Goal: Task Accomplishment & Management: Complete application form

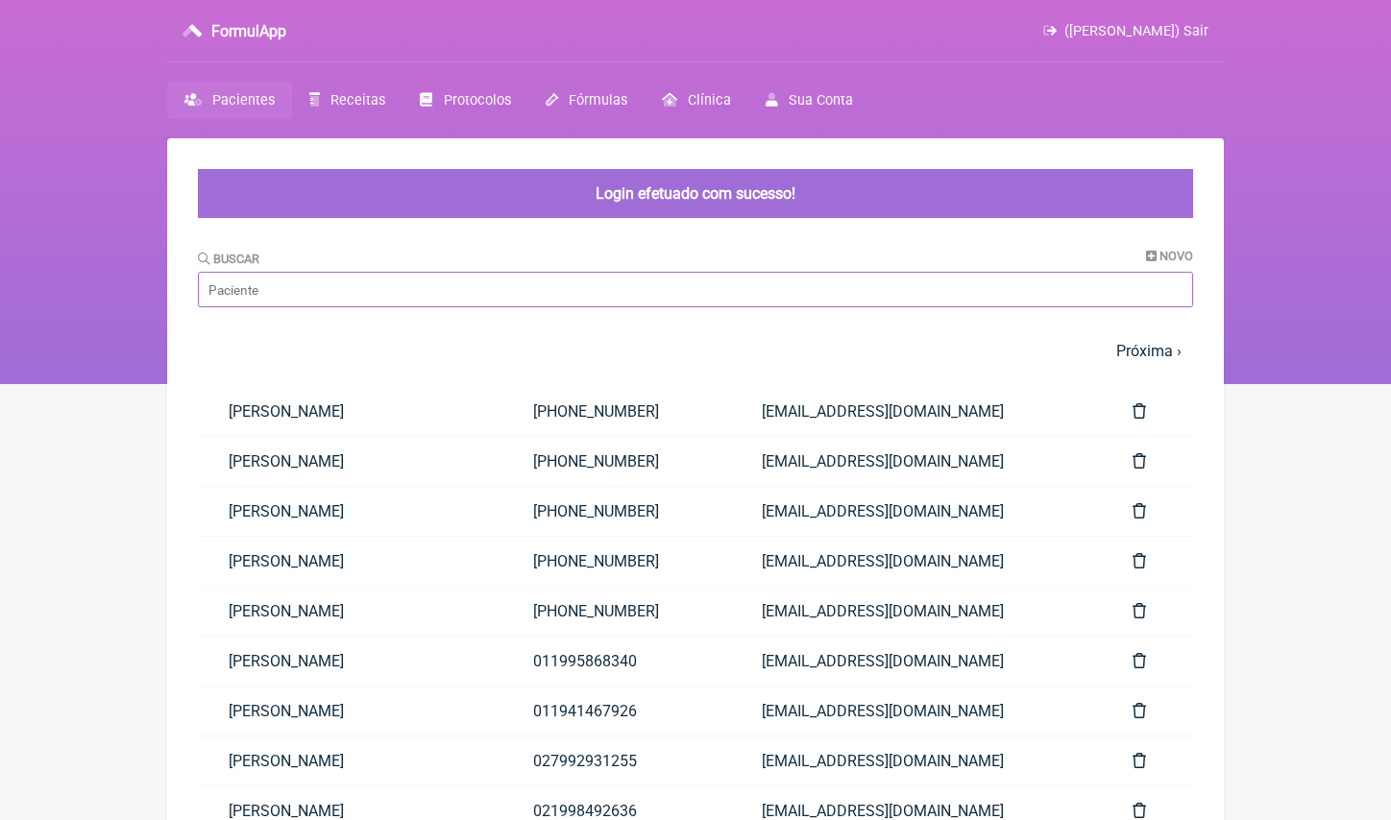
click at [406, 297] on input "Buscar" at bounding box center [695, 290] width 995 height 36
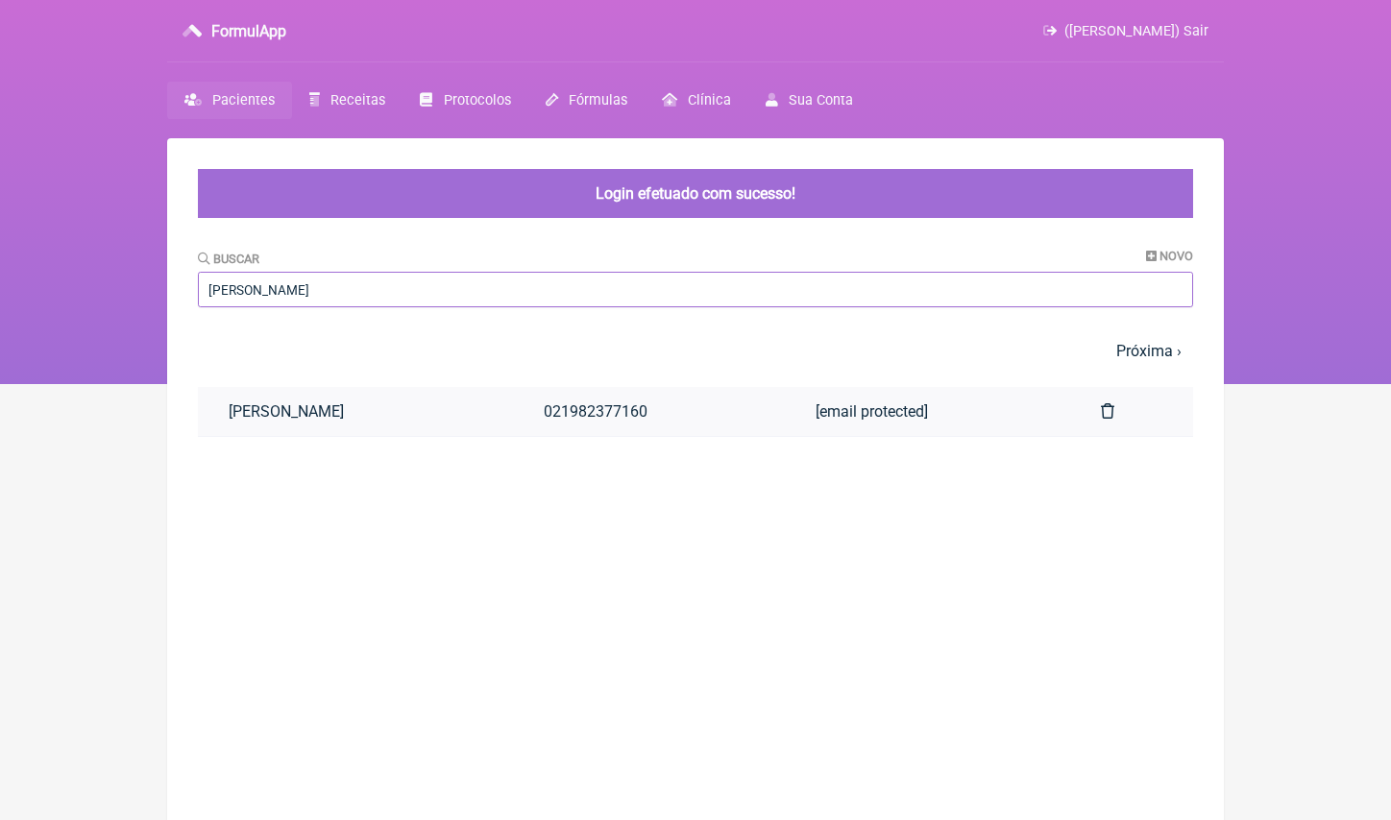
type input "[PERSON_NAME]"
click at [371, 401] on link "[PERSON_NAME]" at bounding box center [355, 411] width 315 height 49
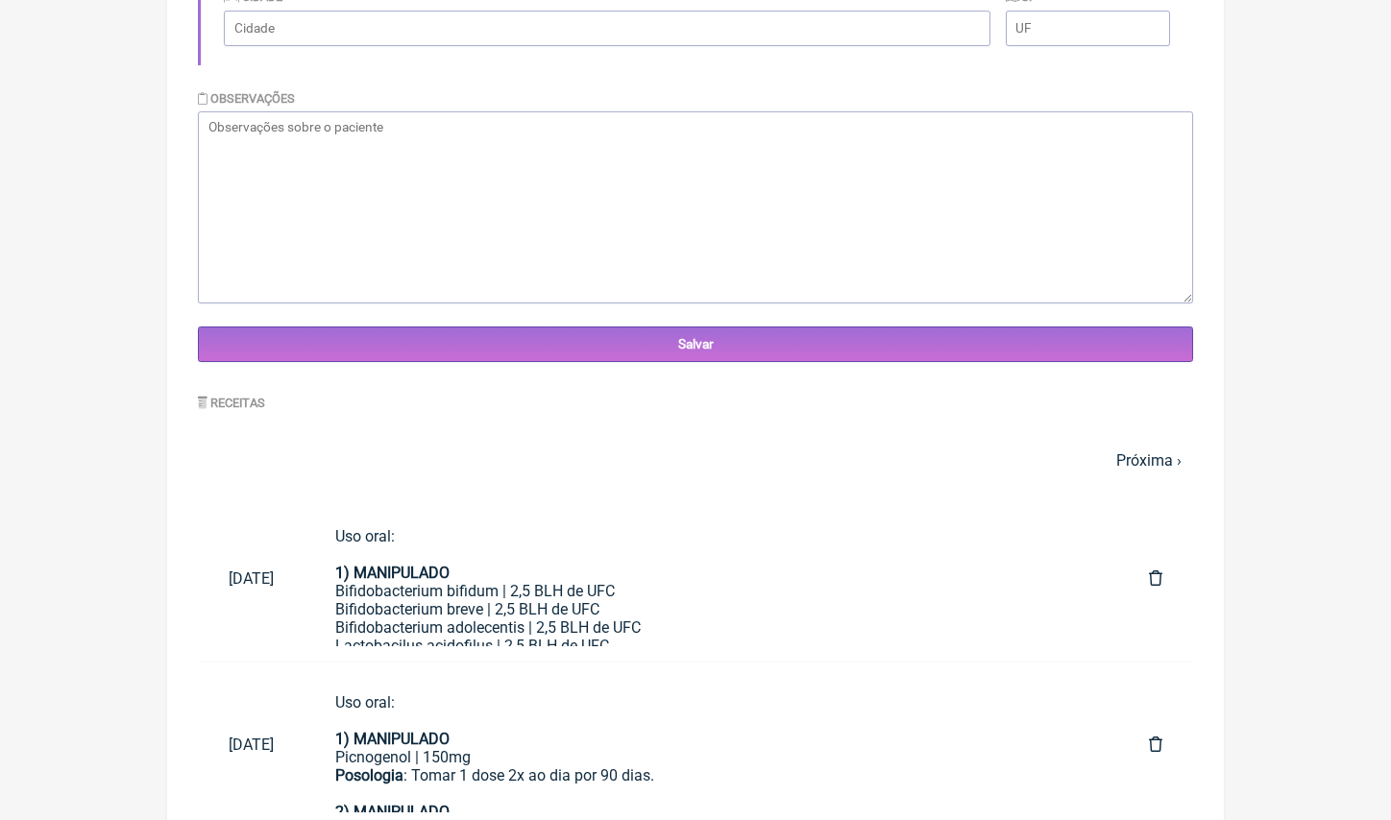
scroll to position [772, 0]
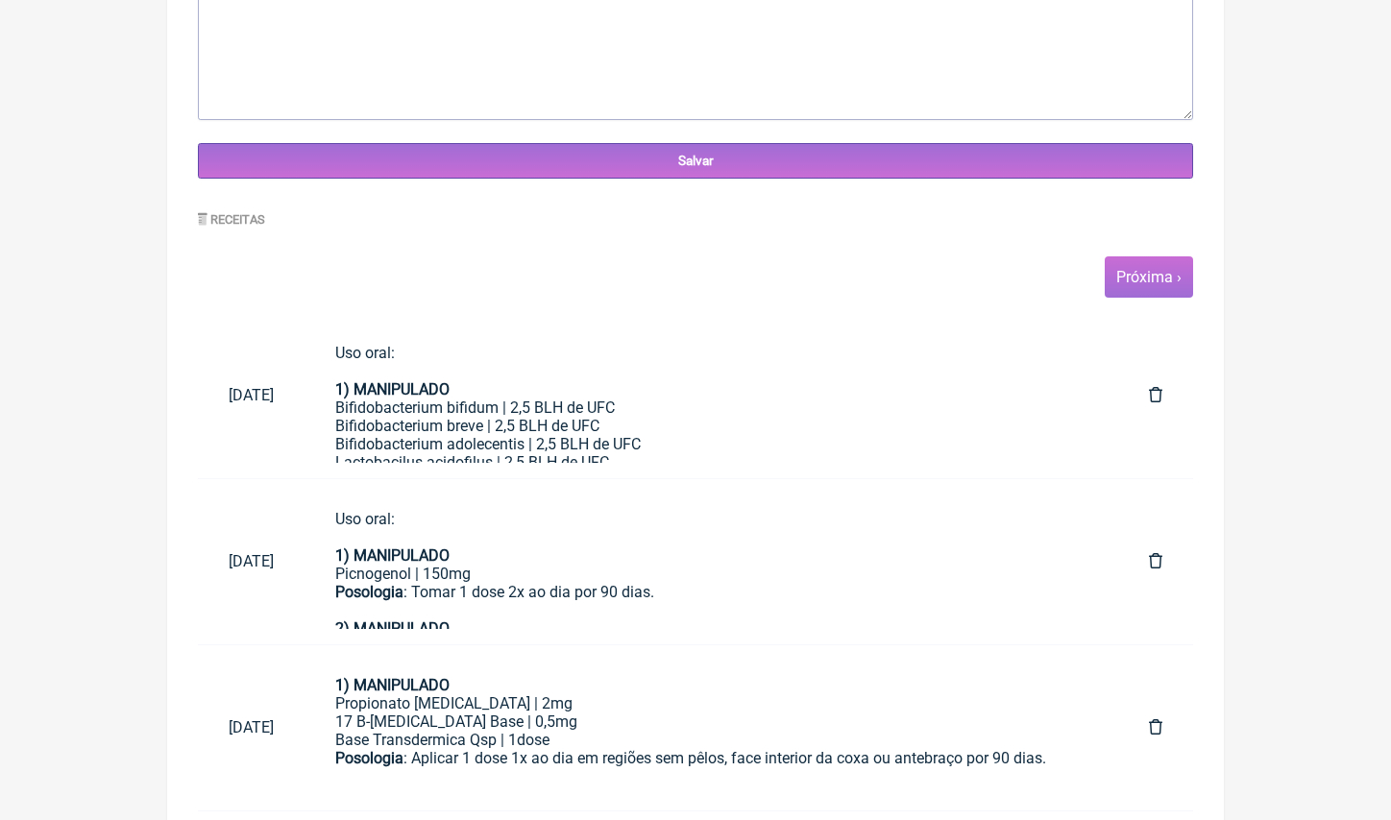
click at [1161, 268] on link "Próxima ›" at bounding box center [1148, 277] width 65 height 18
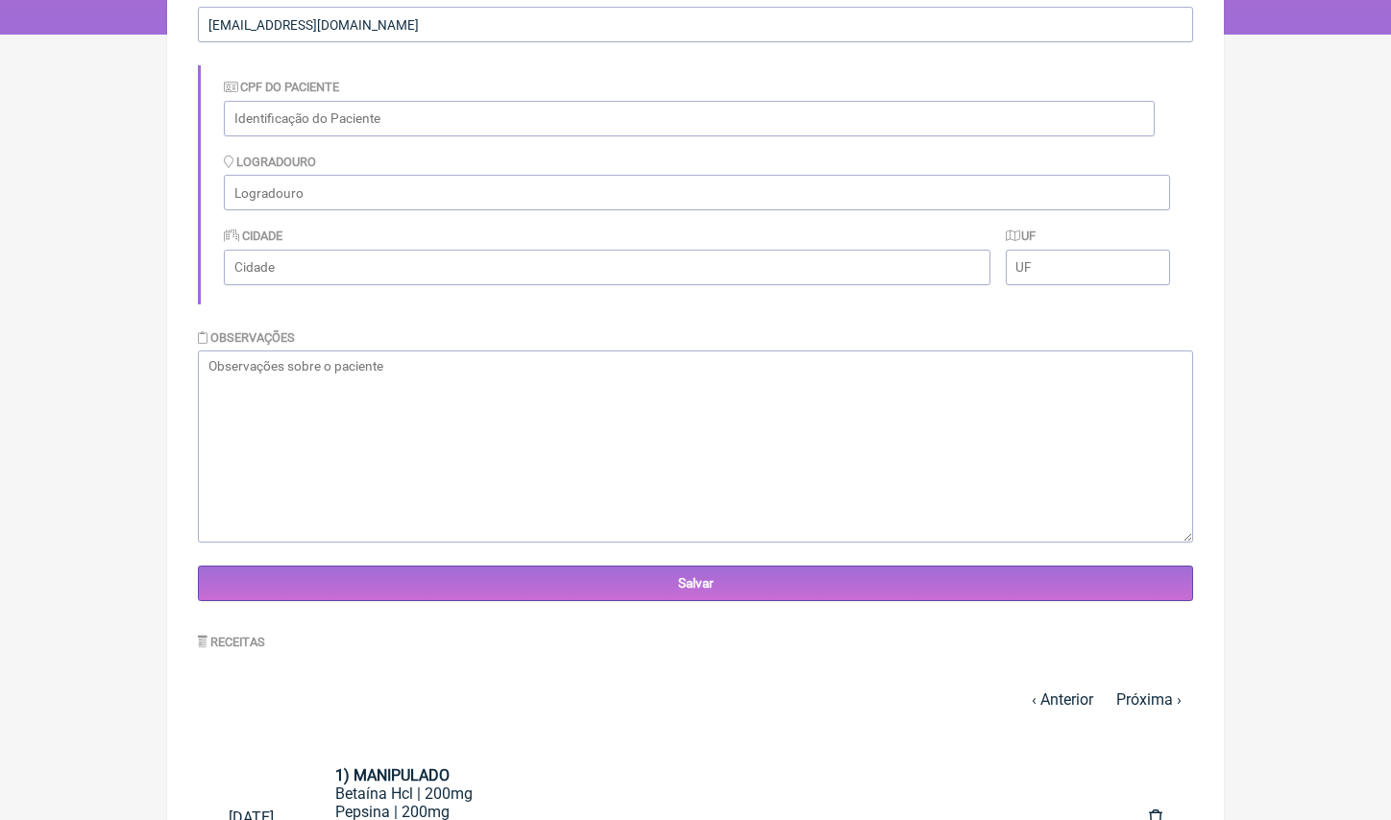
scroll to position [597, 0]
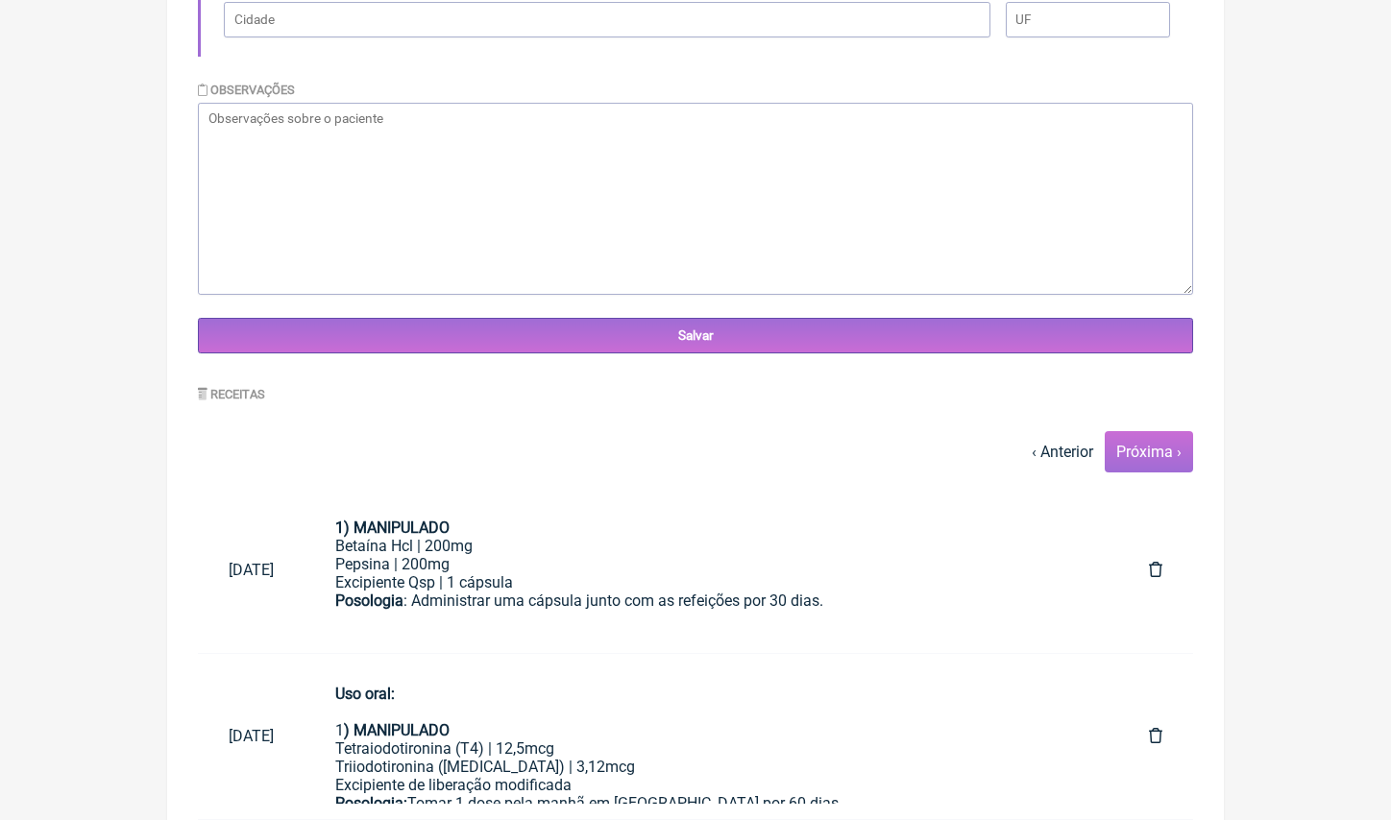
click at [1154, 453] on link "Próxima ›" at bounding box center [1148, 452] width 65 height 18
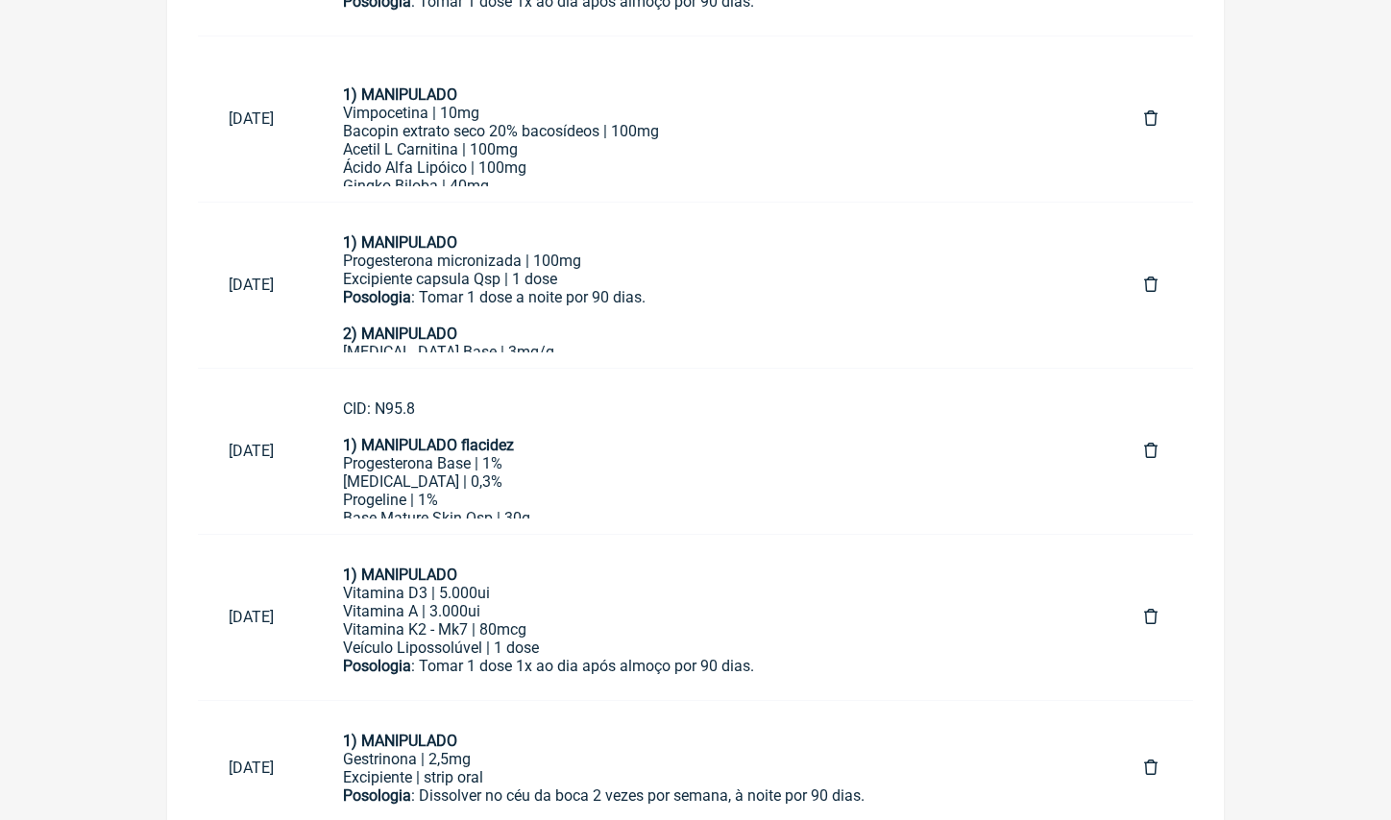
scroll to position [894, 0]
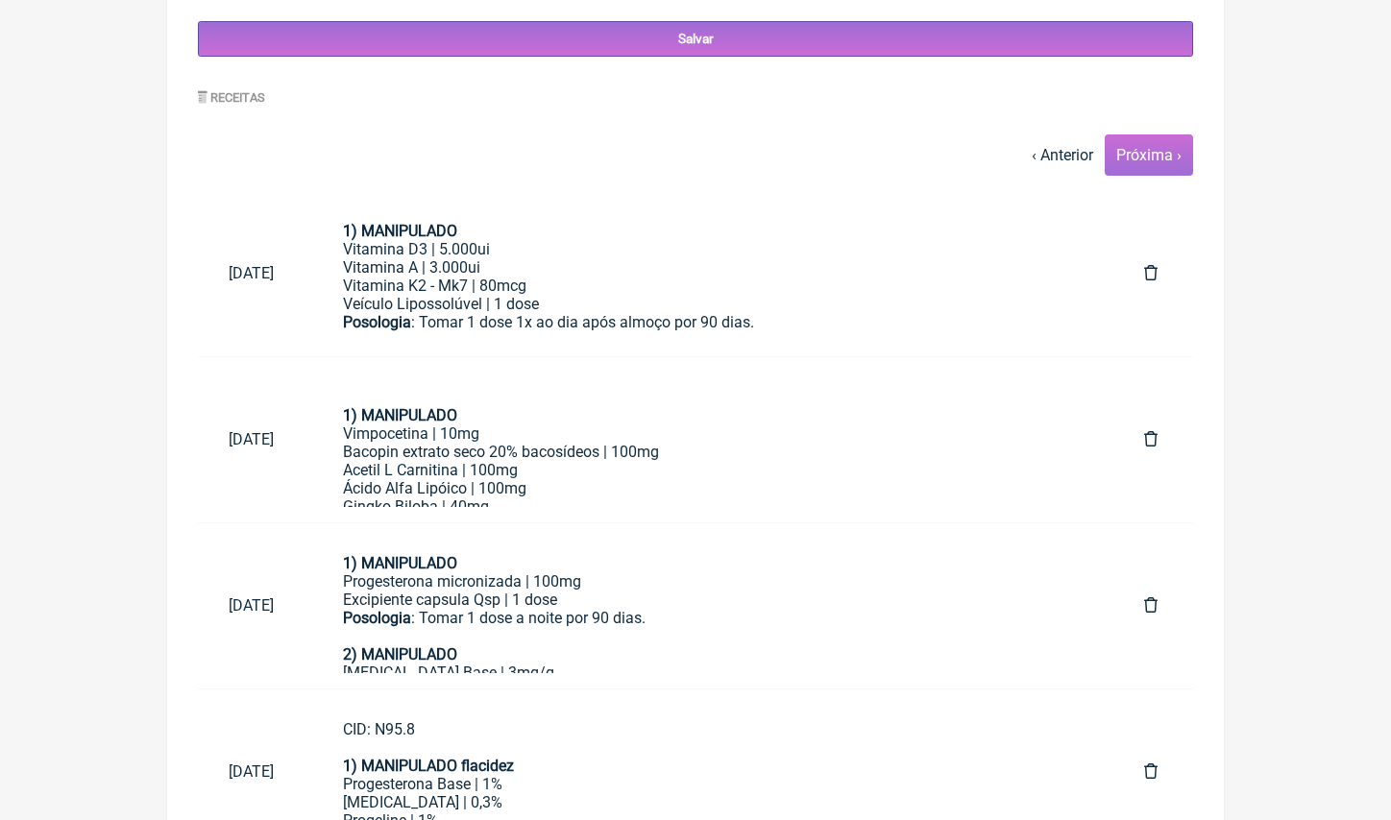
click at [1172, 154] on link "Próxima ›" at bounding box center [1148, 155] width 65 height 18
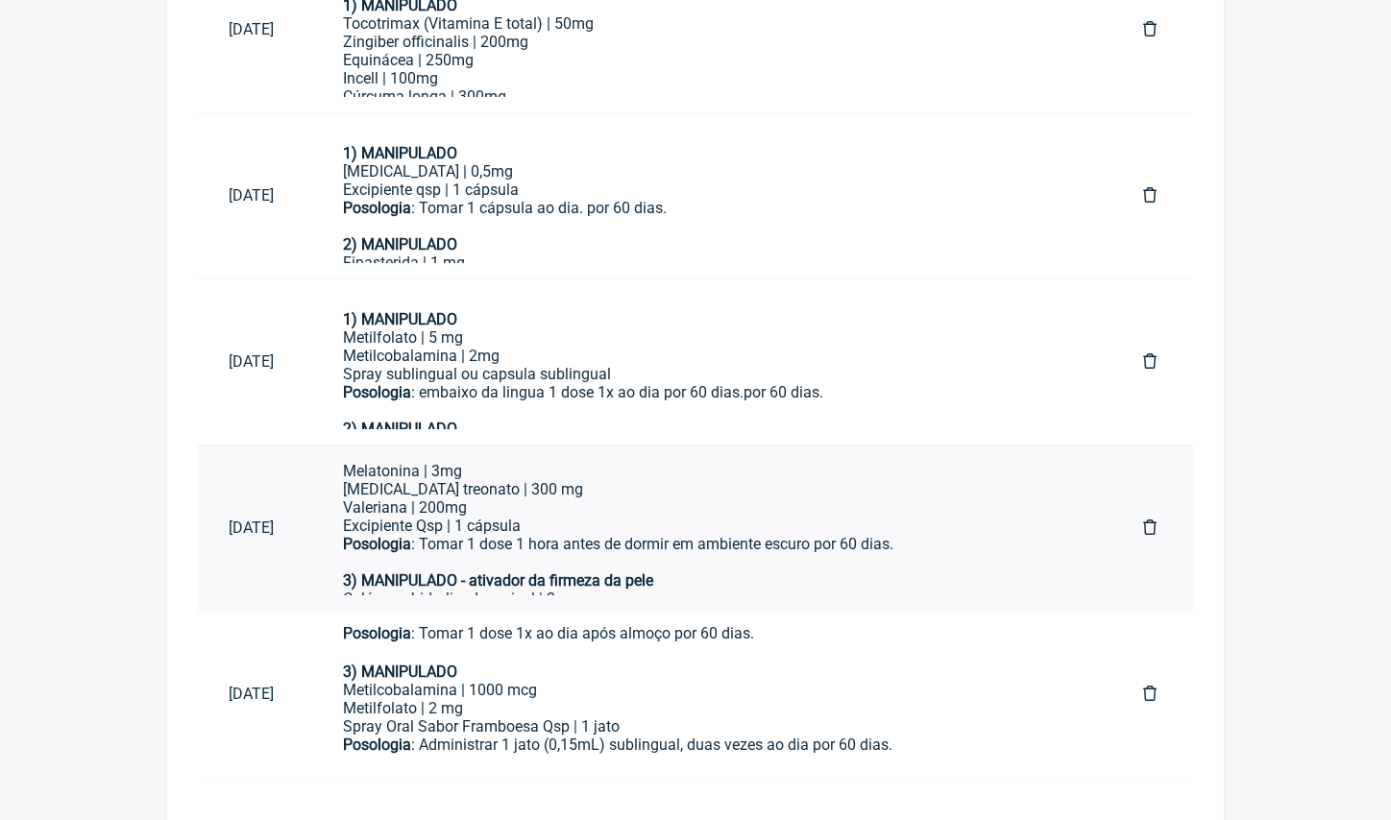
scroll to position [216, 0]
click at [511, 534] on div "Posologia : Tomar 1 dose 1 hora antes de dormir em ambiente escuro por 60 dias." at bounding box center [712, 543] width 739 height 18
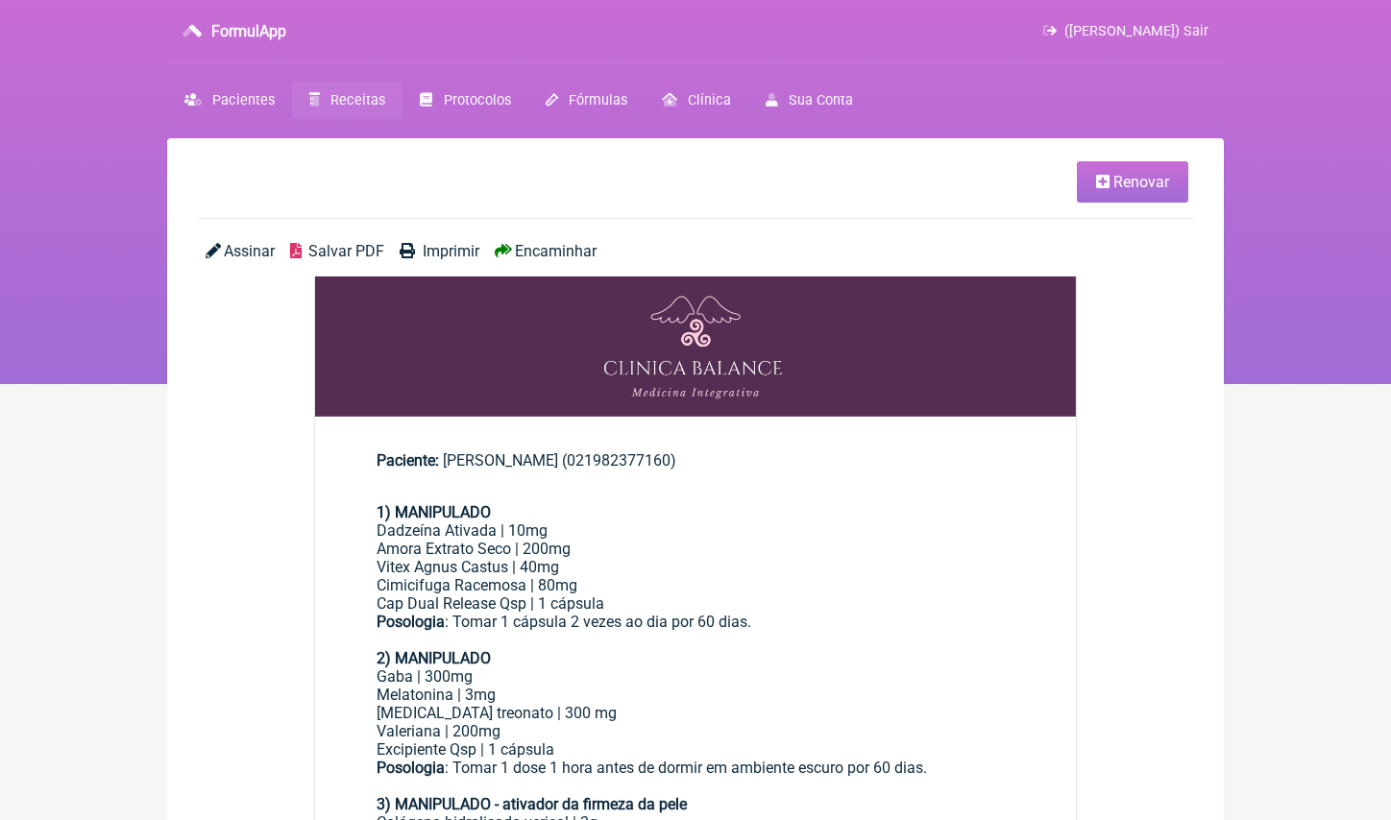
click at [1161, 179] on span "Renovar" at bounding box center [1141, 182] width 56 height 18
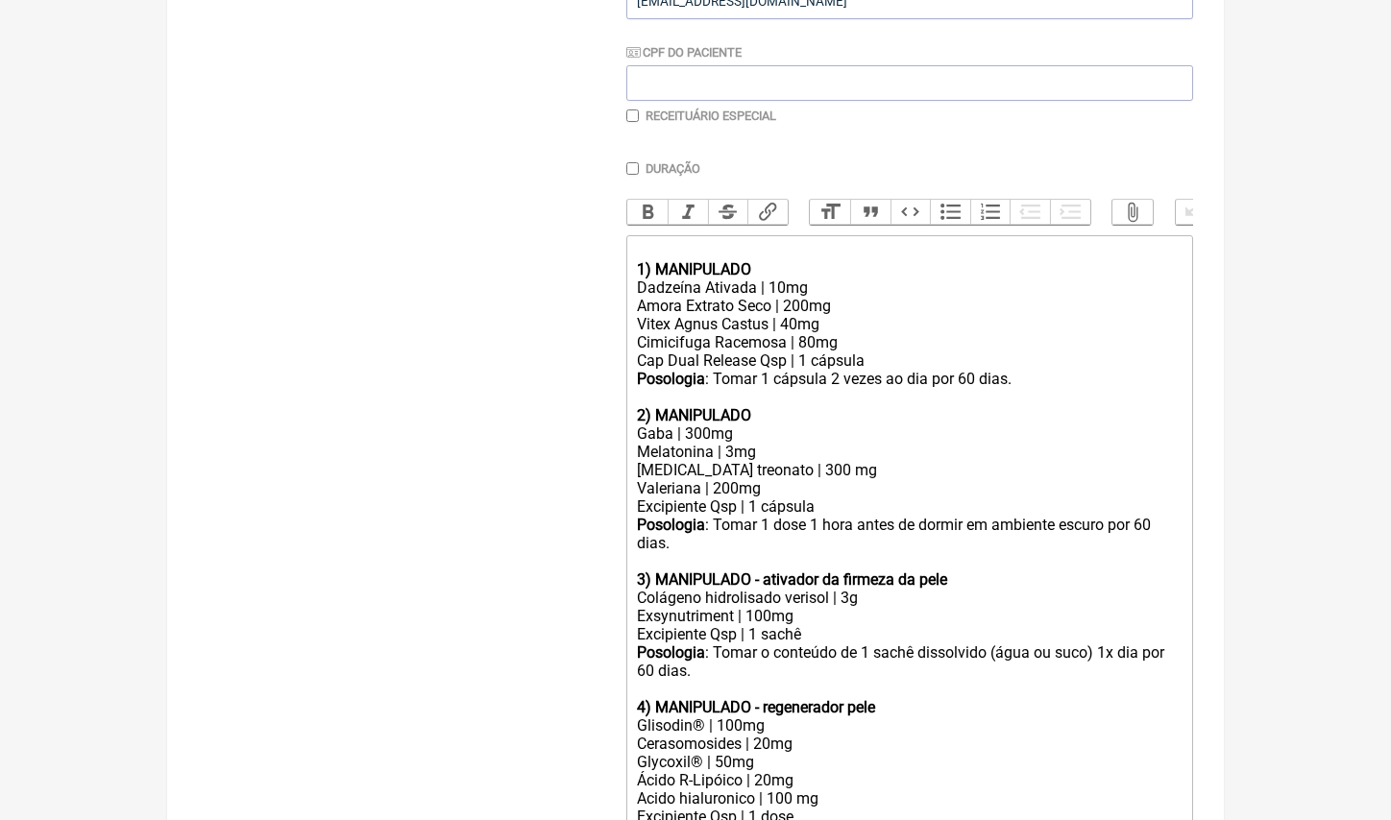
scroll to position [435, 0]
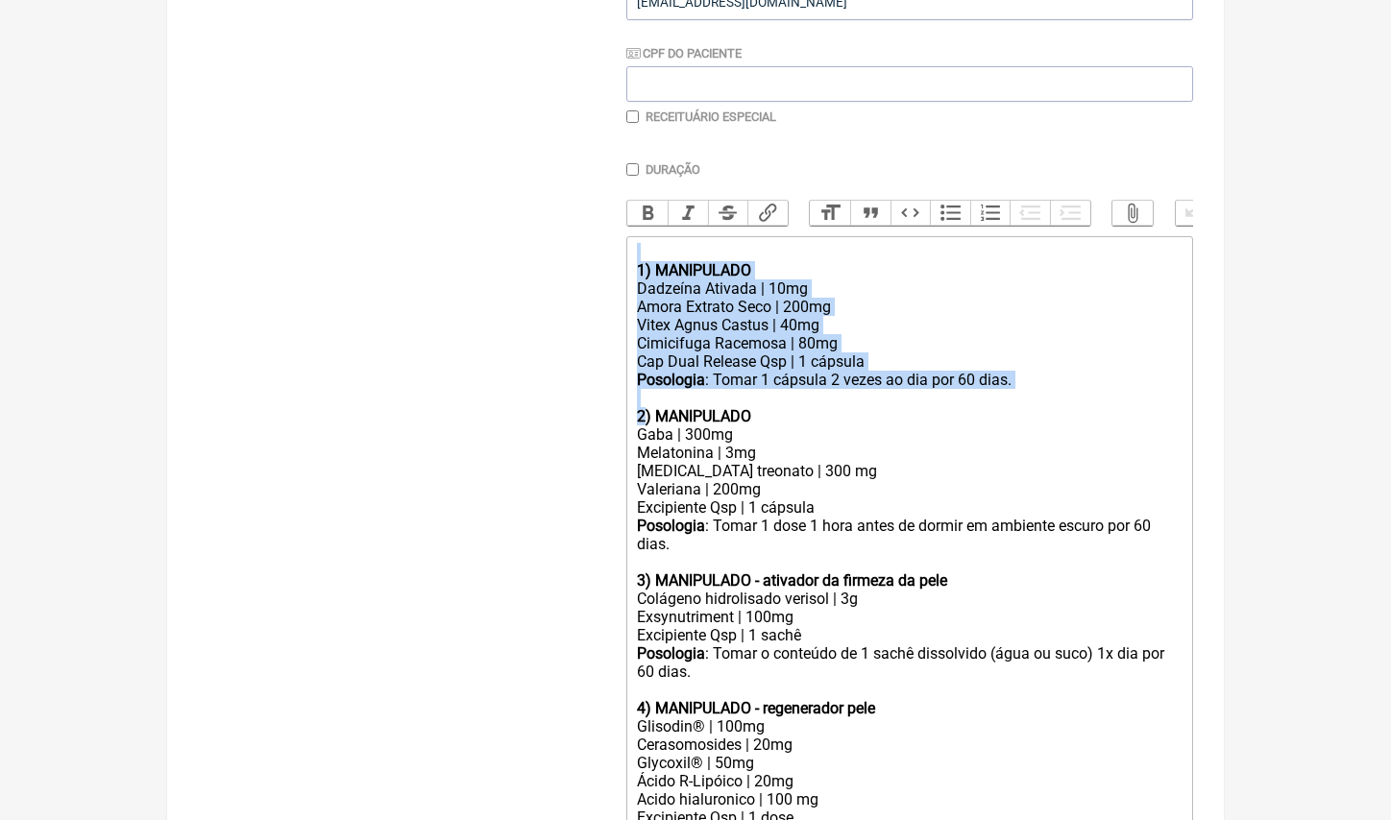
drag, startPoint x: 643, startPoint y: 406, endPoint x: 622, endPoint y: 255, distance: 152.3
click at [622, 255] on form "Buscar Protocolos Formulas Medicamentos Industrializados Suplementos / Cosmétic…" at bounding box center [695, 513] width 995 height 1433
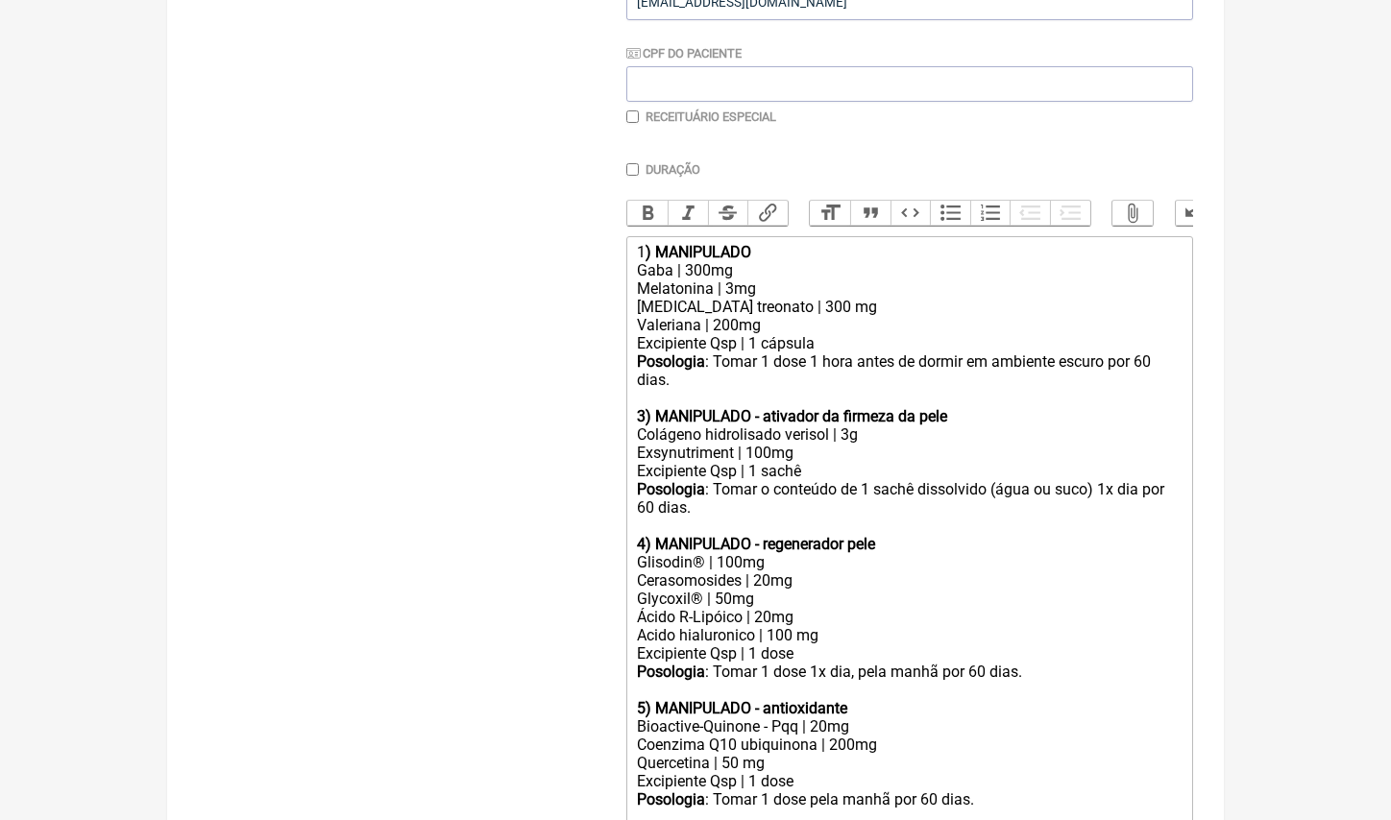
click at [730, 283] on div "Melatonina | 3mg Magnesio treonato | 300 mg" at bounding box center [910, 297] width 546 height 36
click at [796, 317] on div "Valeriana | 200mg" at bounding box center [910, 325] width 546 height 18
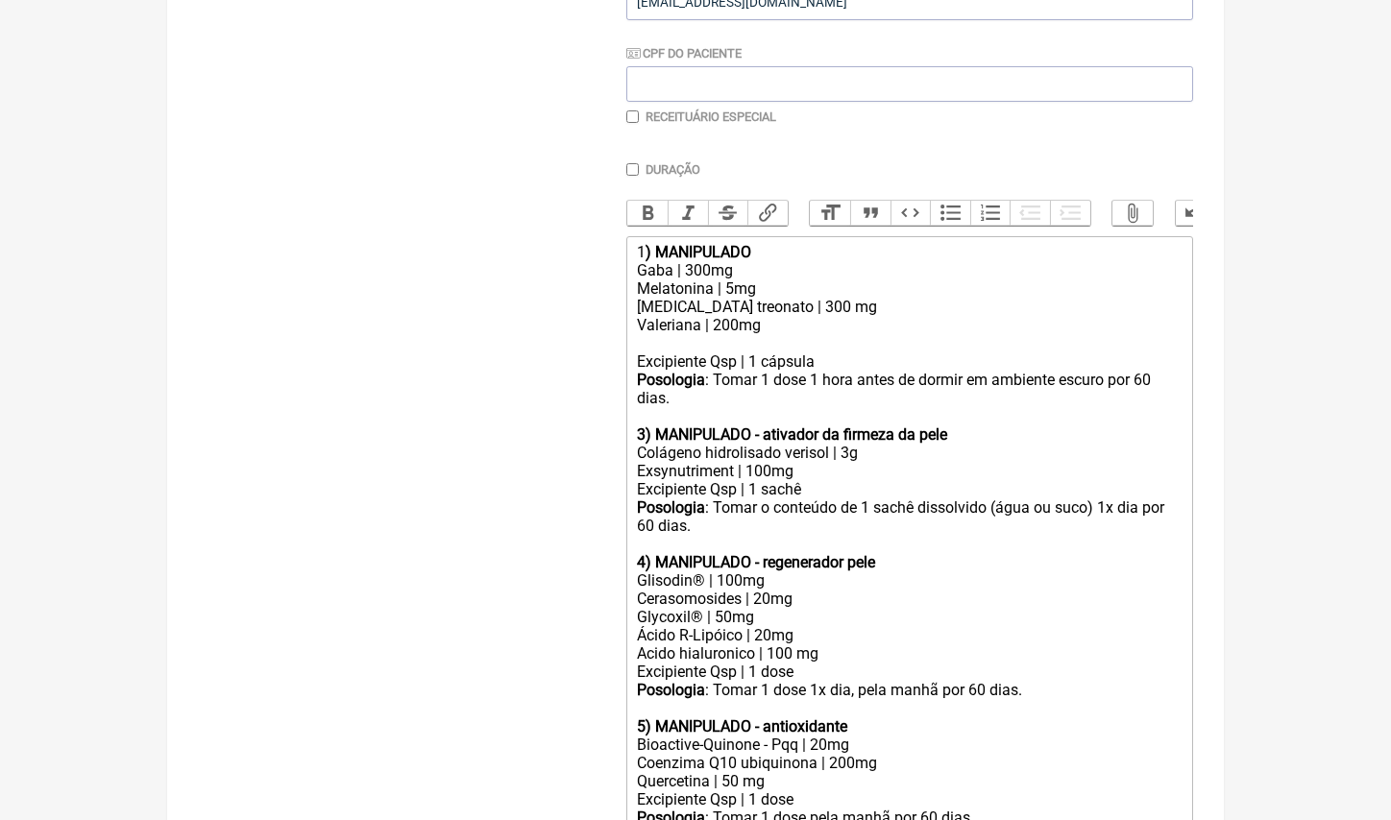
type trix-editor "<div>1<strong>) MANIPULADO</strong></div><div>Gaba | 300mg</div><div>Melatonina…"
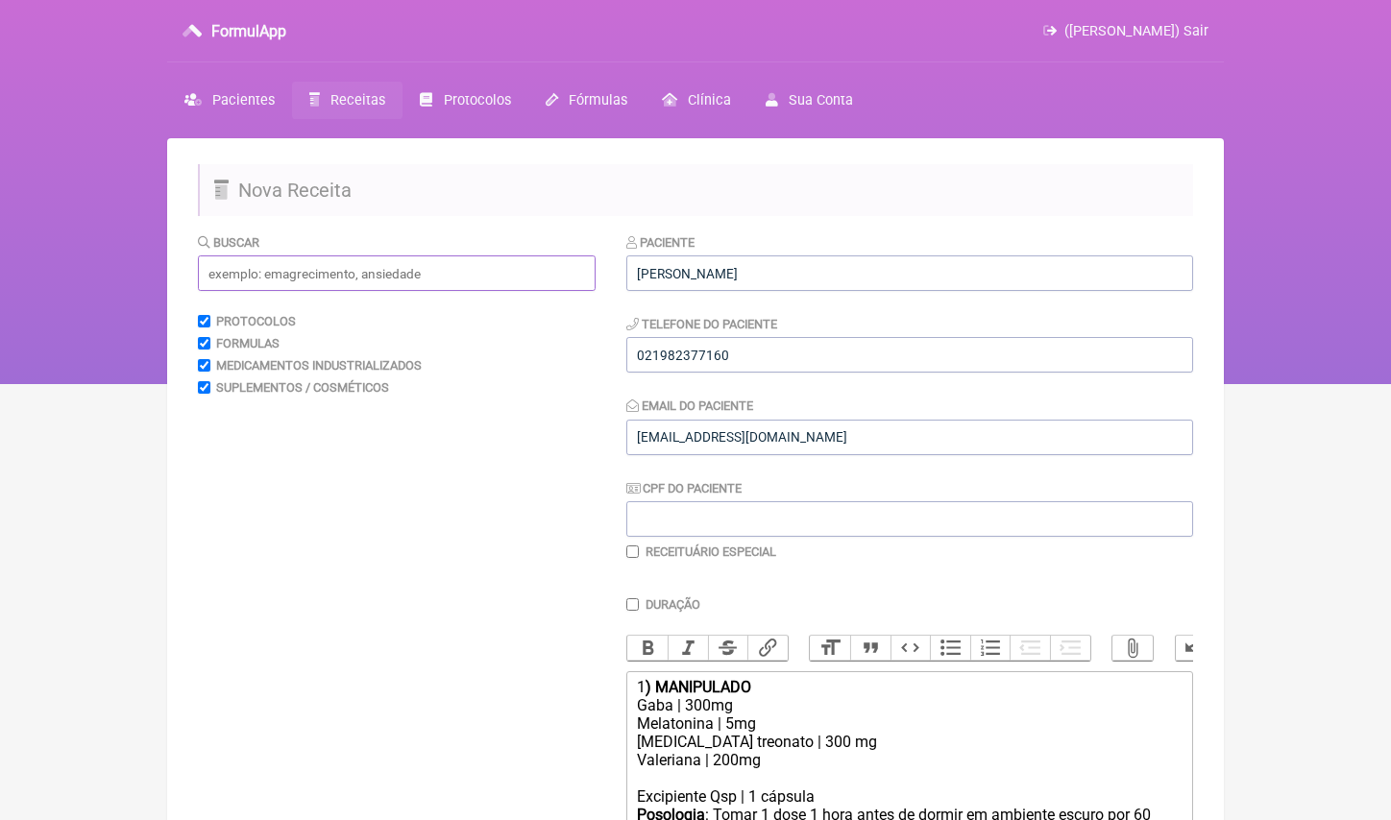
click at [268, 262] on input "text" at bounding box center [397, 273] width 398 height 36
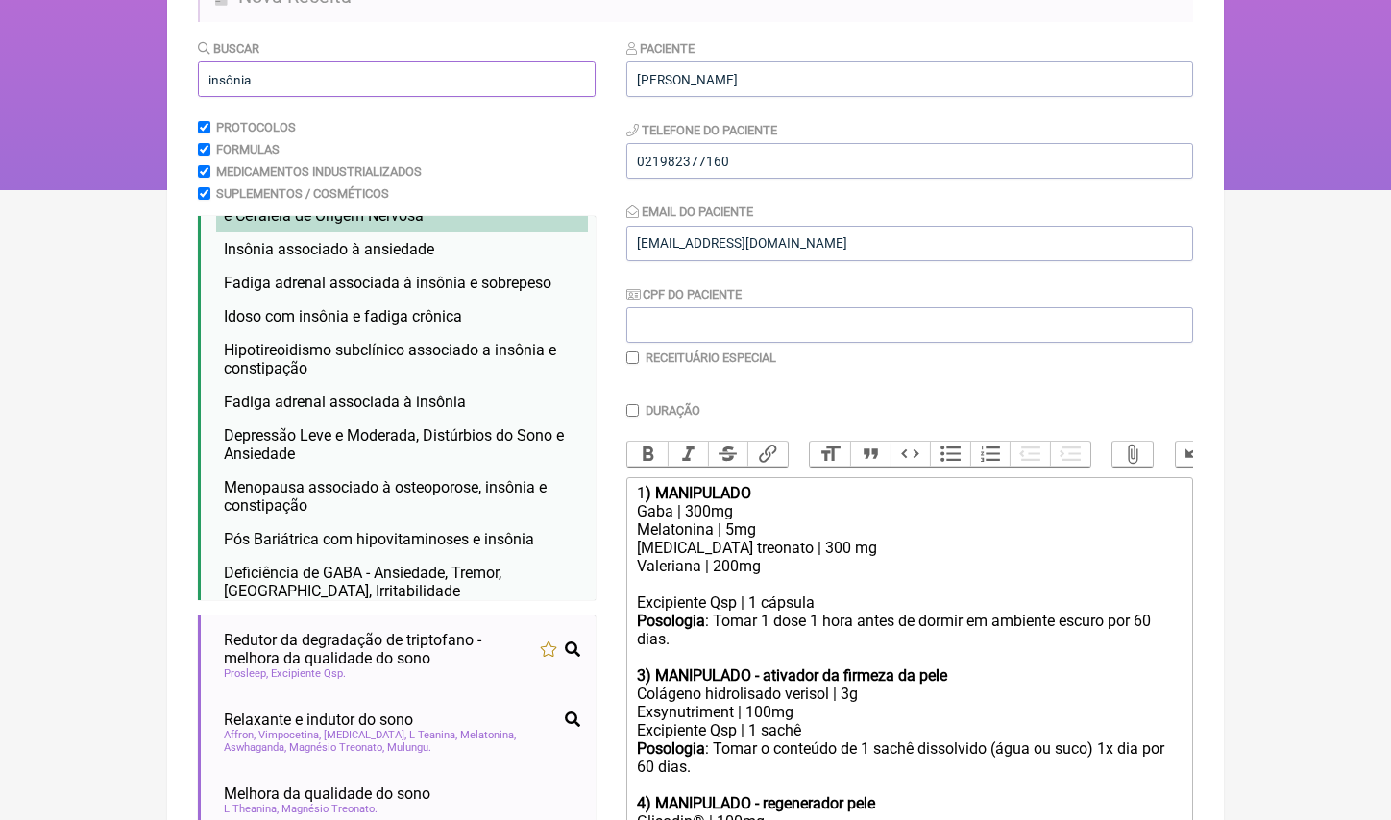
scroll to position [198, 0]
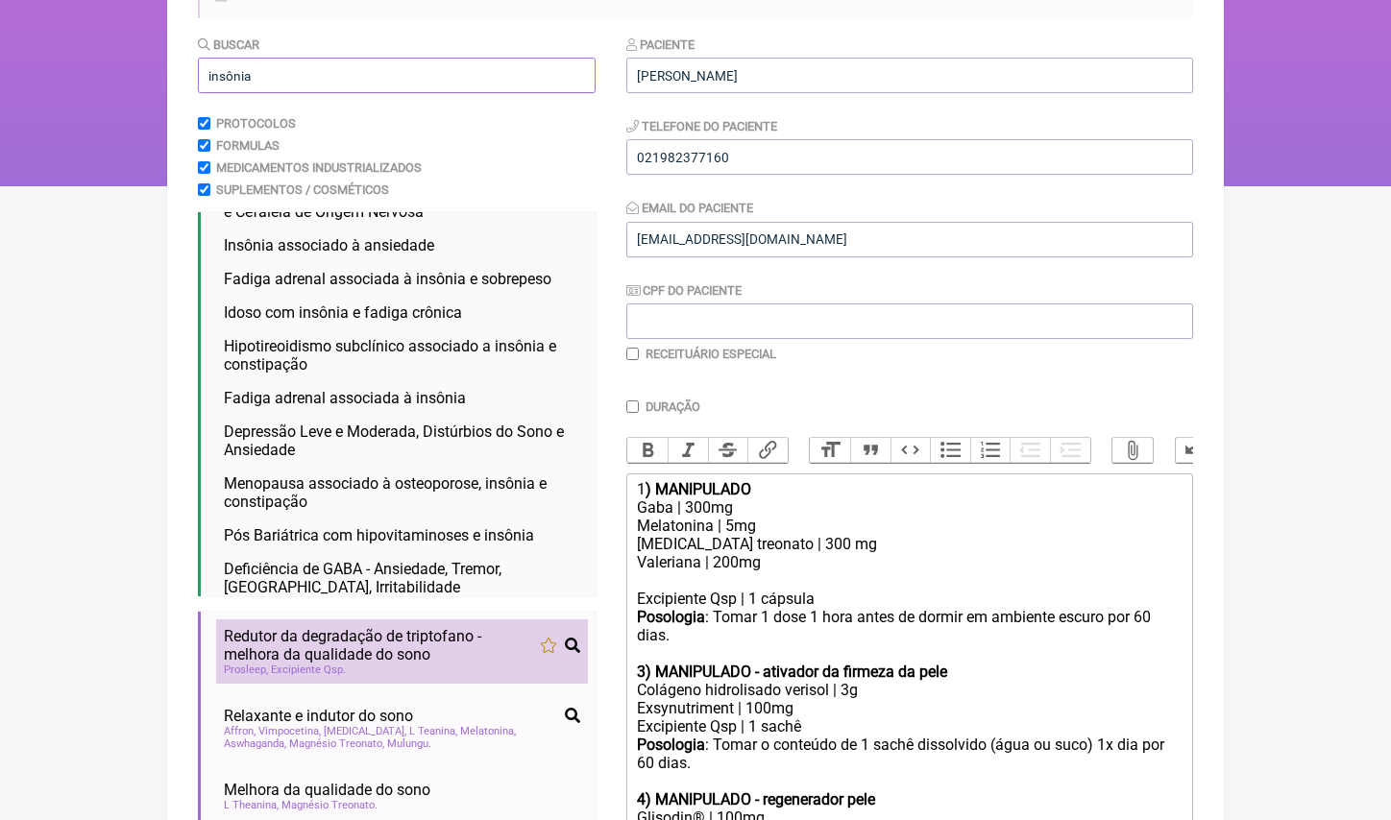
type input "insônia"
click at [333, 664] on span "Excipiente Qsp" at bounding box center [308, 670] width 75 height 12
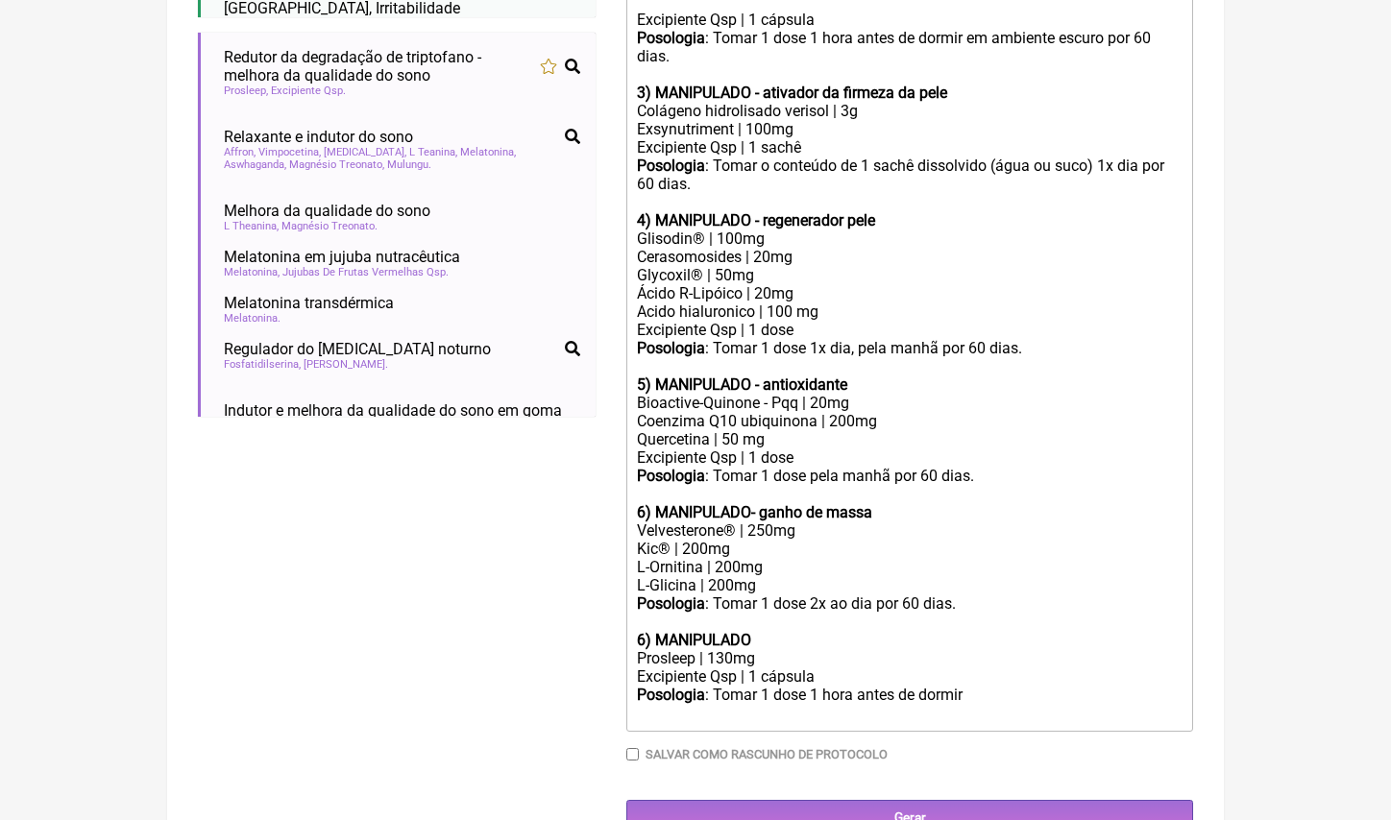
scroll to position [776, 0]
drag, startPoint x: 770, startPoint y: 616, endPoint x: 535, endPoint y: 617, distance: 235.3
click at [535, 617] on form "Buscar insônia Protocolos Formulas Medicamentos Industrializados Suplementos / …" at bounding box center [695, 146] width 995 height 1380
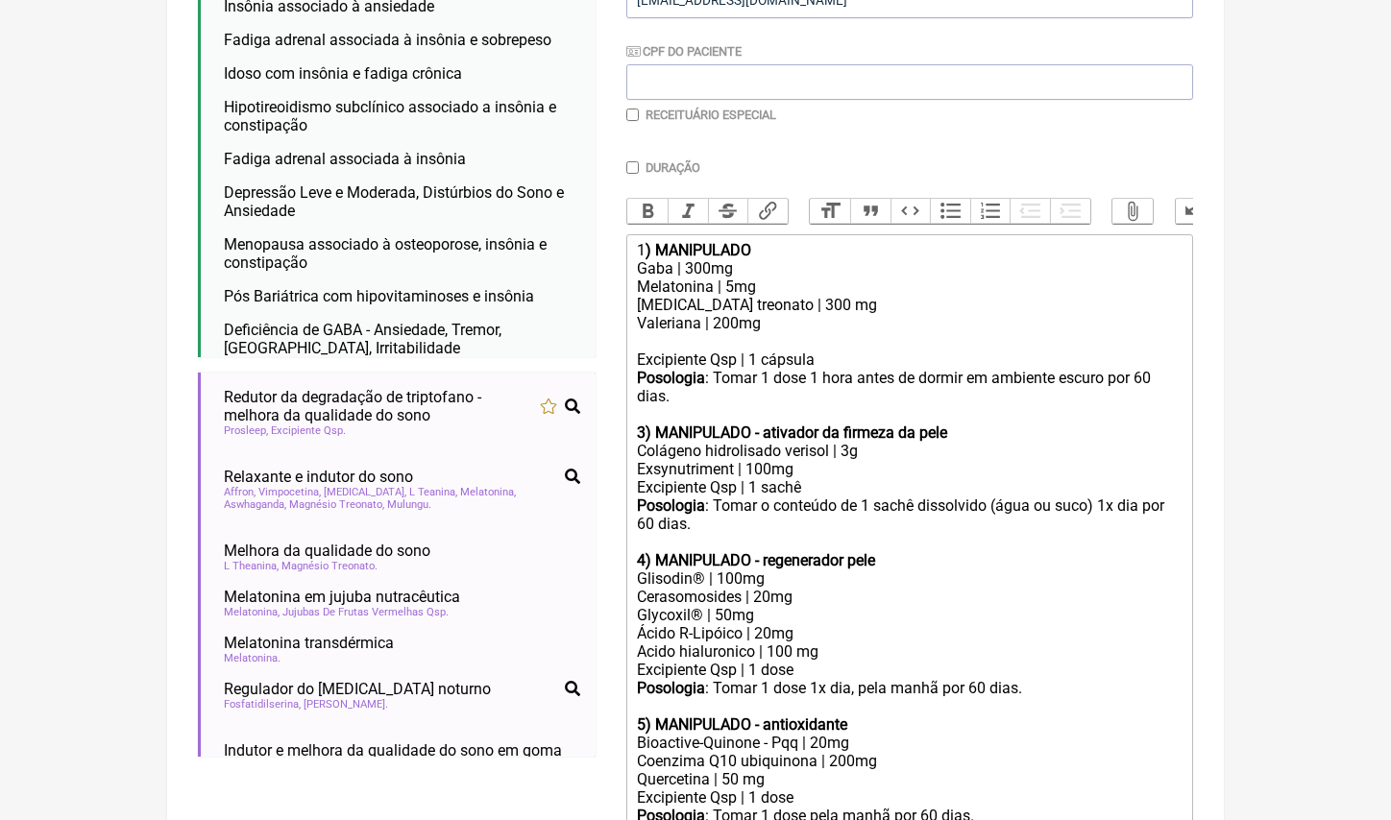
click at [725, 332] on div "Valeriana | 200mg" at bounding box center [910, 332] width 546 height 36
paste trix-editor "Prosleep | 130mg"
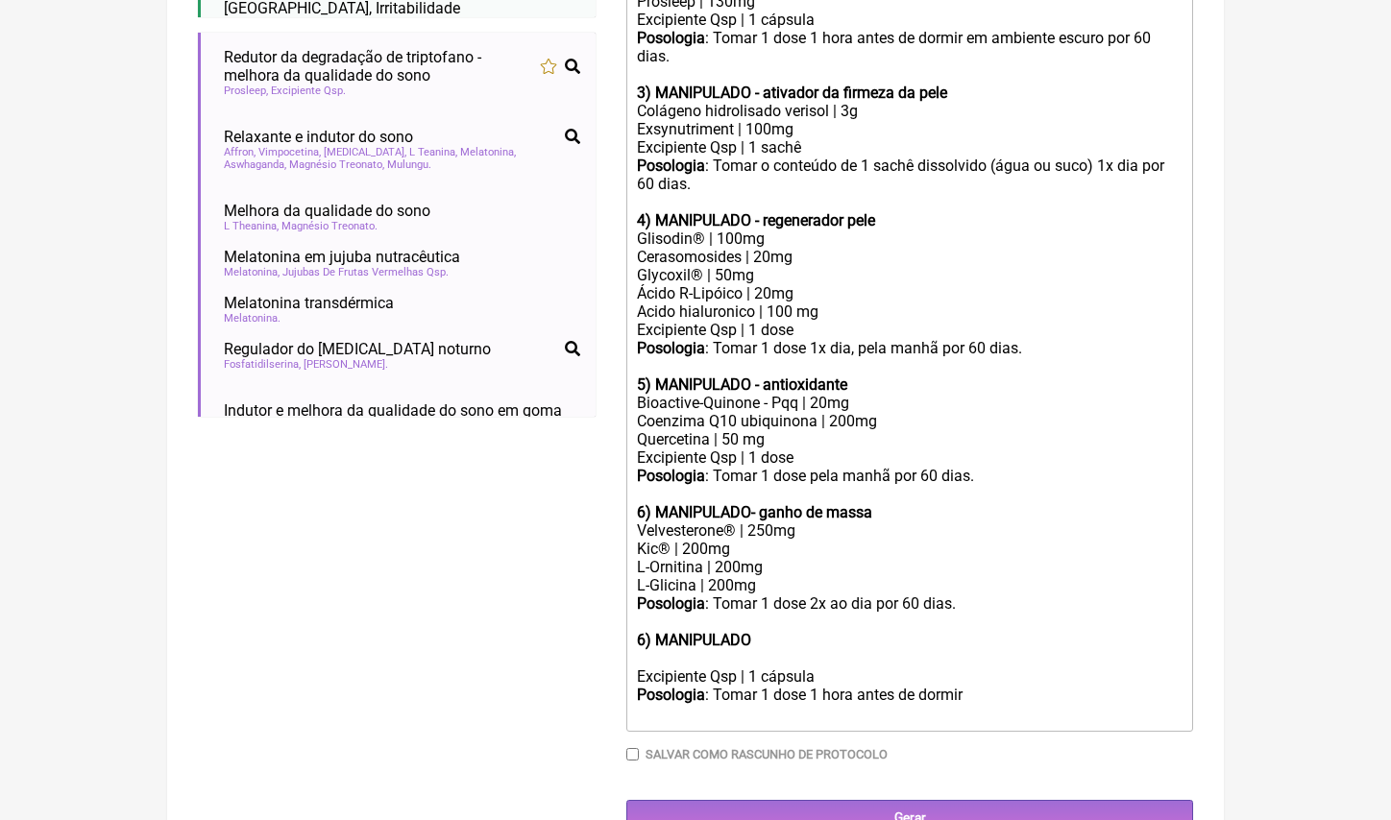
scroll to position [776, 0]
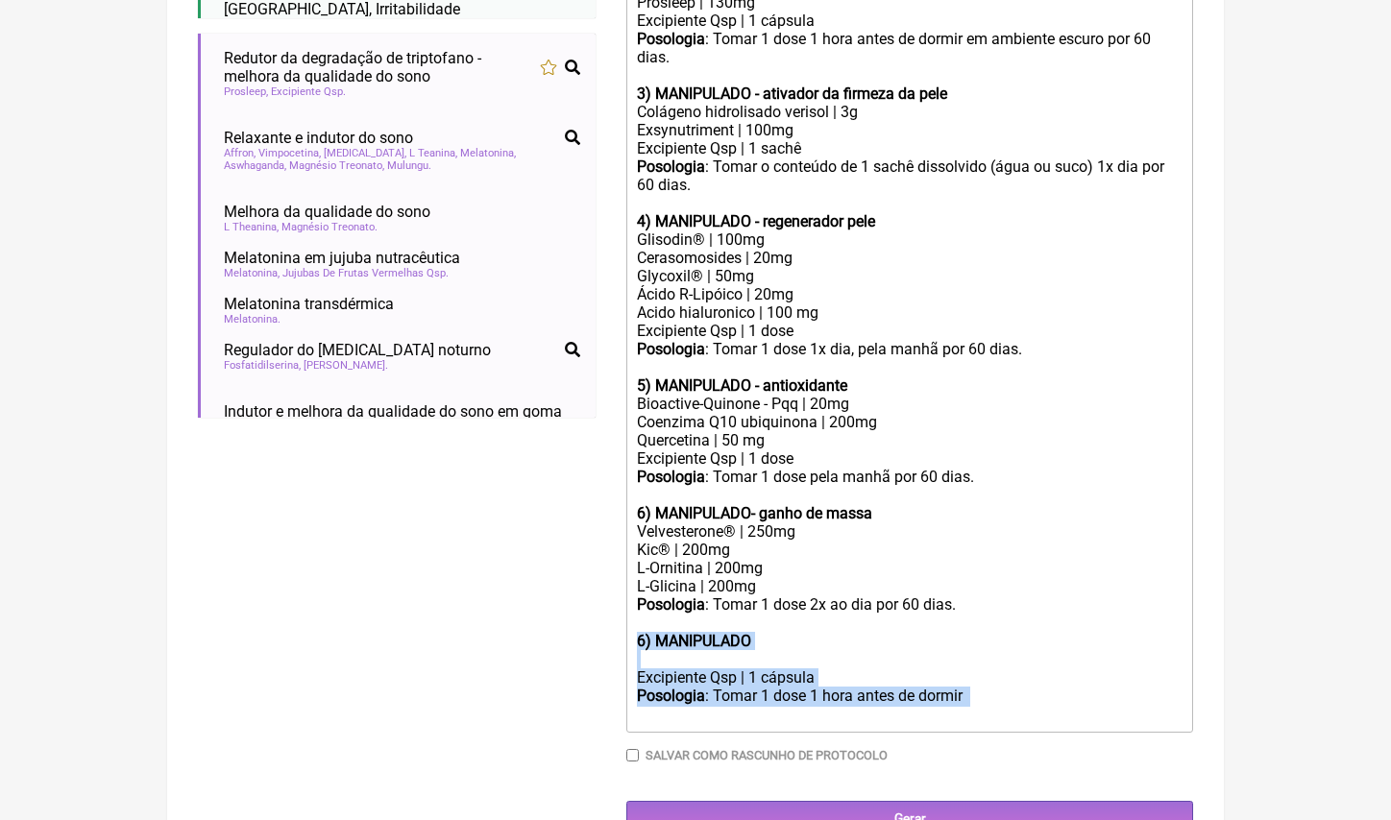
drag, startPoint x: 709, startPoint y: 676, endPoint x: 640, endPoint y: 598, distance: 104.1
click at [640, 598] on trix-editor "1 ) MANIPULADO Gaba | 300mg Melatonina | 5mg Magnesio treonato | 300 mg Valeria…" at bounding box center [909, 314] width 567 height 838
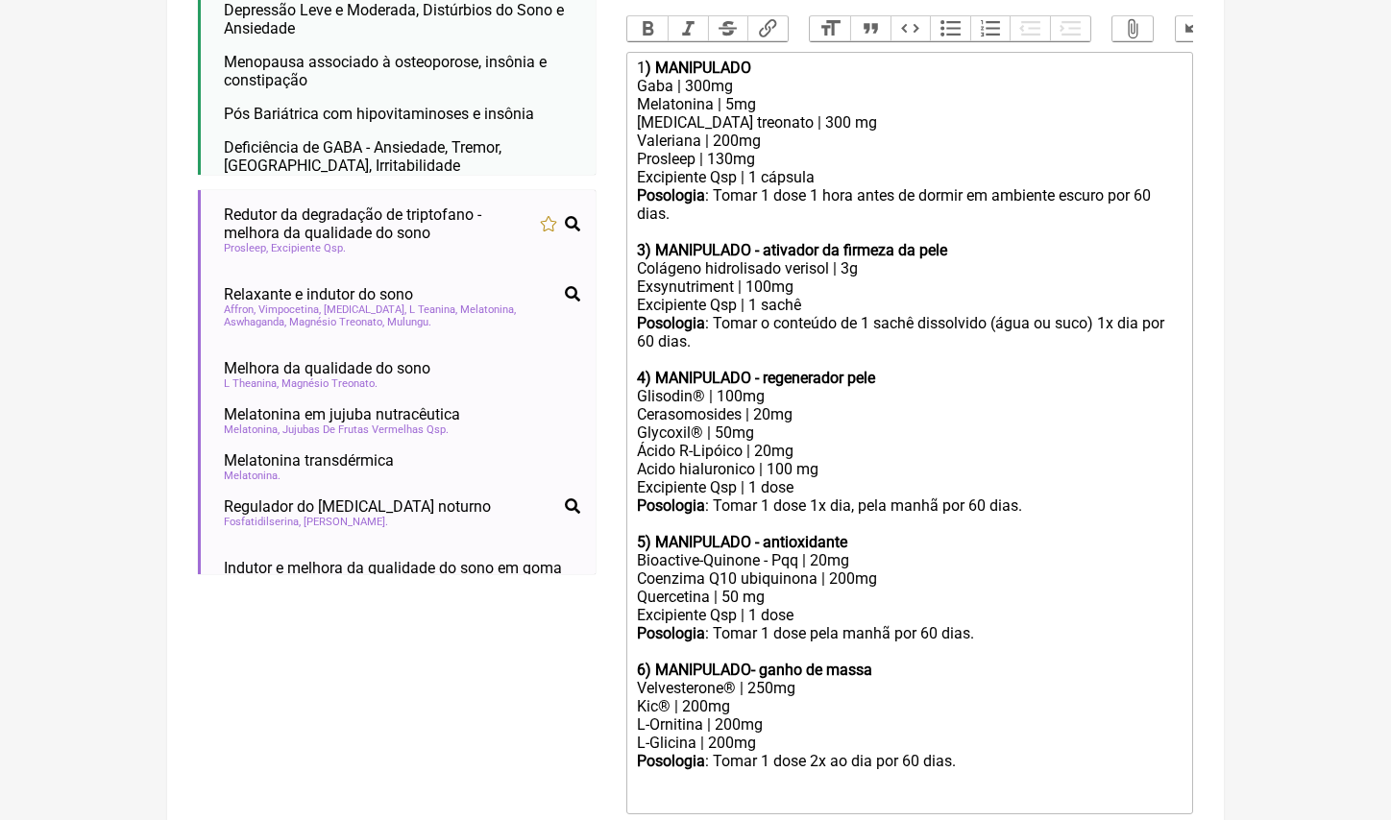
scroll to position [619, 0]
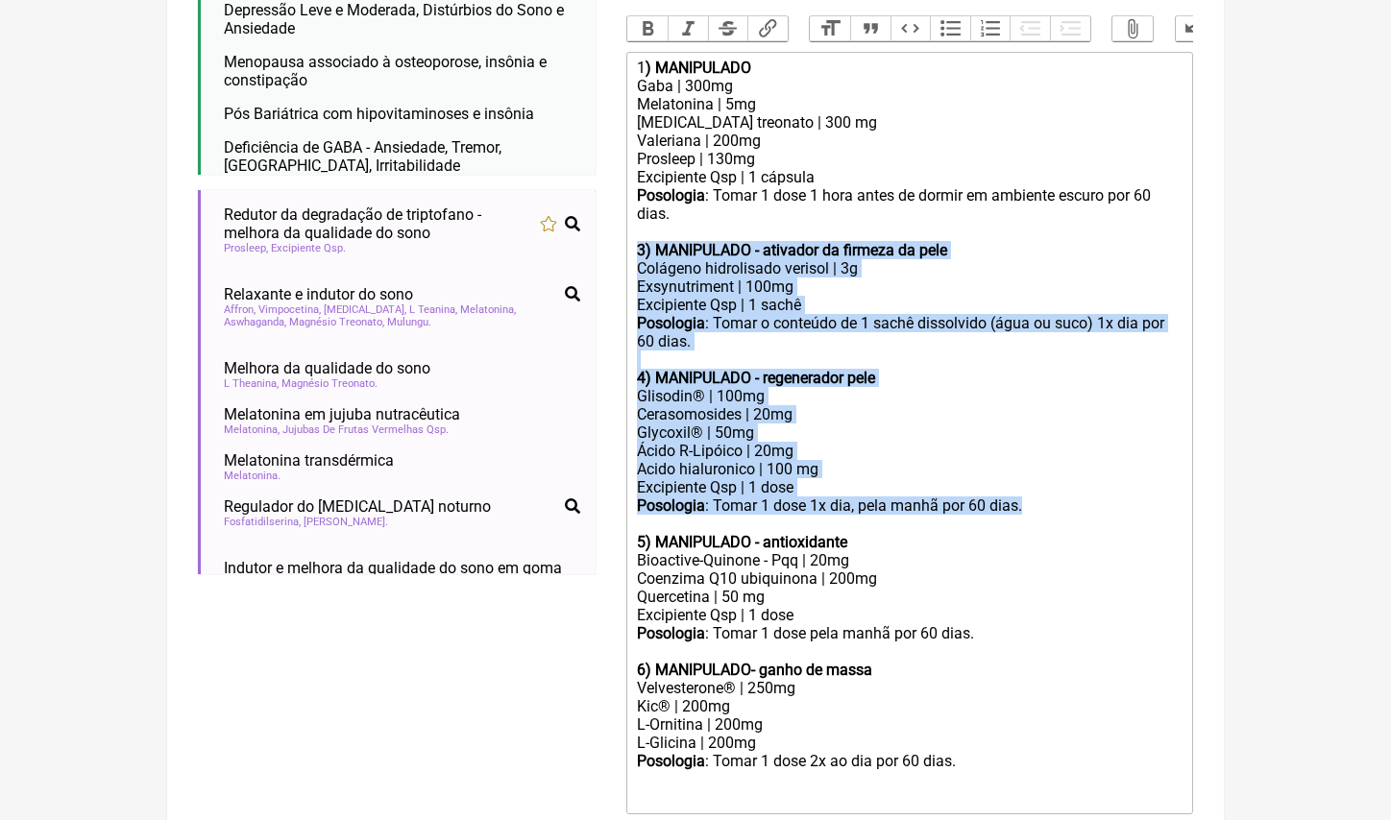
drag, startPoint x: 1060, startPoint y: 484, endPoint x: 630, endPoint y: 240, distance: 494.6
click at [630, 239] on trix-editor "1 ) MANIPULADO Gaba | 300mg Melatonina | 5mg Magnesio treonato | 300 mg Valeria…" at bounding box center [909, 433] width 567 height 763
click at [844, 405] on div "Cerasomosides | 20mg" at bounding box center [910, 414] width 546 height 18
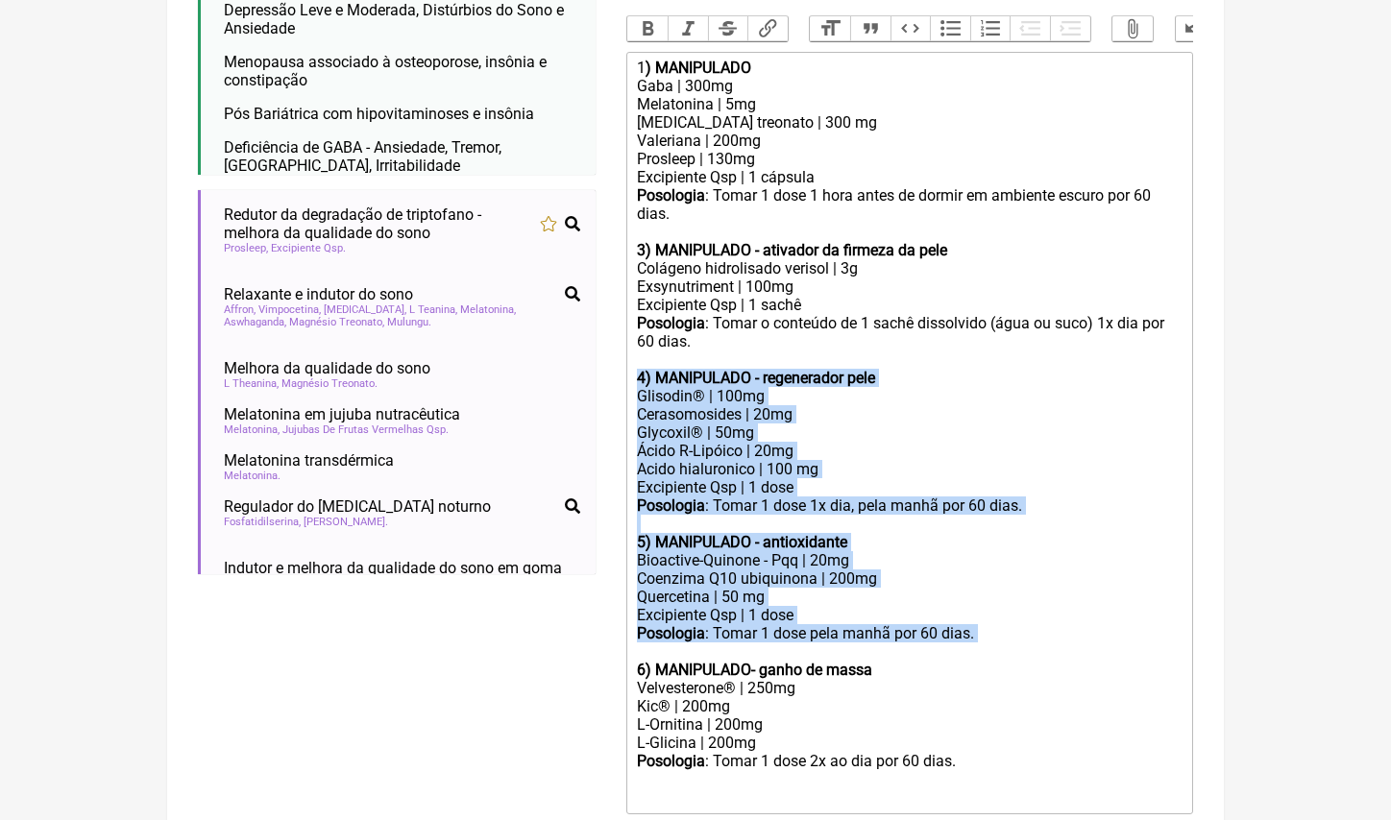
drag, startPoint x: 639, startPoint y: 355, endPoint x: 1037, endPoint y: 623, distance: 480.3
click at [1041, 624] on trix-editor "1 ) MANIPULADO Gaba | 300mg Melatonina | 5mg Magnesio treonato | 300 mg Valeria…" at bounding box center [909, 433] width 567 height 763
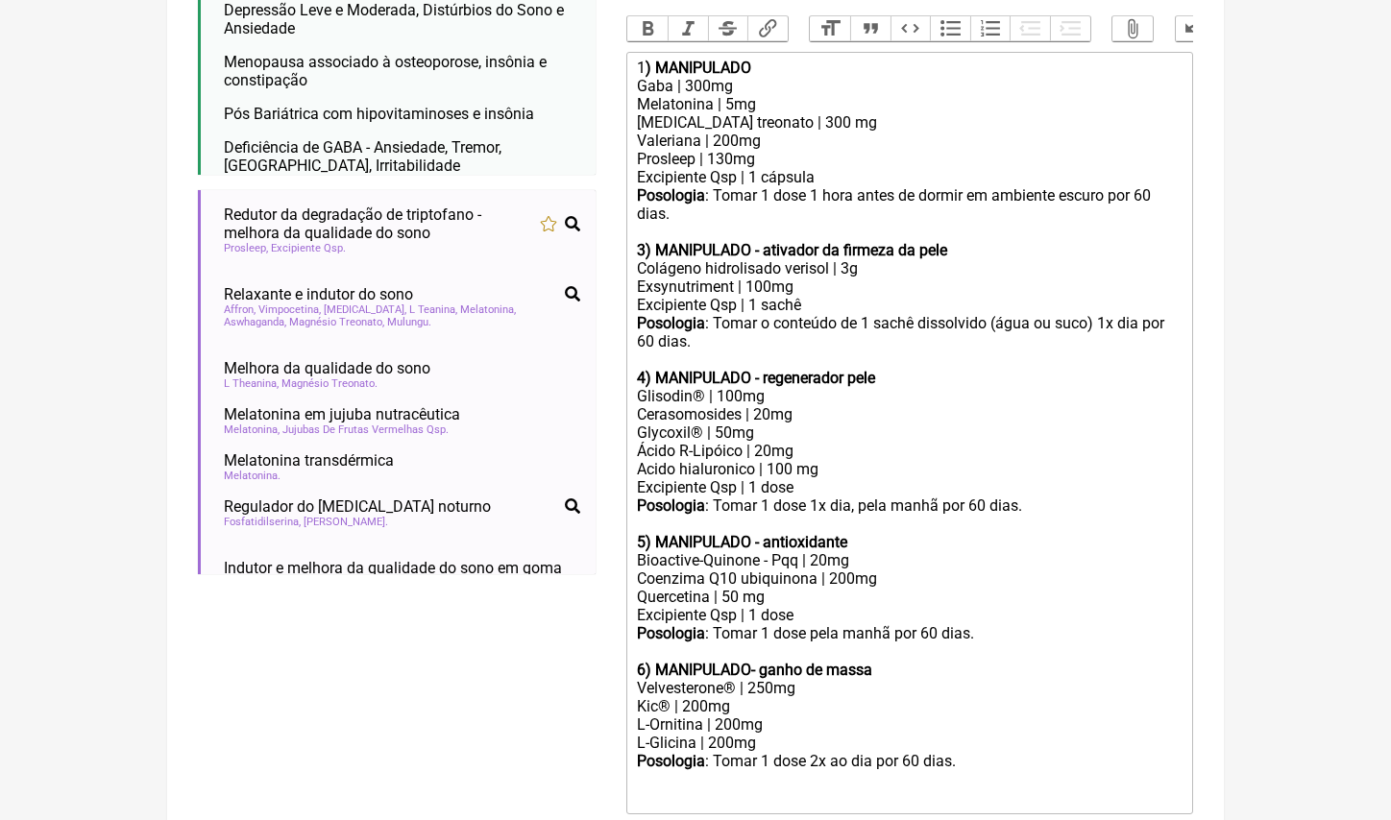
click at [990, 734] on div "L-Glicina | 200mg" at bounding box center [910, 743] width 546 height 18
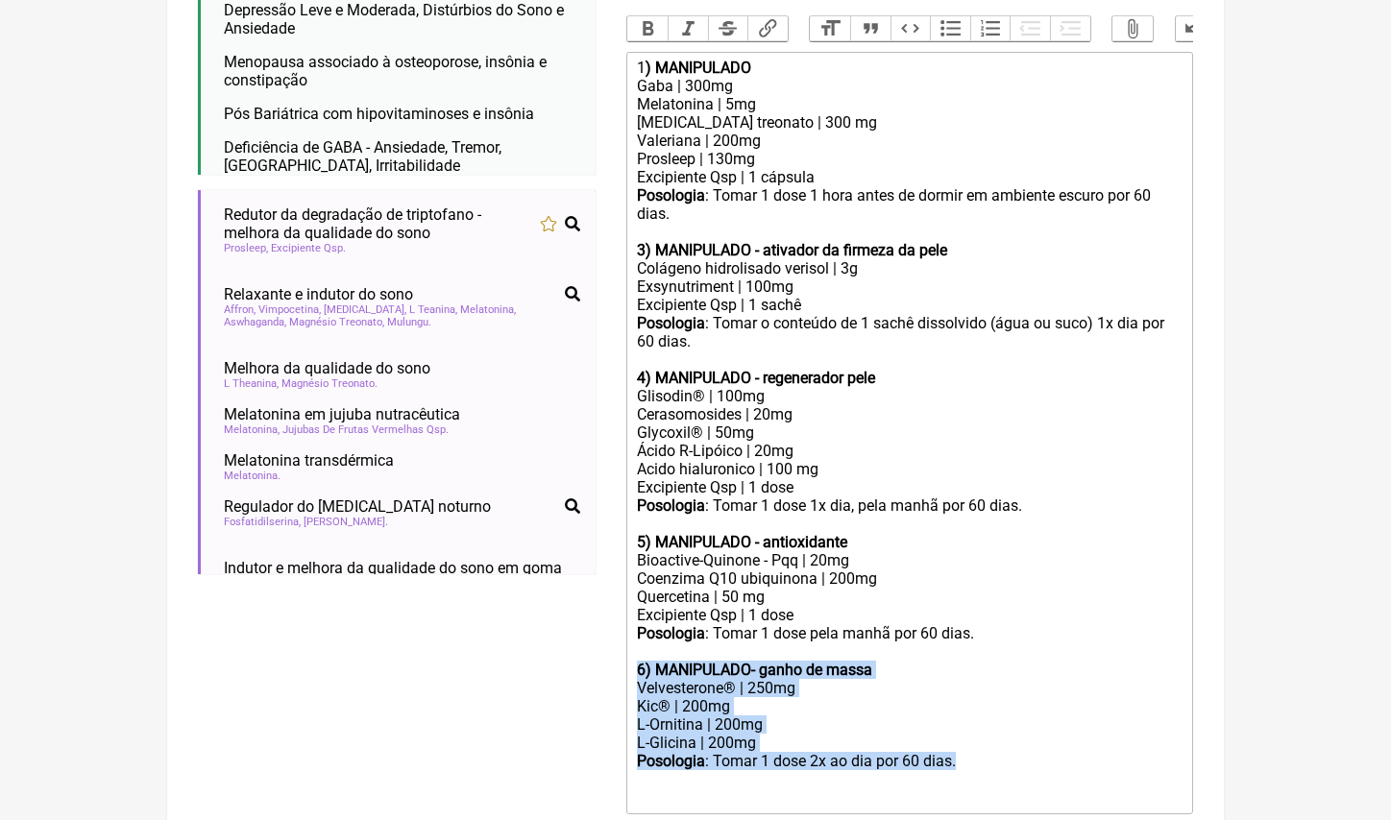
drag, startPoint x: 1004, startPoint y: 730, endPoint x: 627, endPoint y: 632, distance: 389.0
click at [627, 632] on trix-editor "1 ) MANIPULADO Gaba | 300mg Melatonina | 5mg Magnesio treonato | 300 mg Valeria…" at bounding box center [909, 433] width 567 height 763
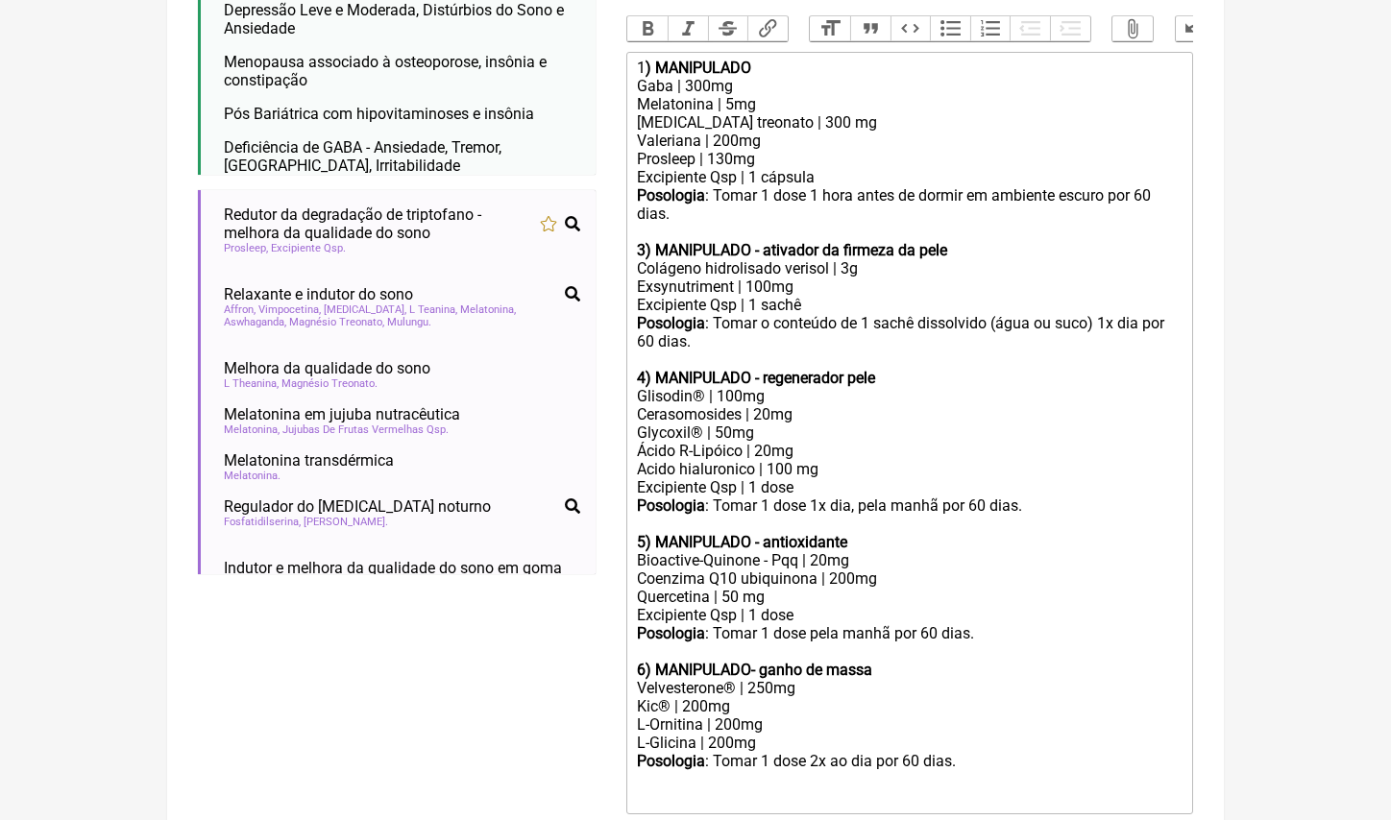
type trix-editor "<div>1<strong>) MANIPULADO</strong></div><div>Gaba | 300mg</div><div>Melatonina…"
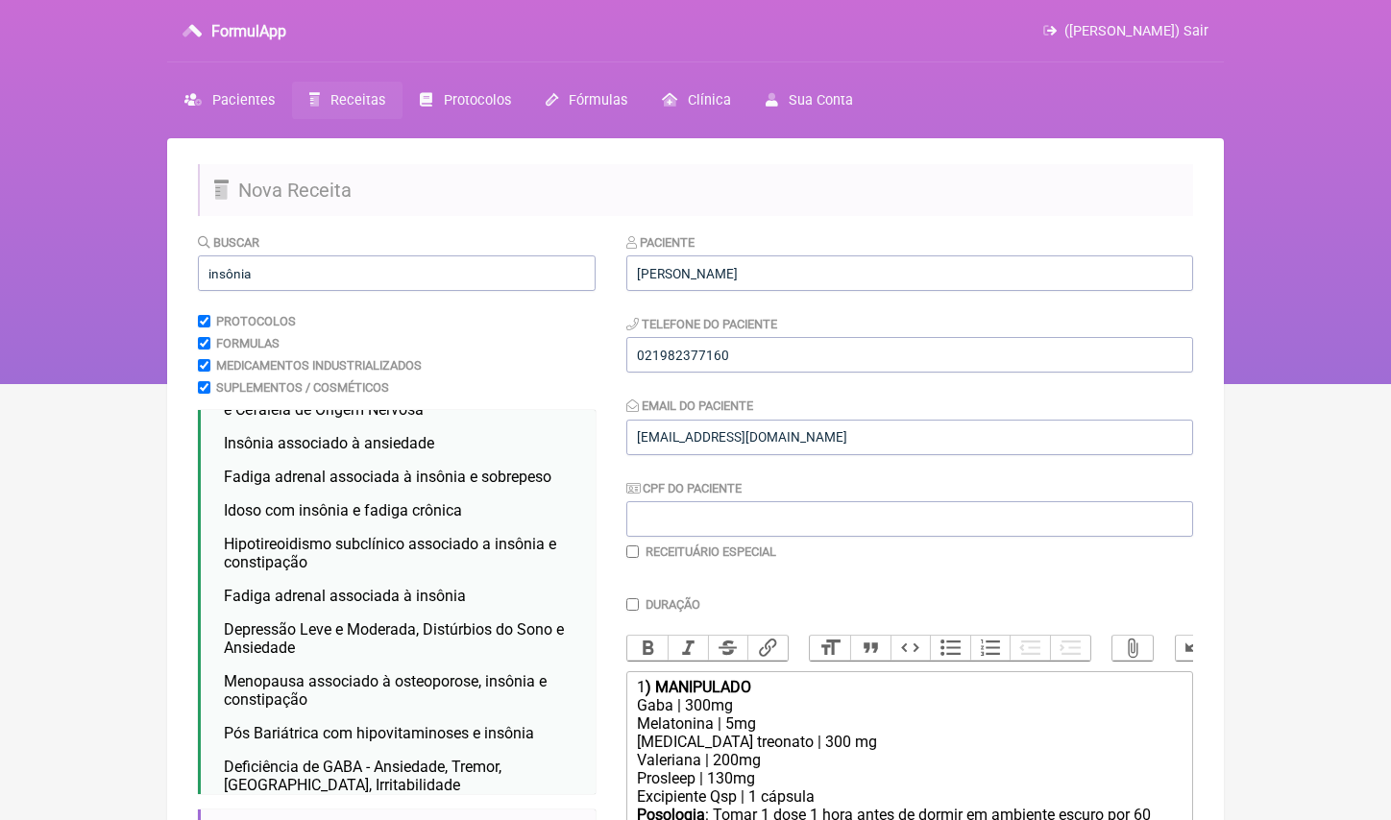
scroll to position [0, 0]
click at [326, 279] on input "insônia" at bounding box center [397, 273] width 398 height 36
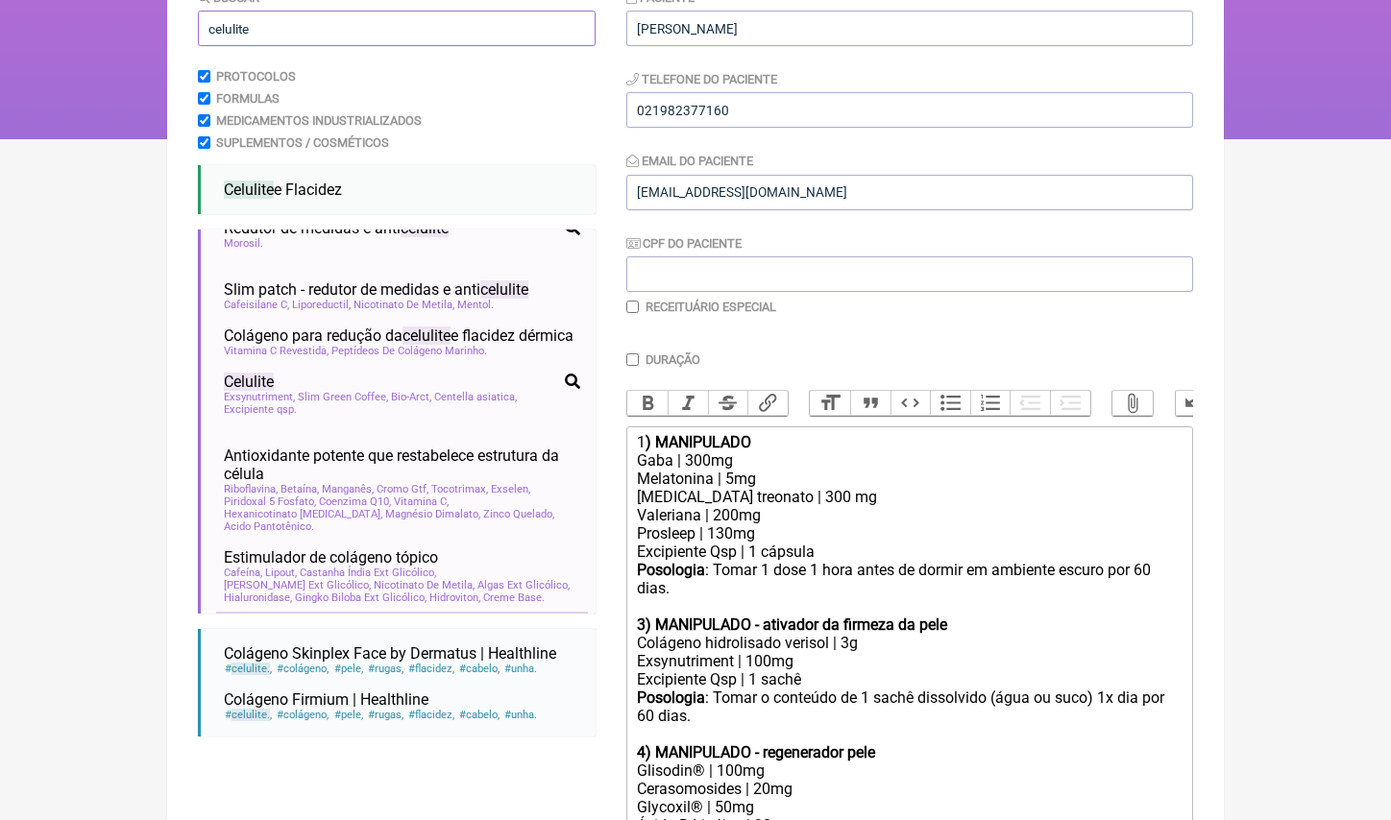
scroll to position [23, 0]
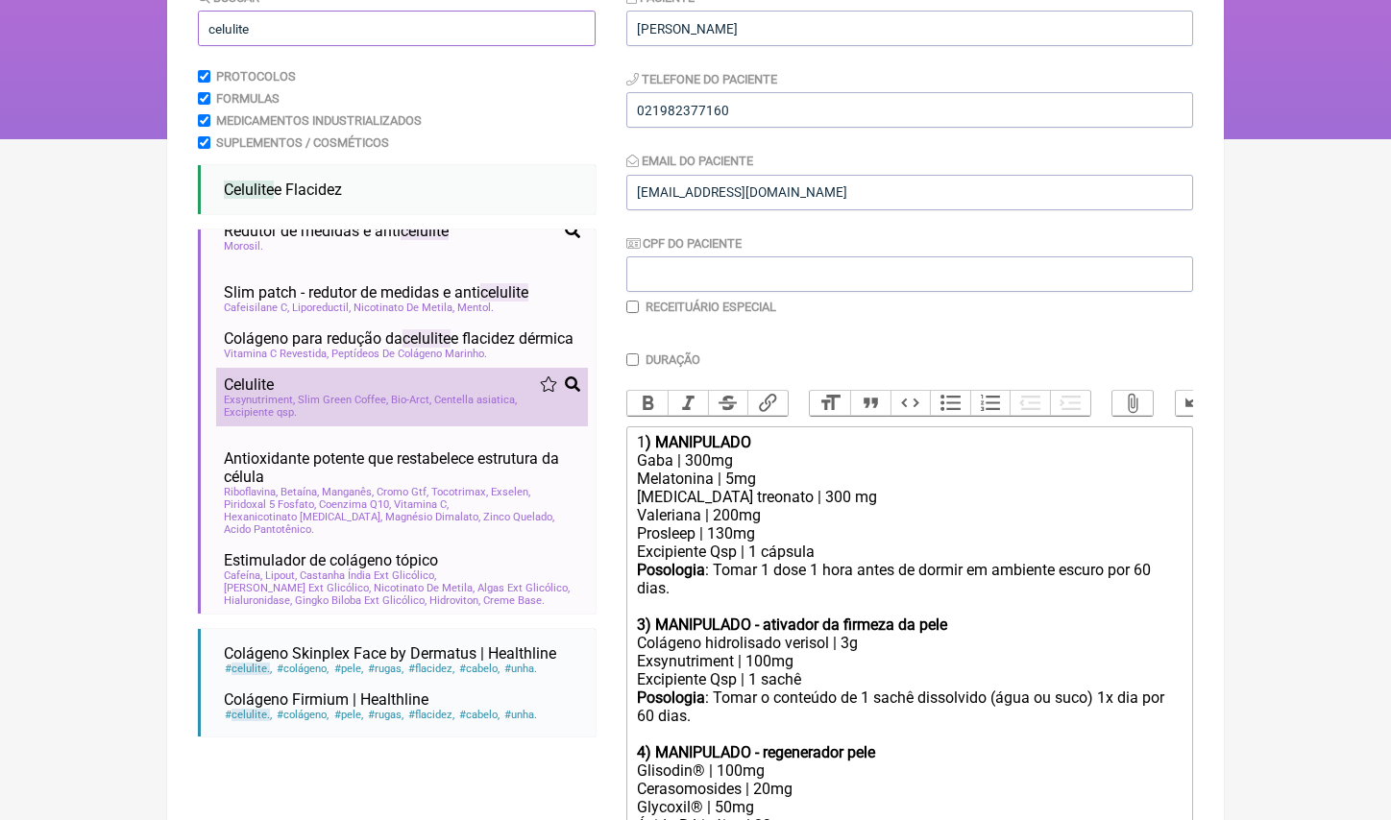
type input "celulite"
click at [413, 426] on li "Celulite radiofrequência pré e pós procedimento colágeno antioxidante celulite …" at bounding box center [402, 397] width 372 height 59
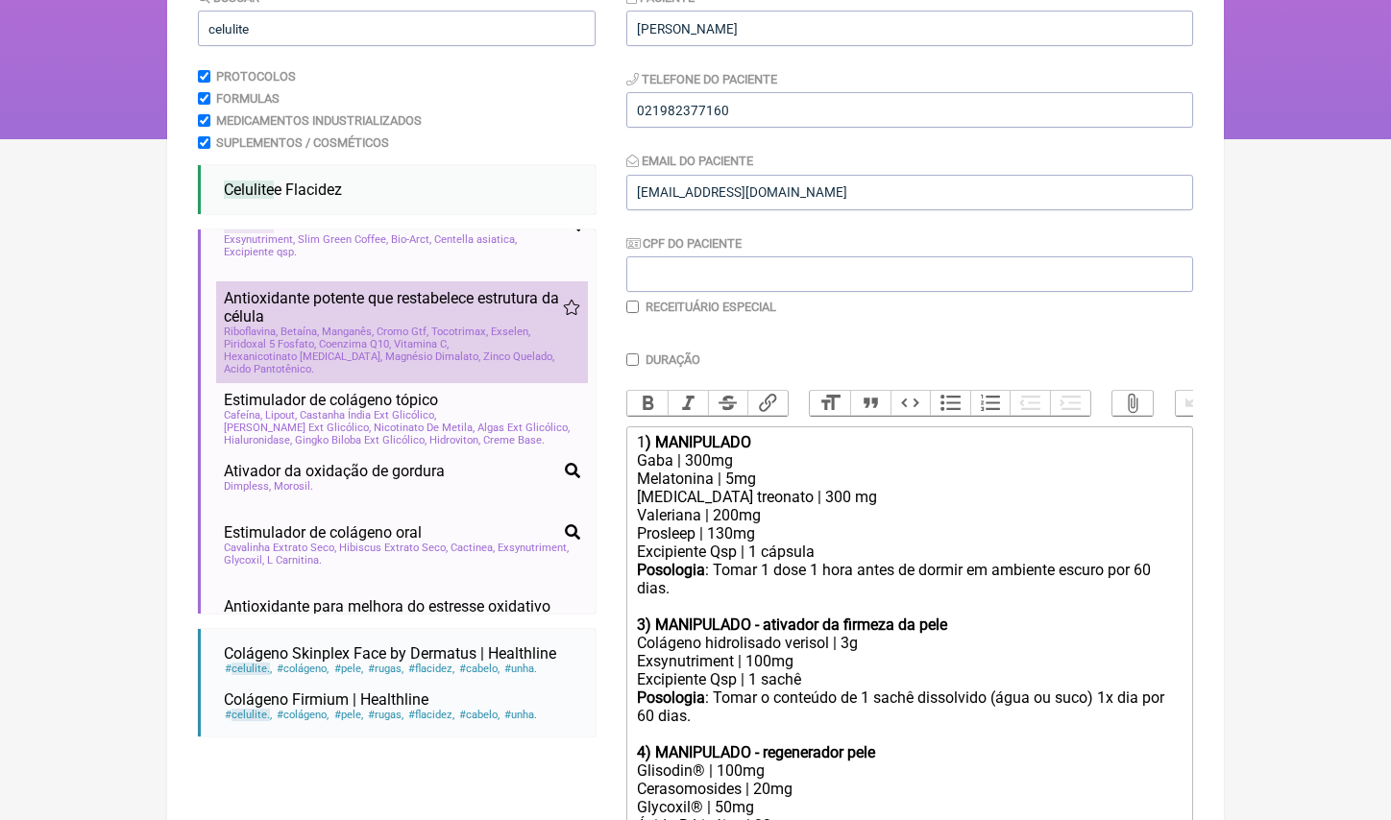
scroll to position [203, 0]
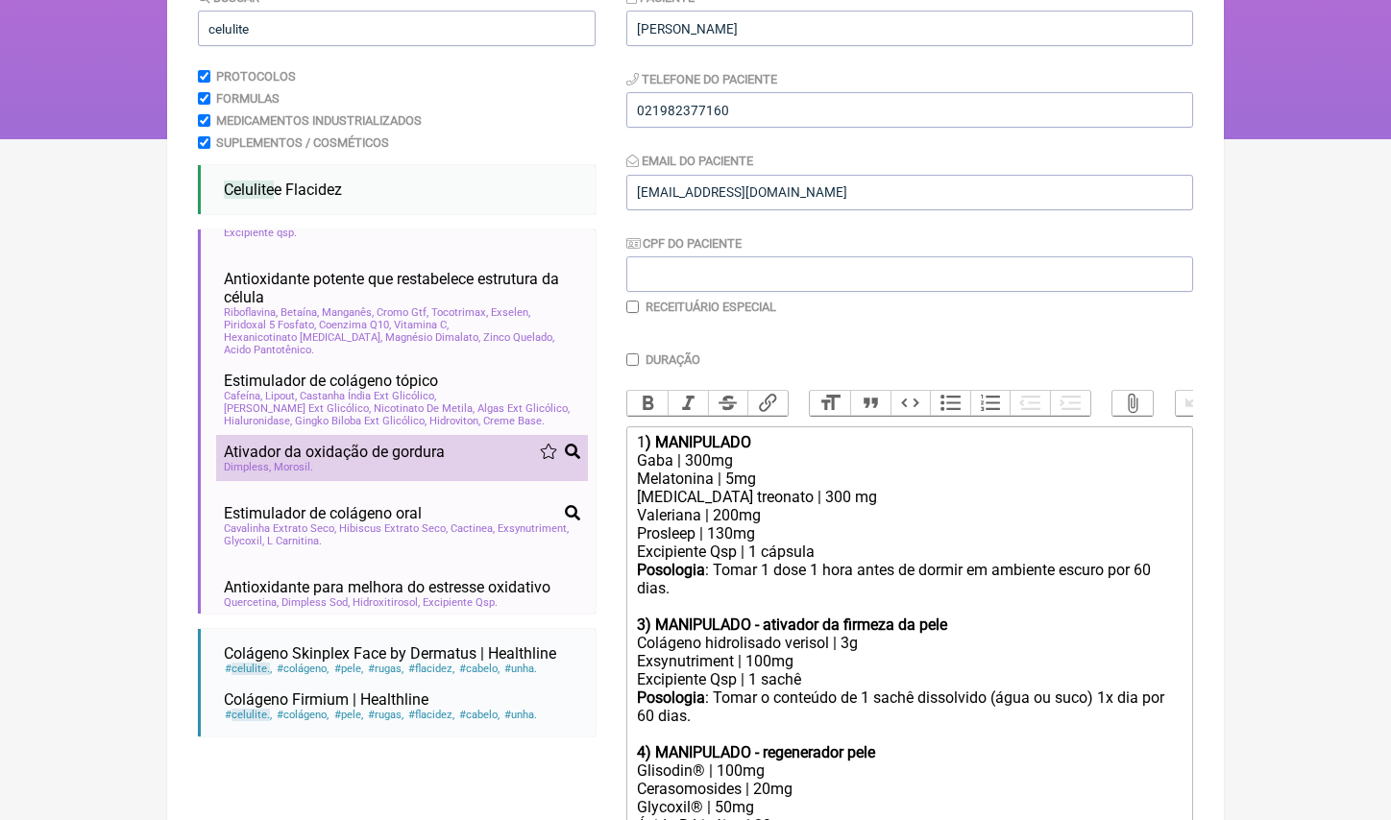
click at [396, 481] on li "Ativador da oxidação de gordura celulite gordura localizada emagrecimento Dimpl…" at bounding box center [402, 458] width 372 height 46
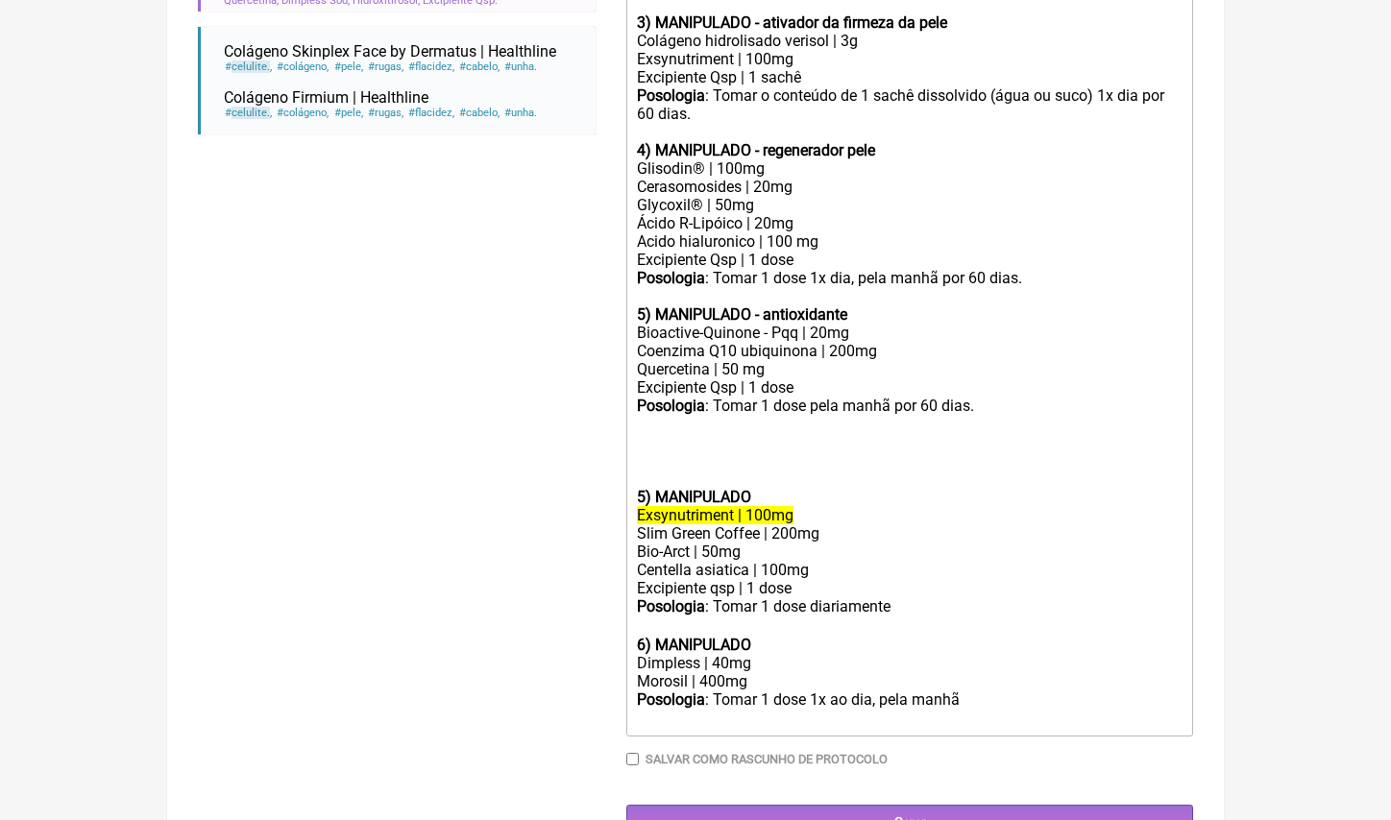
scroll to position [845, 0]
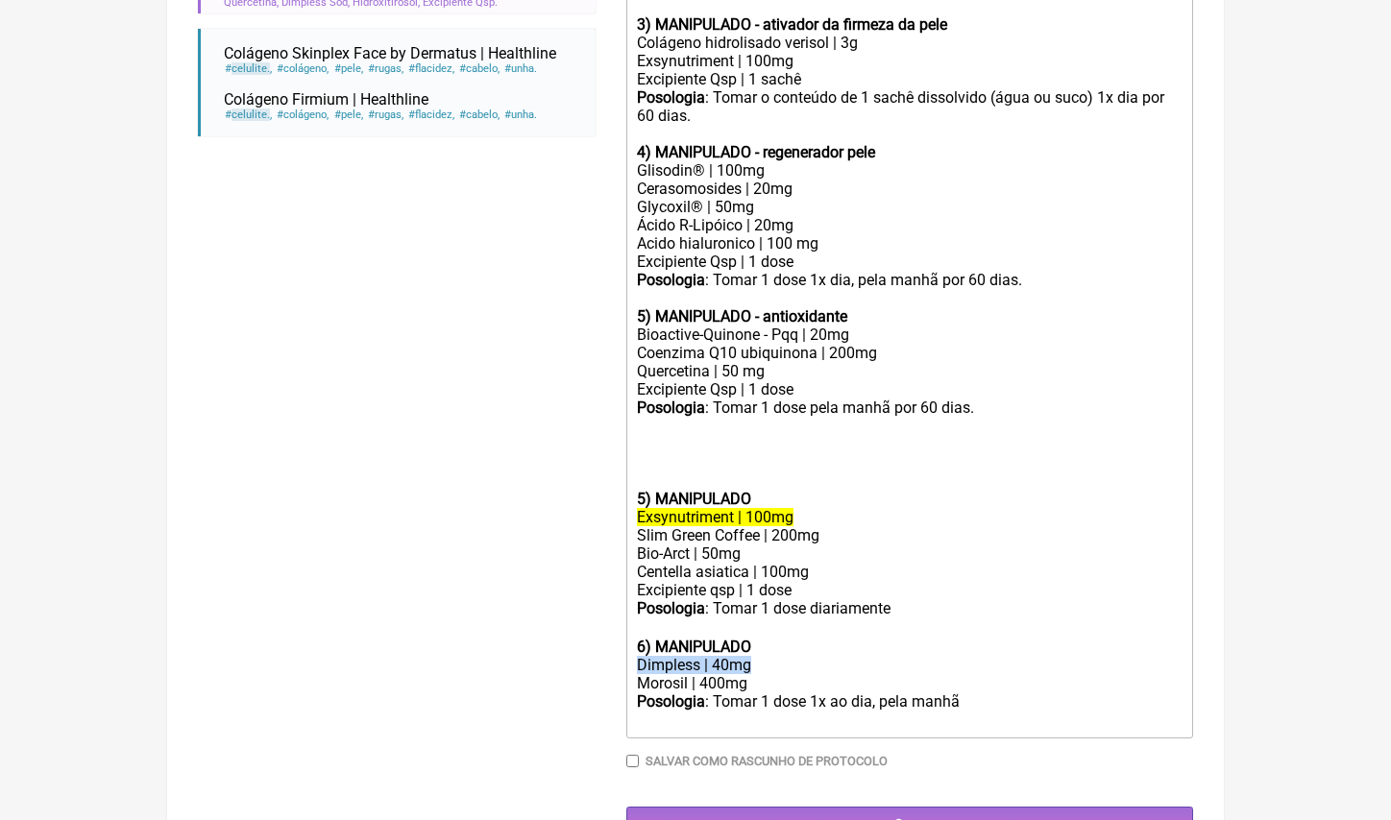
drag, startPoint x: 752, startPoint y: 619, endPoint x: 579, endPoint y: 619, distance: 172.9
click at [579, 619] on form "Buscar celulite Protocolos Formulas Medicamentos Industrializados Suplementos /…" at bounding box center [695, 114] width 995 height 1455
click at [805, 508] on div "Exsynutriment | 100mg" at bounding box center [910, 517] width 546 height 18
drag, startPoint x: 809, startPoint y: 482, endPoint x: 570, endPoint y: 481, distance: 239.2
click at [569, 481] on form "Buscar celulite Protocolos Formulas Medicamentos Industrializados Suplementos /…" at bounding box center [695, 114] width 995 height 1455
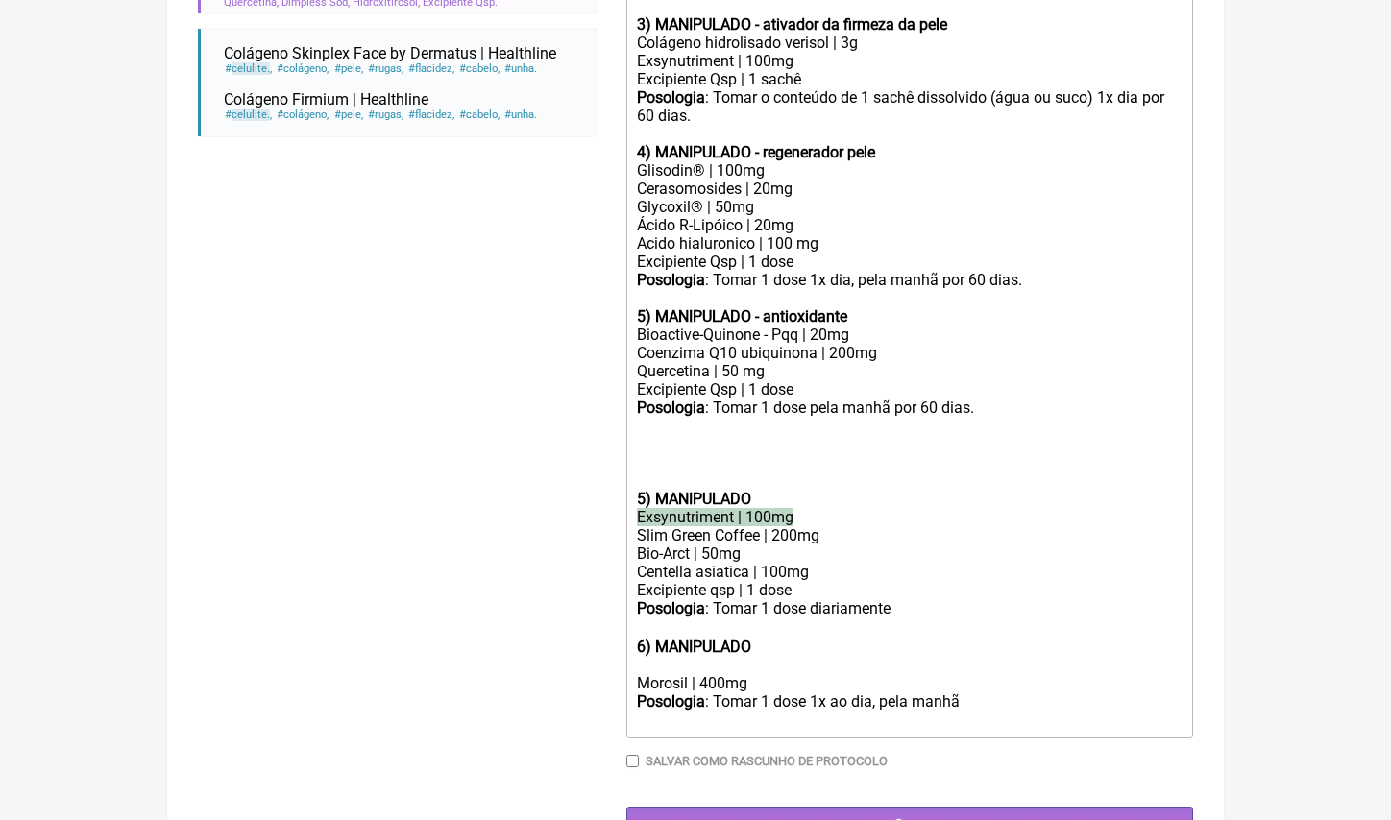
paste trix-editor "Dimpless | 40mg"
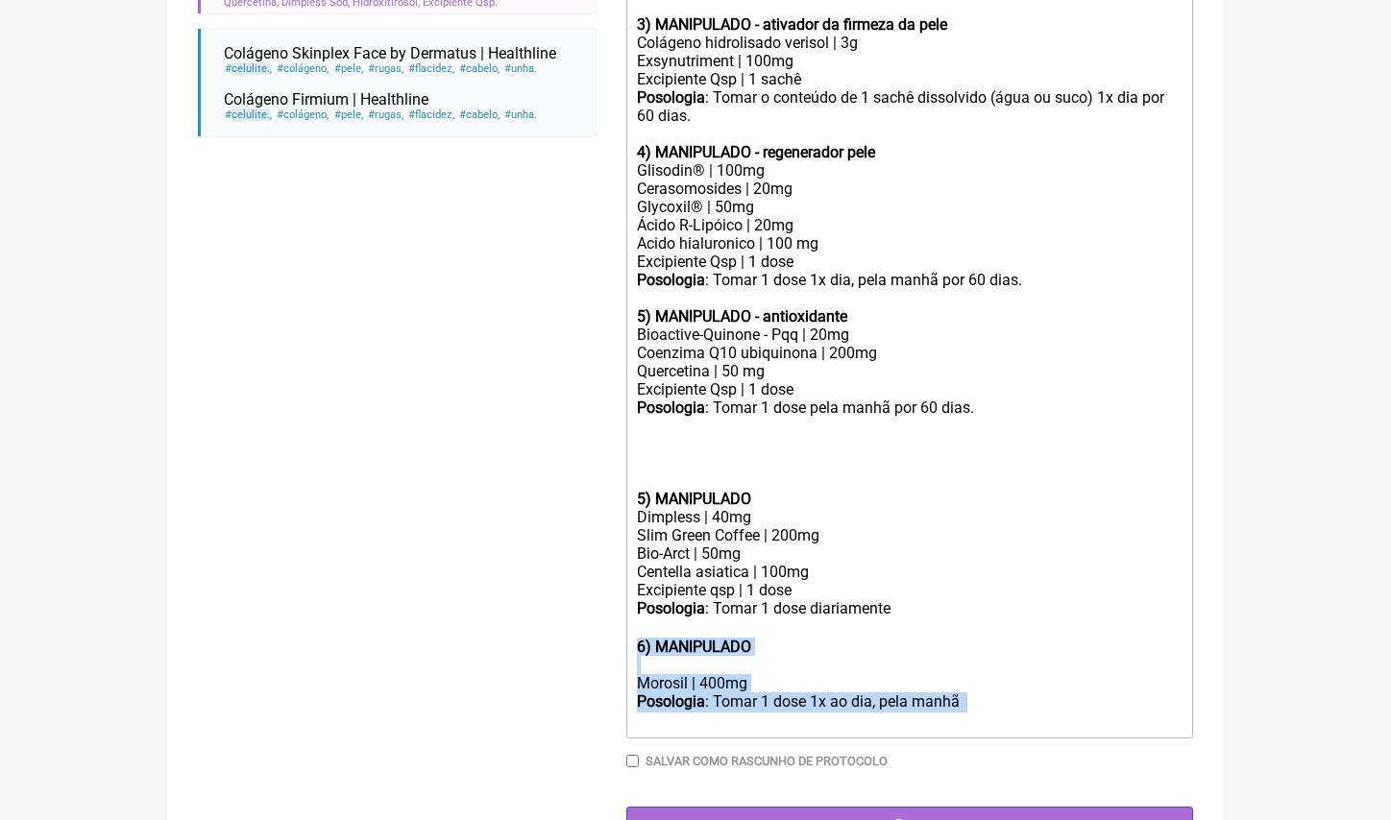
drag, startPoint x: 703, startPoint y: 679, endPoint x: 630, endPoint y: 595, distance: 111.7
click at [630, 598] on trix-editor "1 ) MANIPULADO Gaba | 300mg Melatonina | 5mg Magnesio treonato | 300 mg Valeria…" at bounding box center [909, 282] width 567 height 912
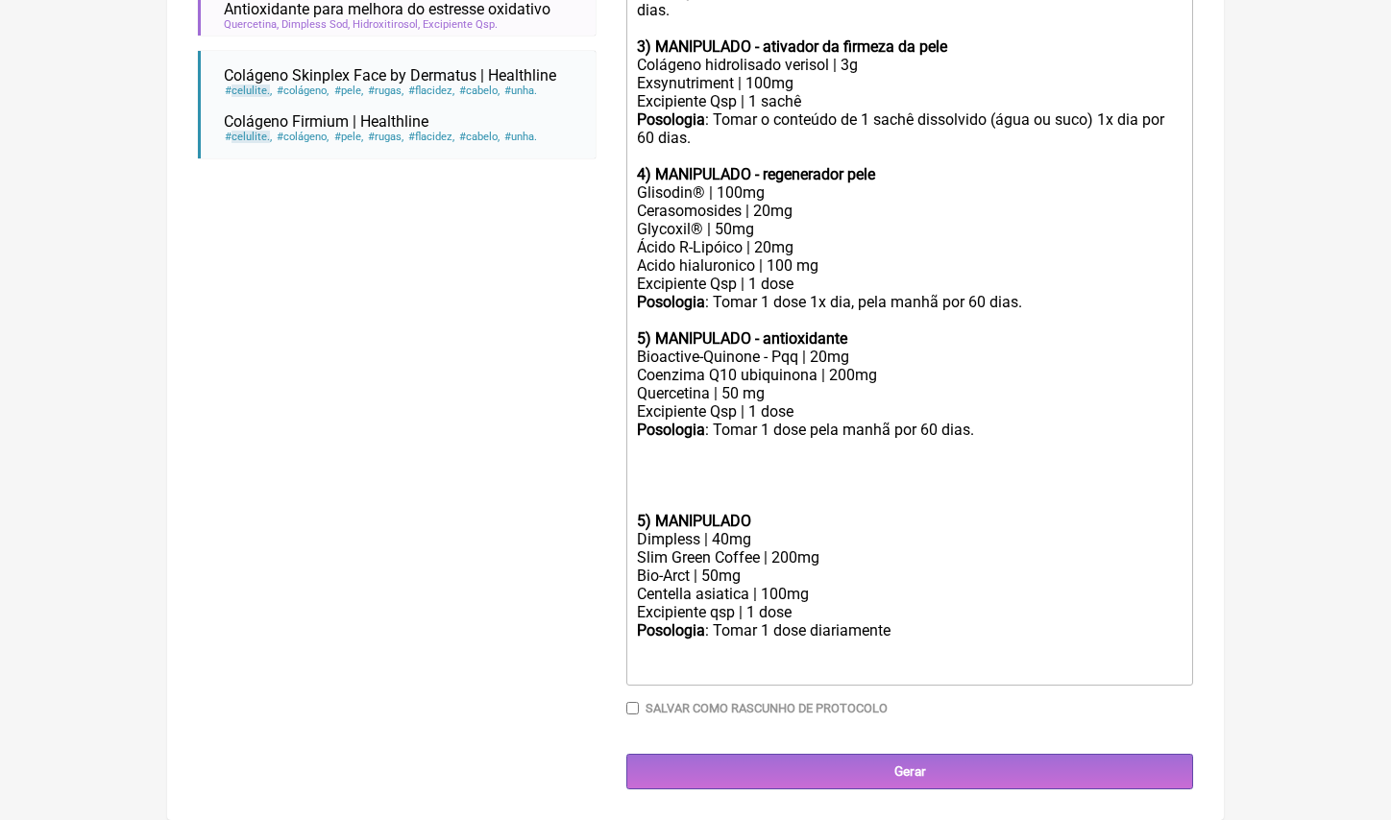
scroll to position [776, 0]
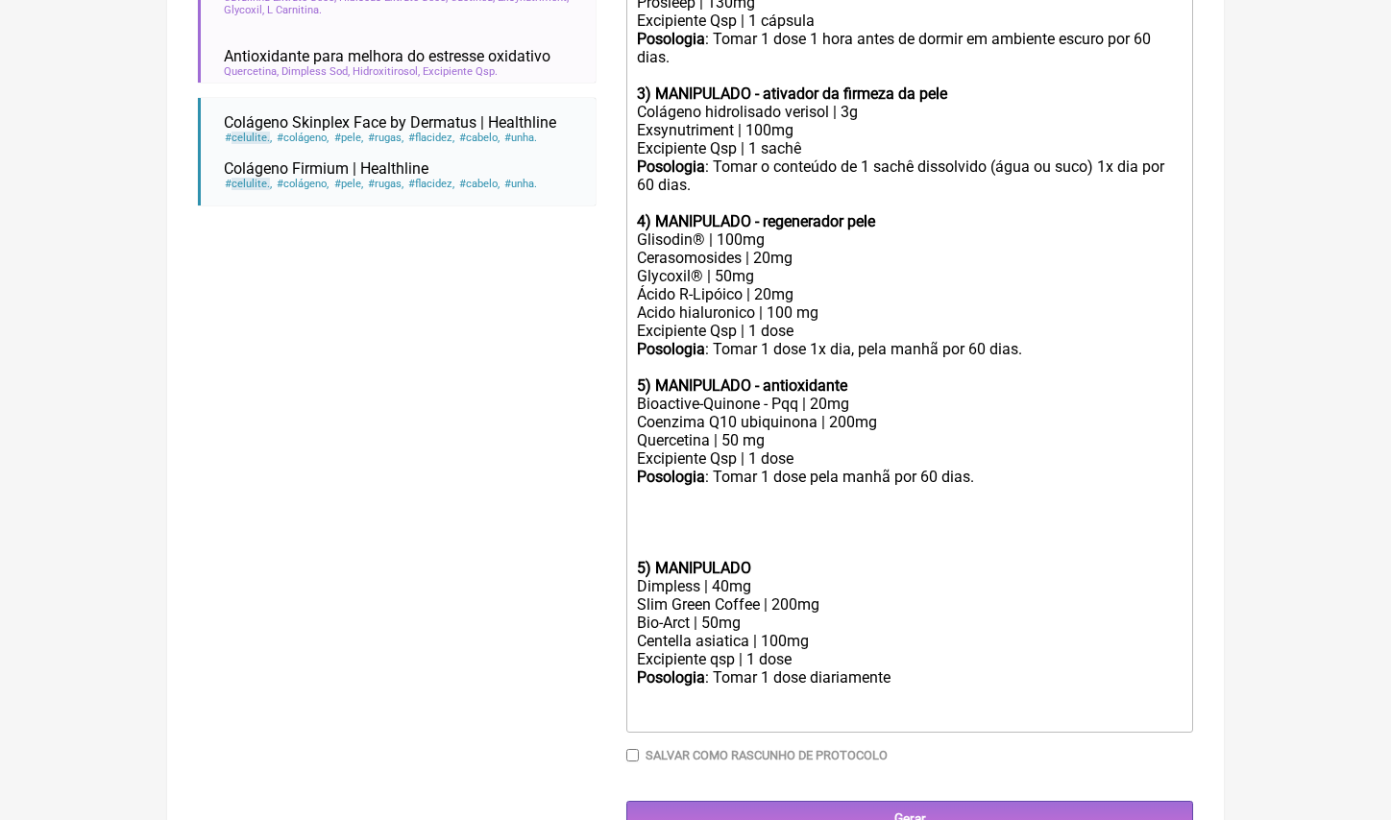
click at [898, 559] on div "5) MANIPULADO" at bounding box center [910, 568] width 546 height 18
click at [792, 541] on div at bounding box center [910, 550] width 546 height 18
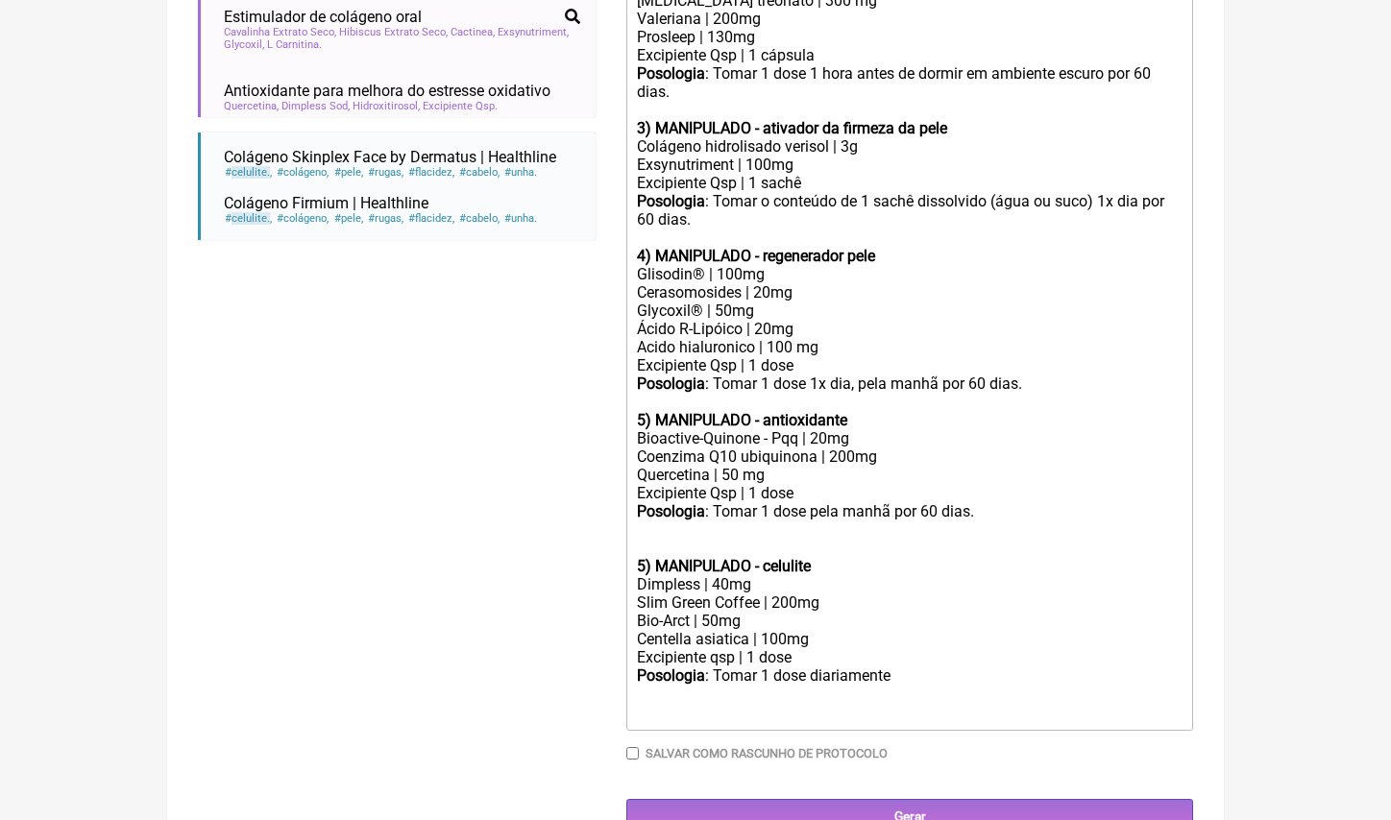
scroll to position [724, 0]
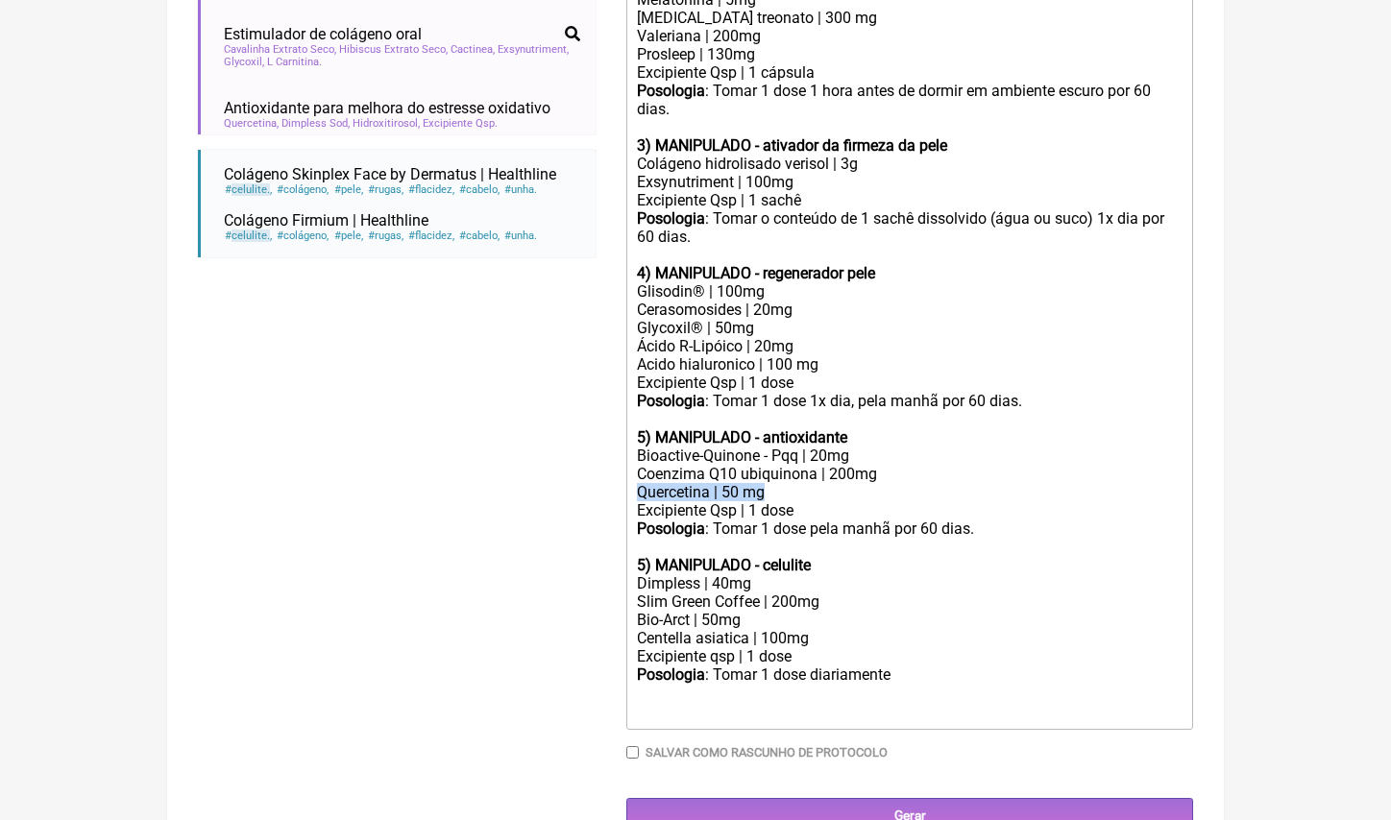
drag, startPoint x: 792, startPoint y: 465, endPoint x: 480, endPoint y: 465, distance: 312.1
click at [480, 465] on form "Buscar celulite Protocolos Formulas Medicamentos Industrializados Suplementos /…" at bounding box center [695, 170] width 995 height 1325
type trix-editor "<div>1<strong>) MANIPULADO</strong></div><div>Gaba | 300mg</div><div>Melatonina…"
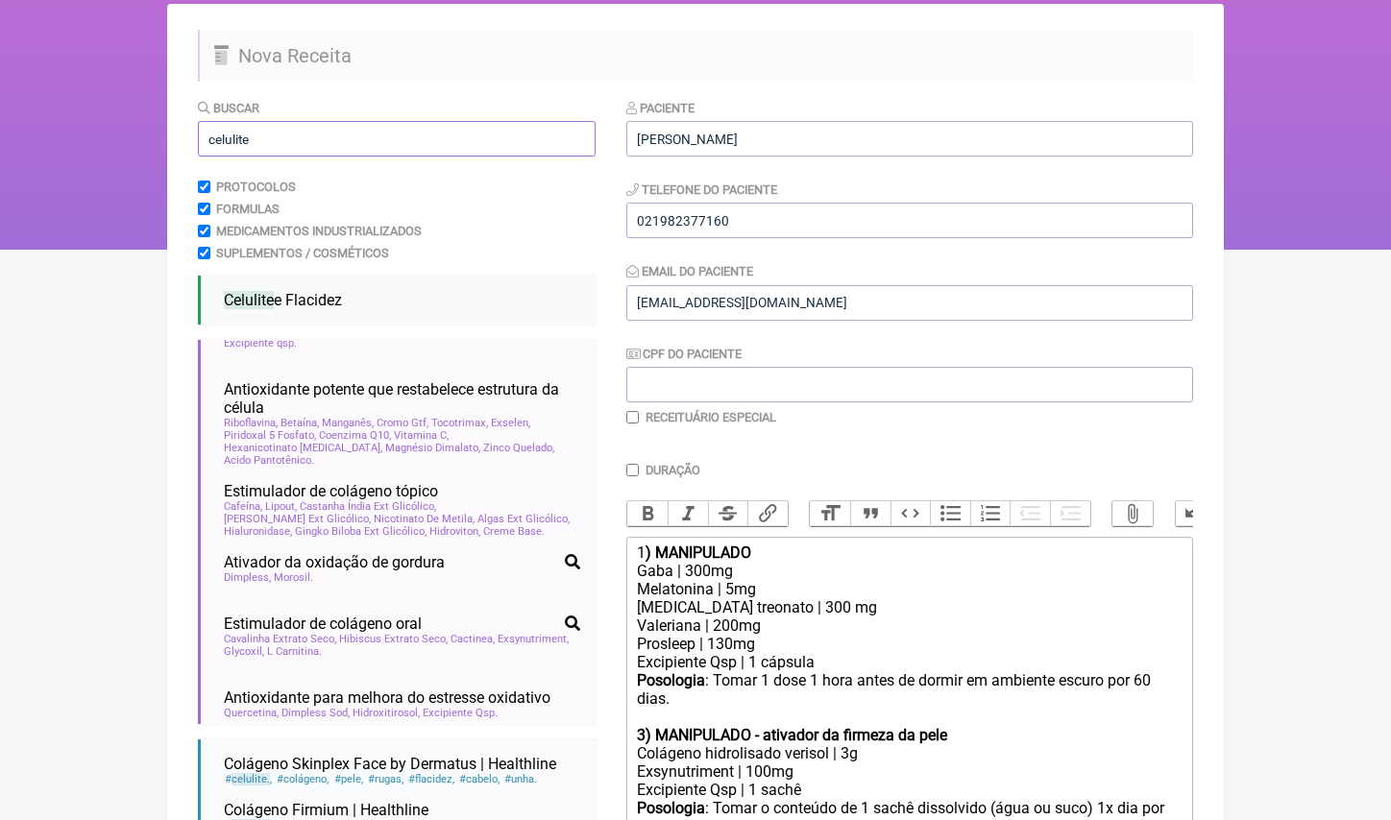
click at [339, 132] on input "celulite" at bounding box center [397, 139] width 398 height 36
click at [339, 133] on input "celulite" at bounding box center [397, 139] width 398 height 36
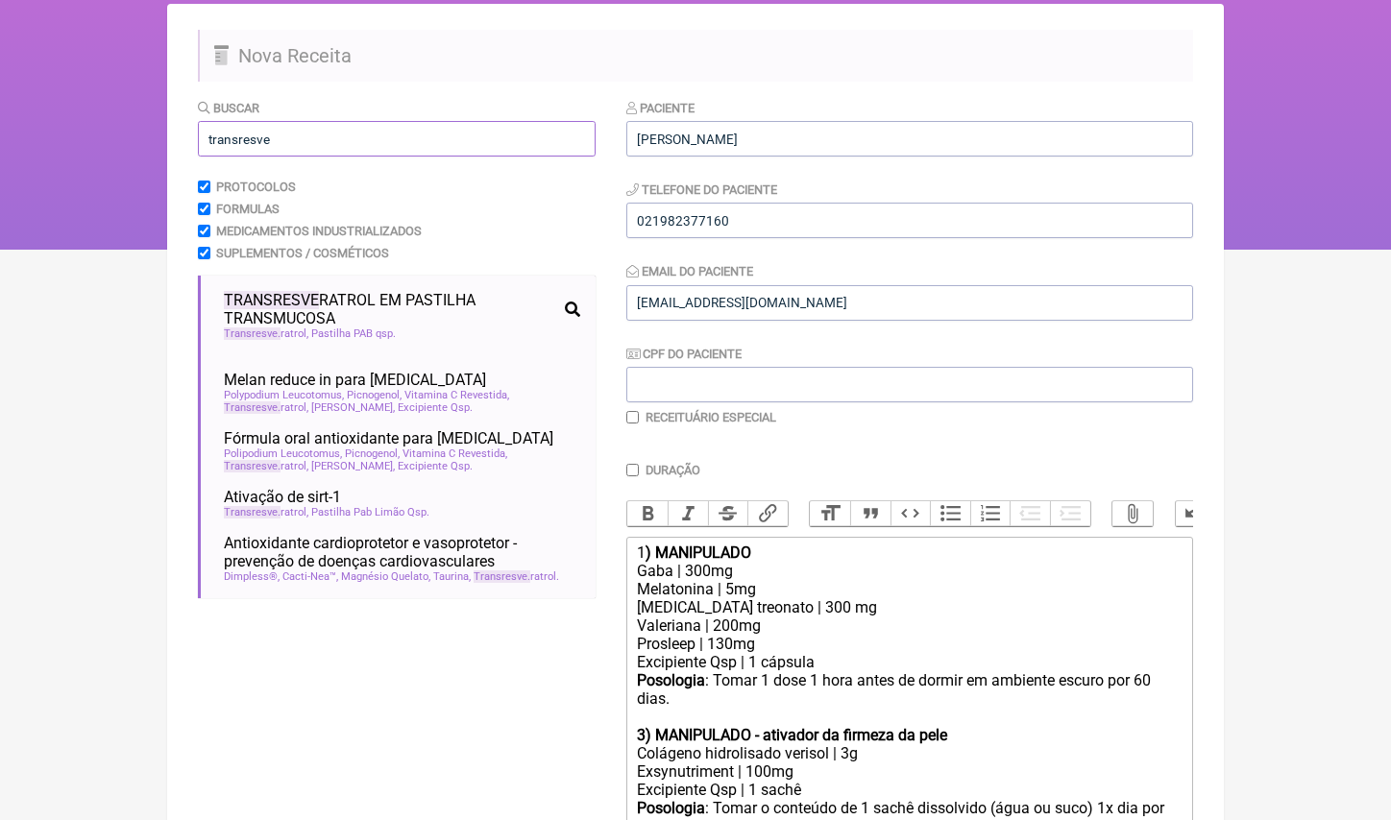
scroll to position [0, 0]
type input "transcreve"
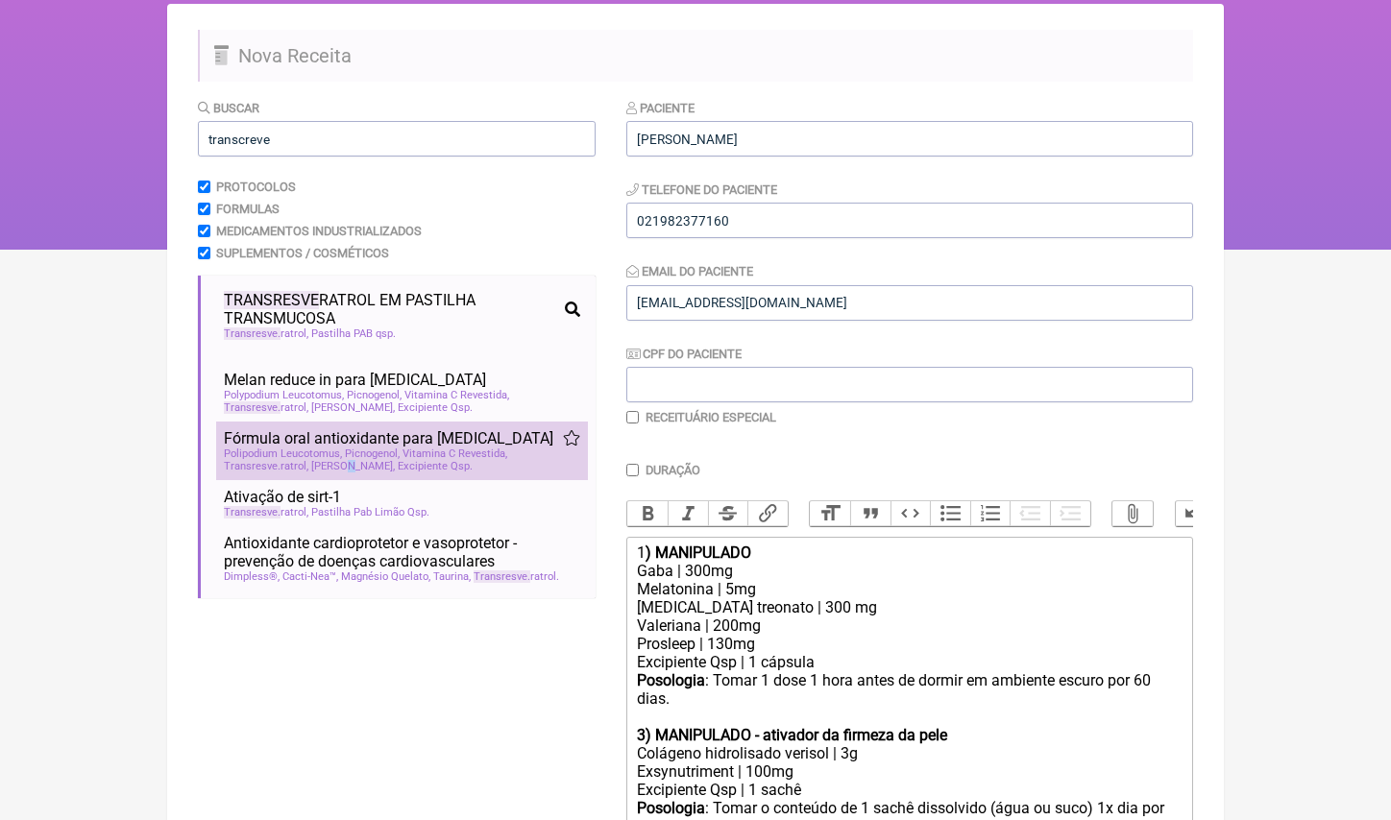
drag, startPoint x: 339, startPoint y: 133, endPoint x: 345, endPoint y: 454, distance: 321.8
click at [346, 460] on span "Oli Ola" at bounding box center [353, 466] width 84 height 12
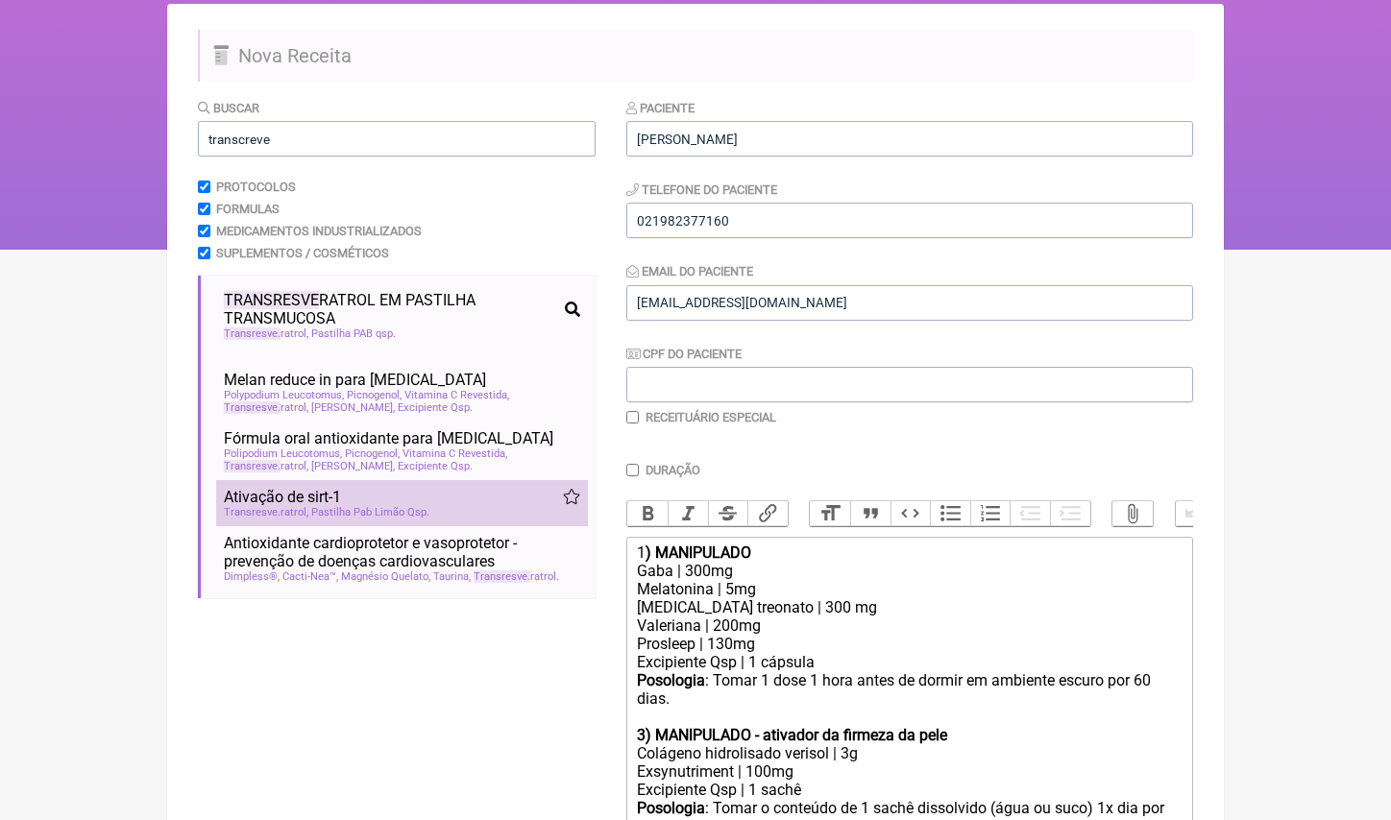
click at [338, 494] on span "Ativação de sirt-1" at bounding box center [282, 497] width 117 height 18
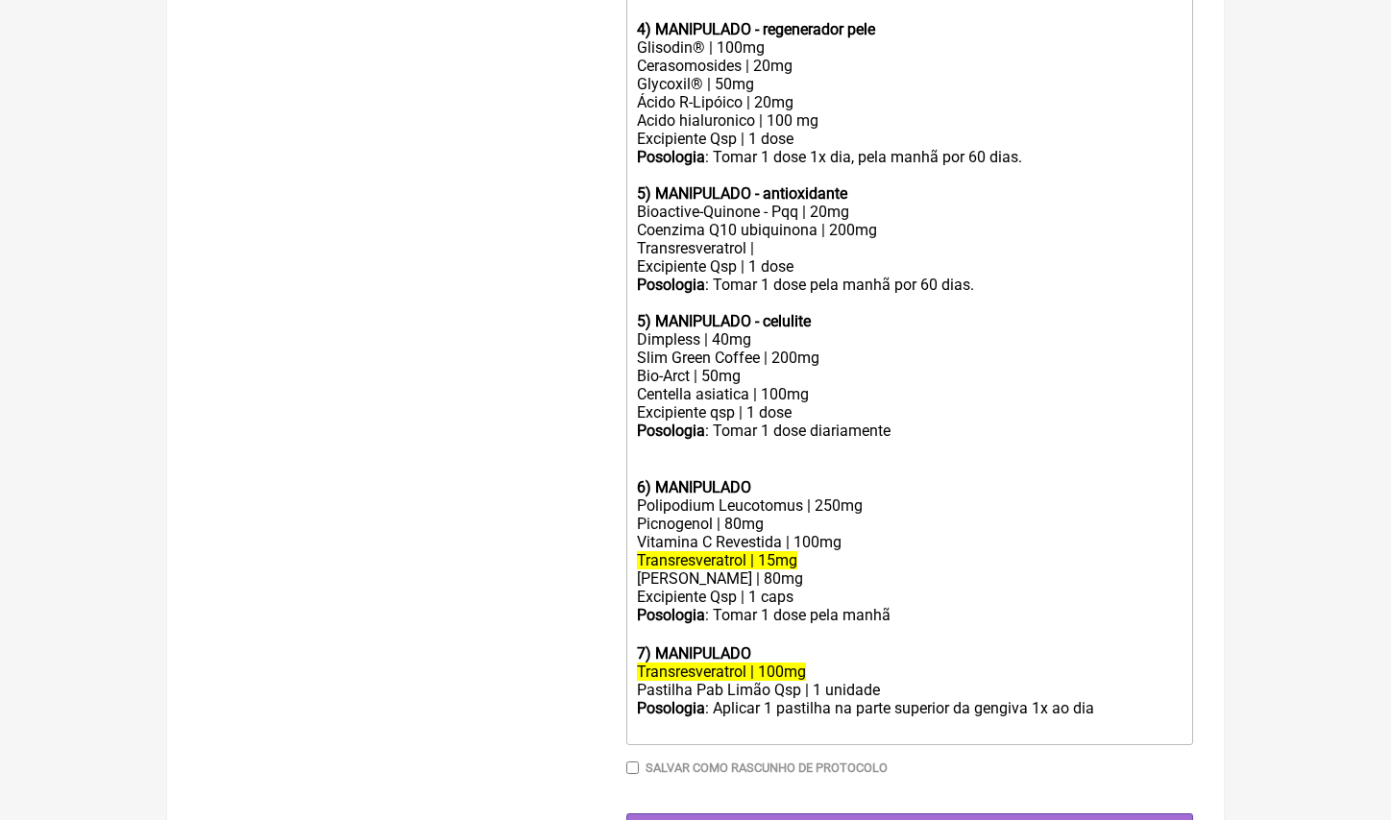
scroll to position [966, 0]
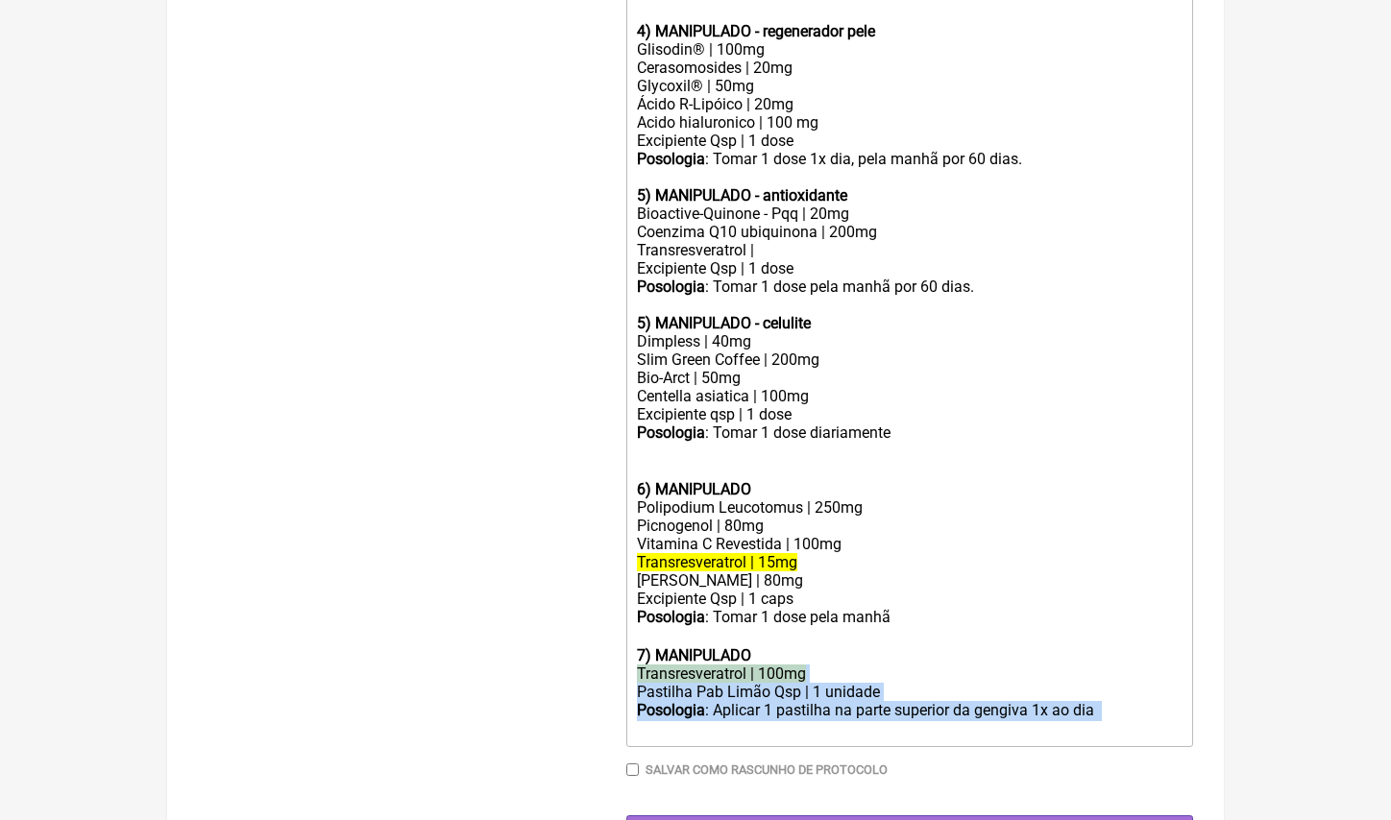
drag, startPoint x: 731, startPoint y: 678, endPoint x: 616, endPoint y: 611, distance: 133.4
click at [615, 611] on form "Buscar transcreve Protocolos Formulas Medicamentos Industrializados Suplementos…" at bounding box center [695, 58] width 995 height 1585
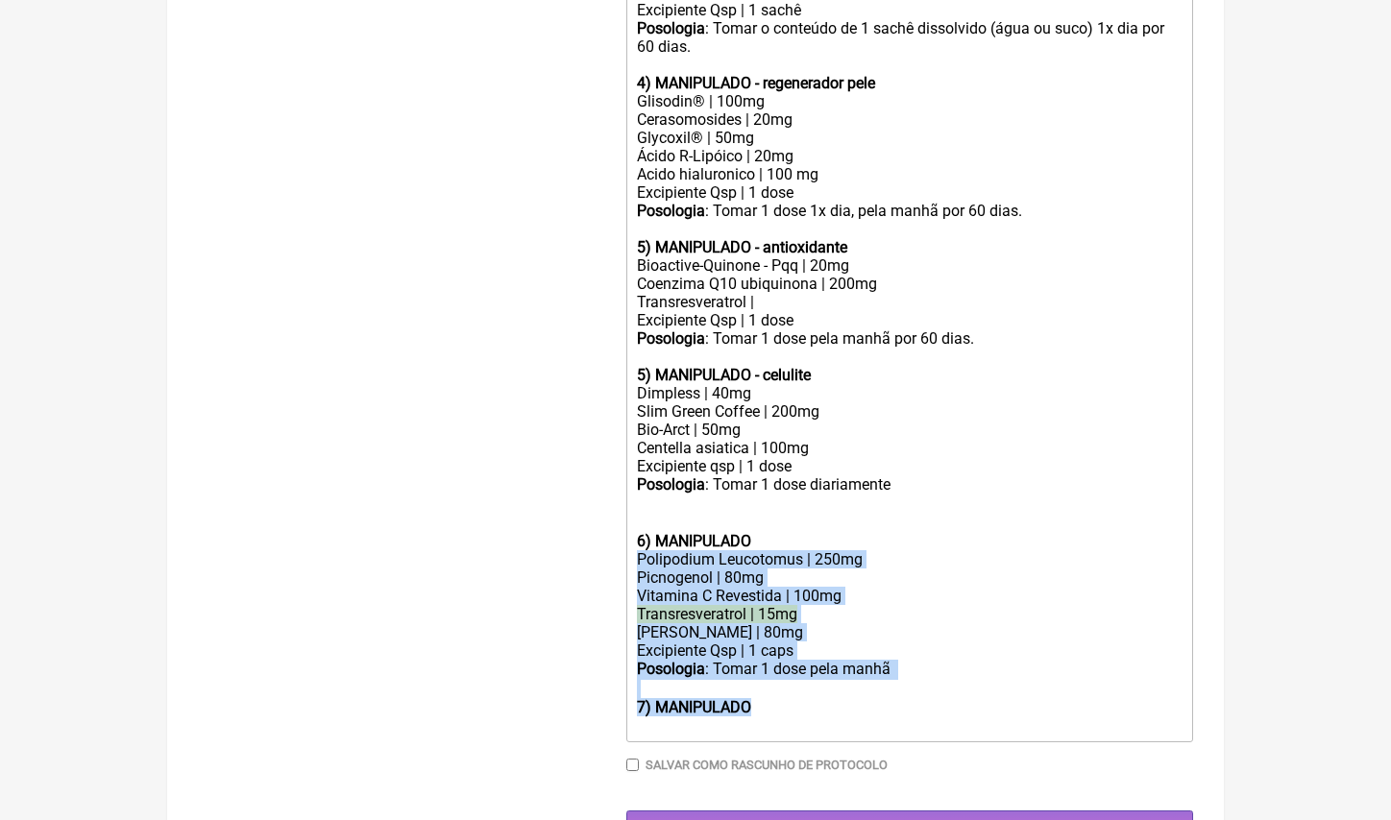
drag, startPoint x: 718, startPoint y: 668, endPoint x: 597, endPoint y: 512, distance: 197.1
click at [597, 512] on form "Buscar transcreve Protocolos Formulas Medicamentos Industrializados Suplementos…" at bounding box center [695, 82] width 995 height 1528
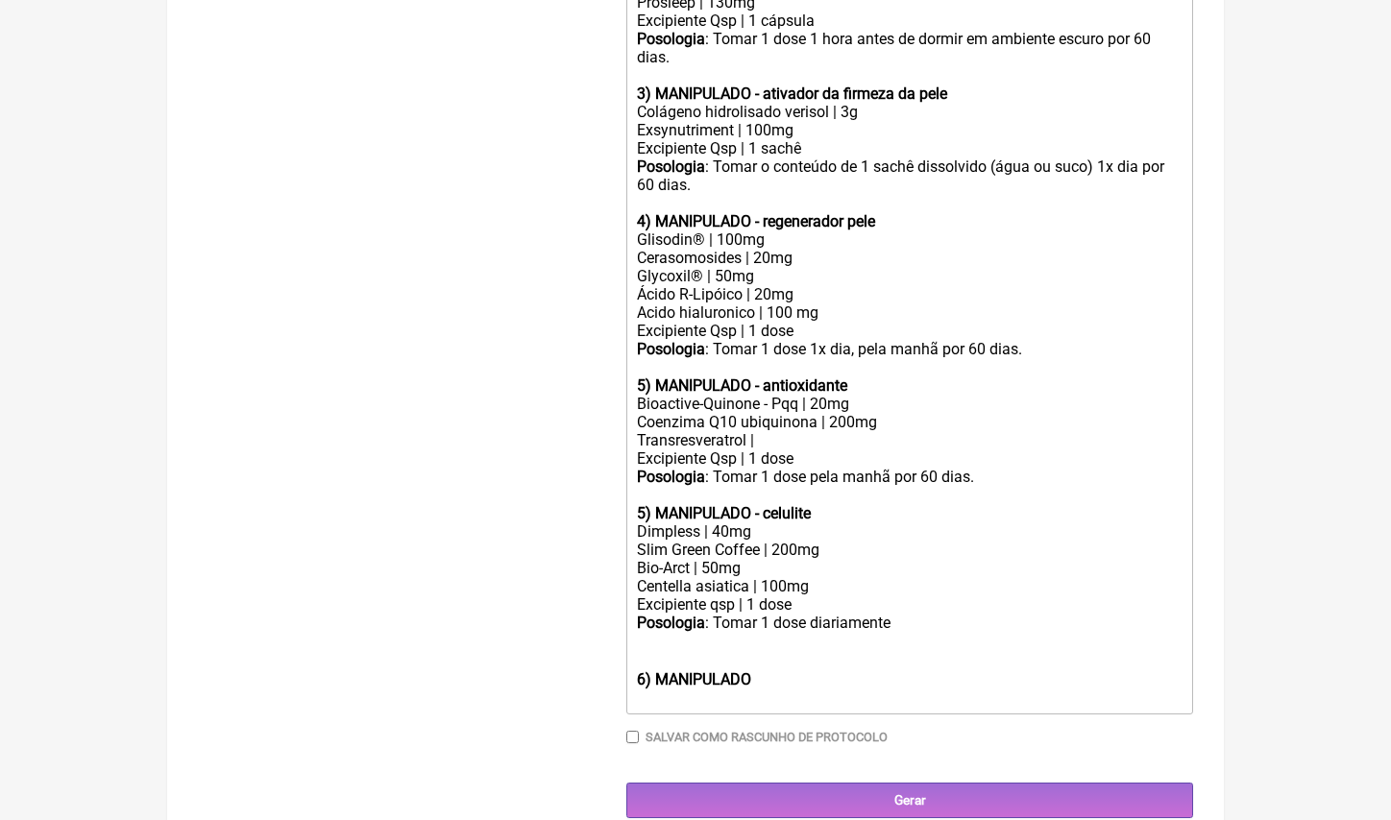
scroll to position [759, 0]
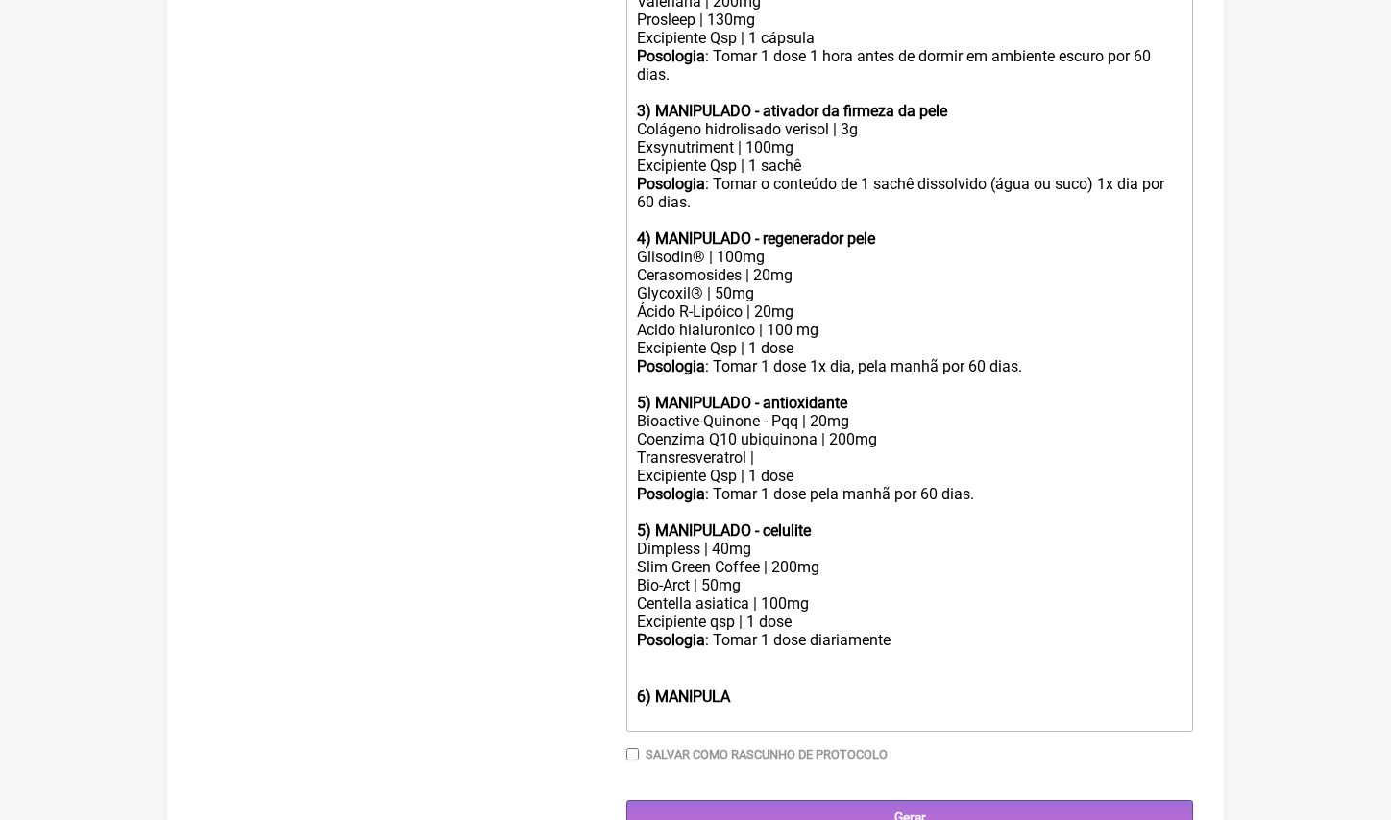
click at [668, 688] on strong "6) MANIPULA" at bounding box center [683, 697] width 93 height 18
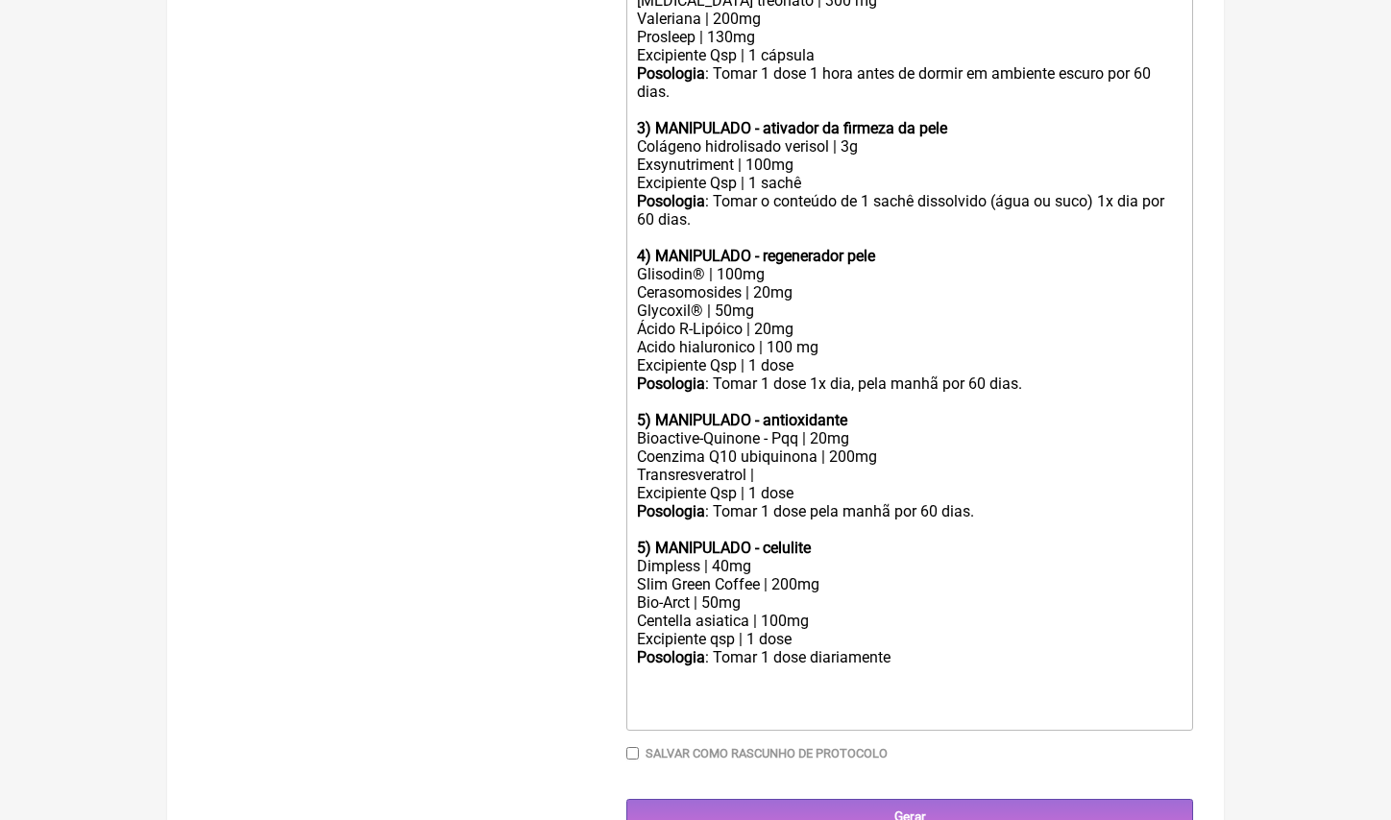
click at [842, 466] on div "Transresveratrol |" at bounding box center [910, 475] width 546 height 18
click at [936, 648] on div "Posologia : Tomar 1 dose diariamente ㅤ" at bounding box center [910, 667] width 546 height 38
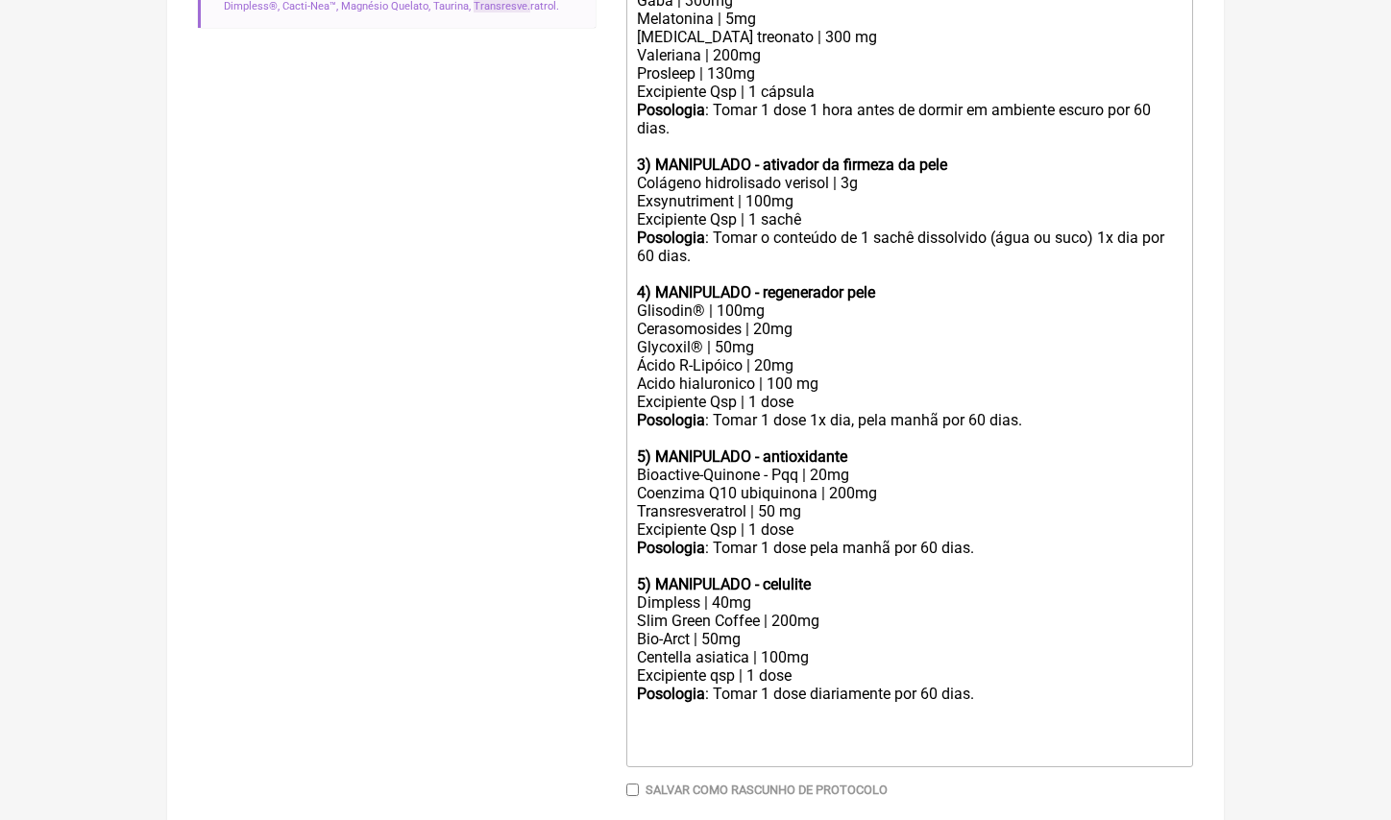
scroll to position [491, 0]
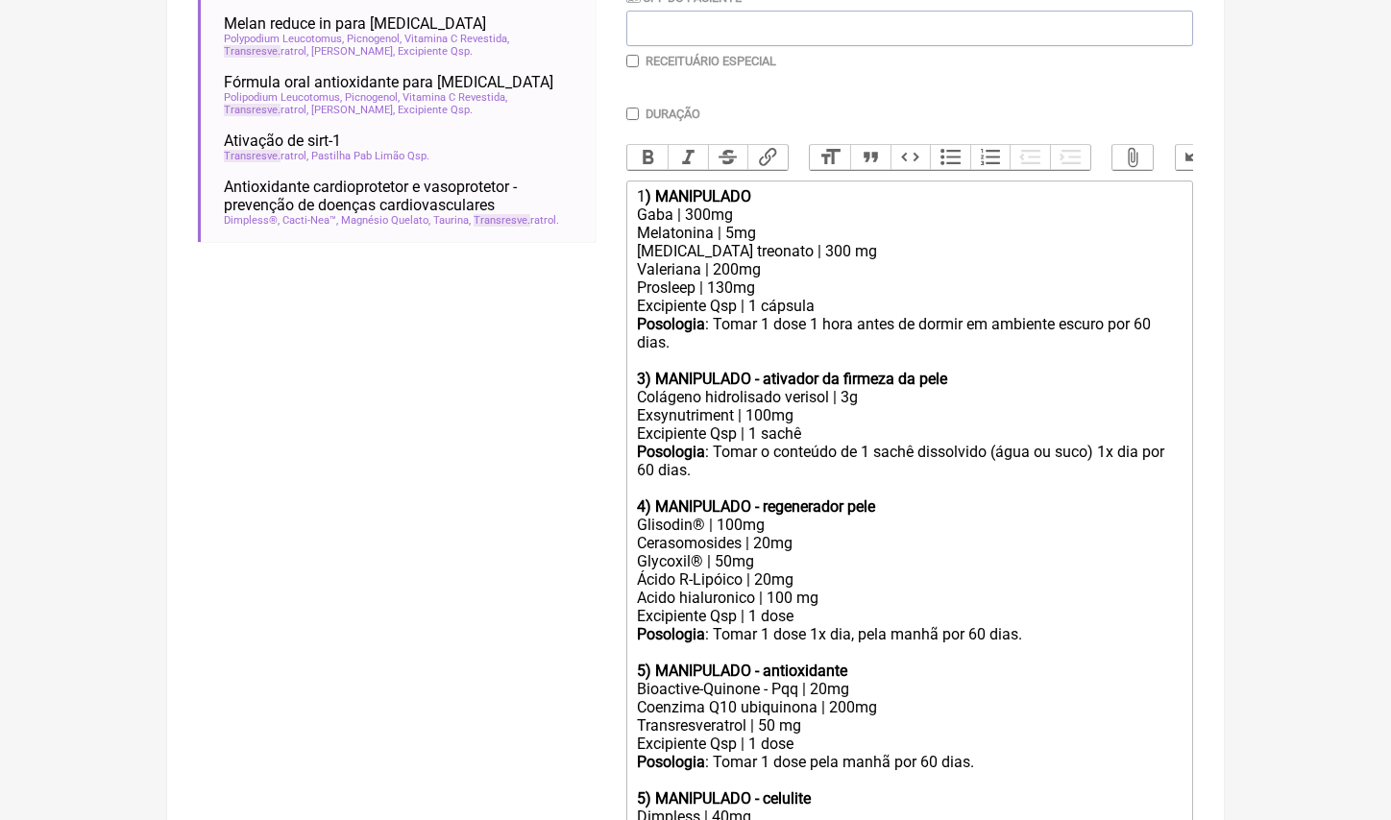
click at [760, 209] on div "Gaba | 300mg" at bounding box center [910, 215] width 546 height 18
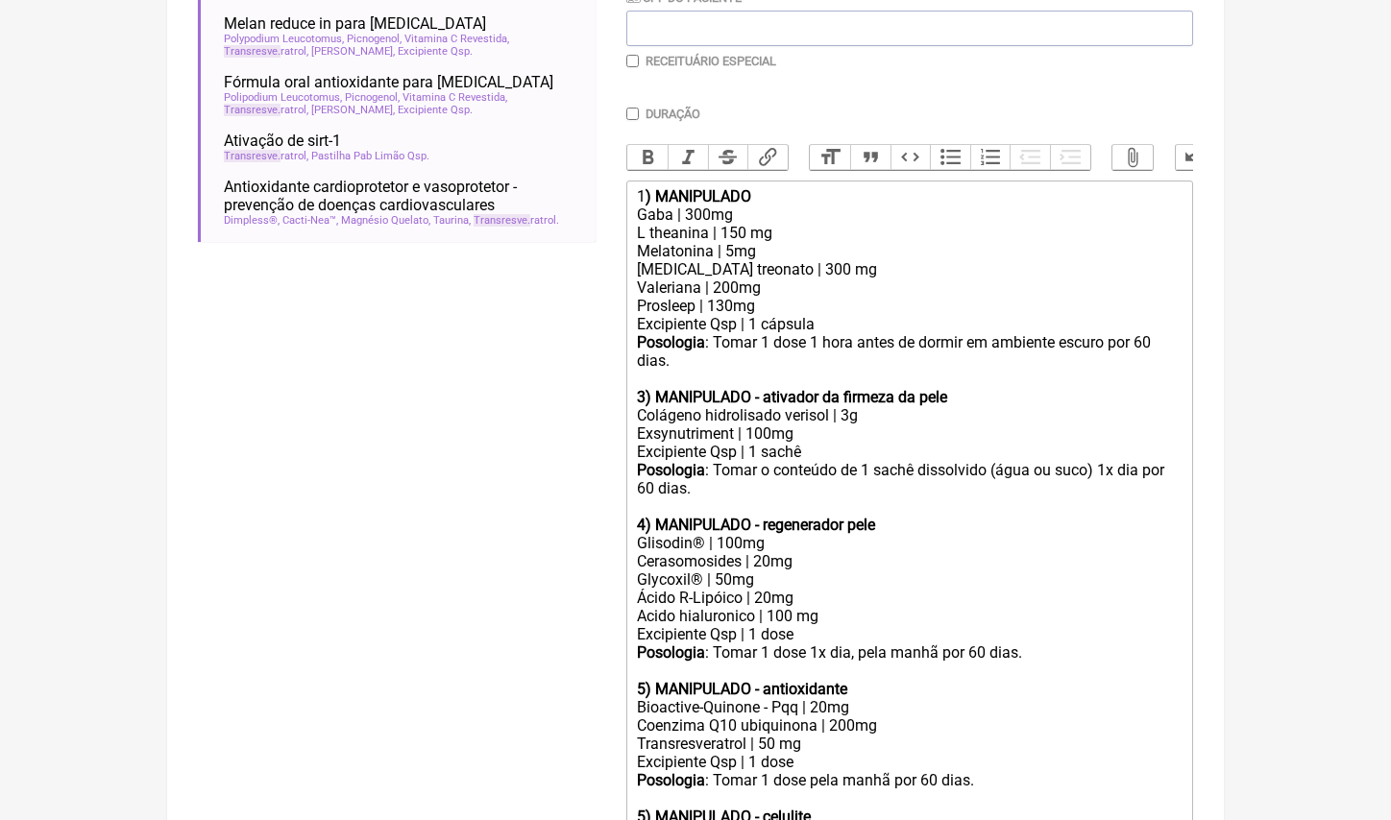
click at [692, 212] on div "Gaba | 300mg L theanina | 150 mg" at bounding box center [910, 224] width 546 height 36
type trix-editor "<div>1<strong>) MANIPULADO</strong></div><div>Gaba | 200mg<br>L theanina | 150 …"
drag, startPoint x: 848, startPoint y: 263, endPoint x: 525, endPoint y: 263, distance: 322.7
click at [525, 263] on form "Buscar transcreve Protocolos Formulas Medicamentos Industrializados Suplementos…" at bounding box center [695, 423] width 995 height 1362
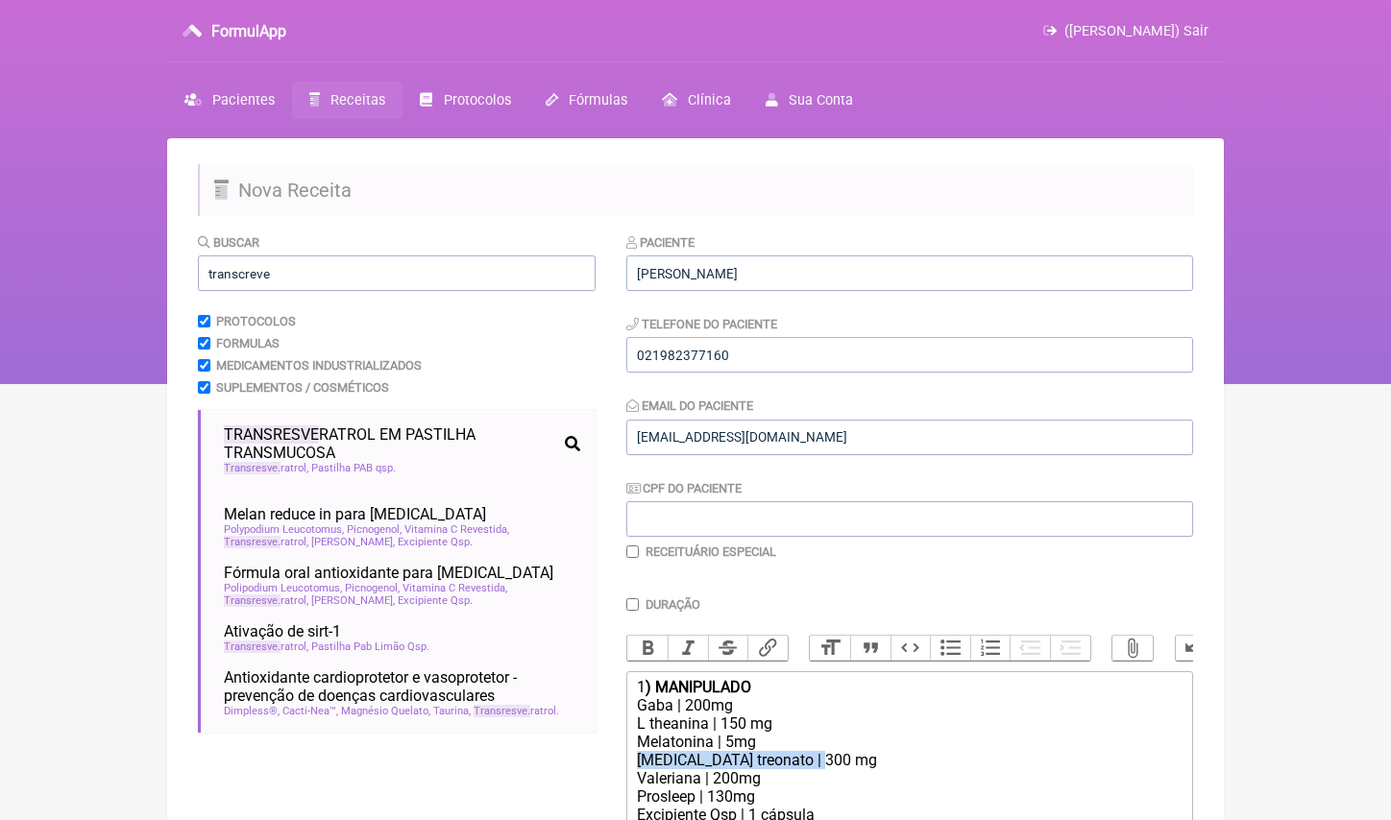
scroll to position [0, 0]
click at [277, 270] on input "transcreve" at bounding box center [397, 273] width 398 height 36
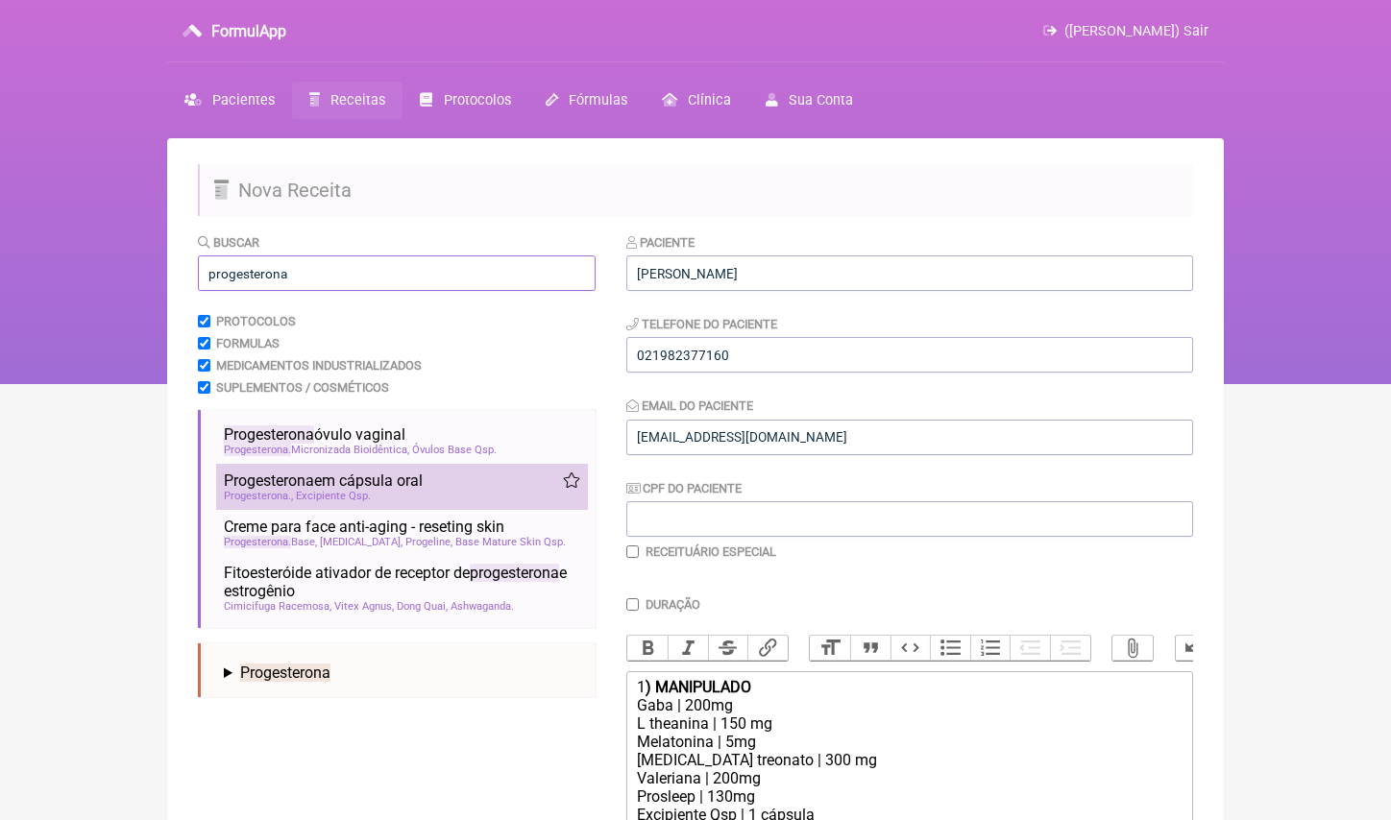
type input "progesterona"
click at [371, 497] on span "Excipiente Qsp" at bounding box center [333, 496] width 75 height 12
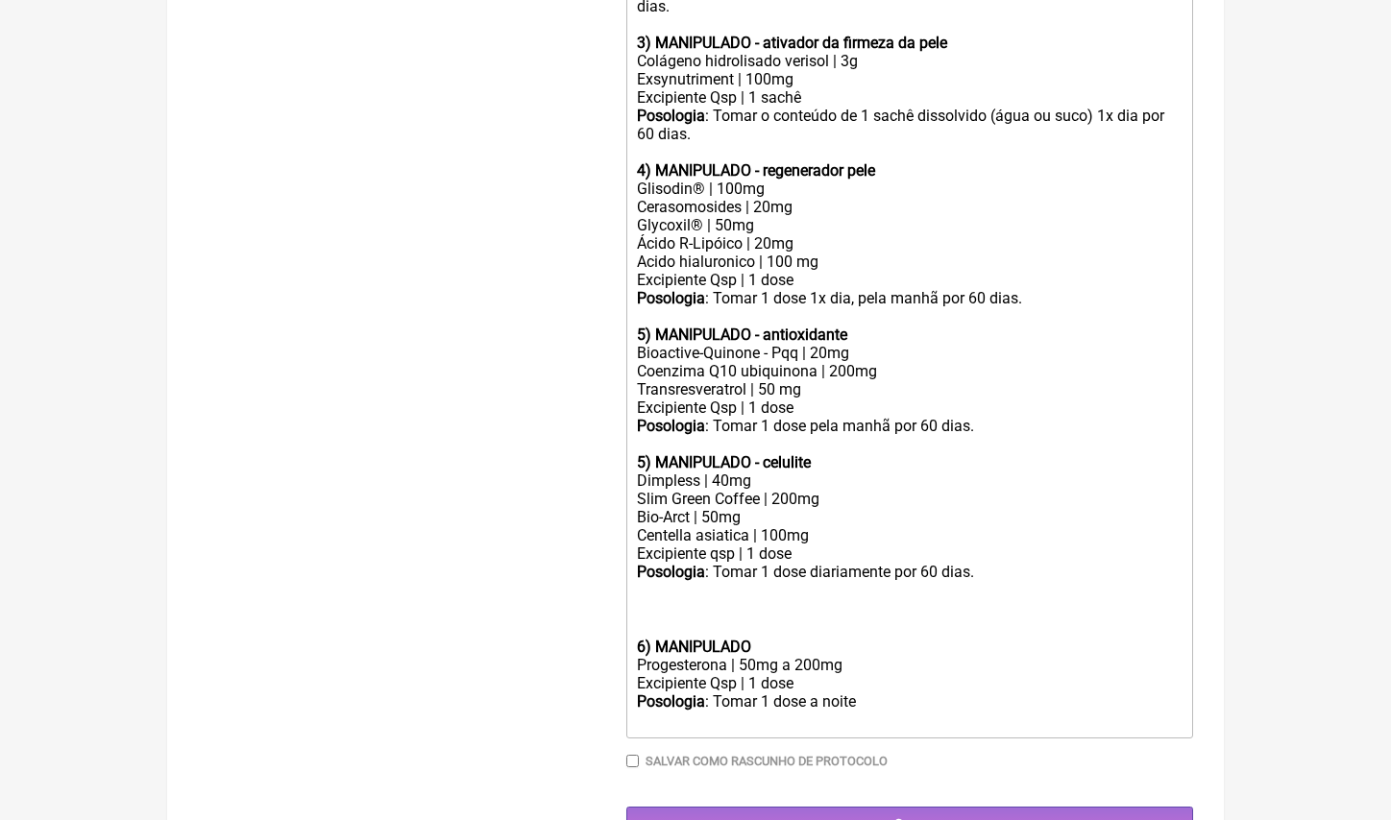
click at [726, 619] on div at bounding box center [910, 628] width 546 height 18
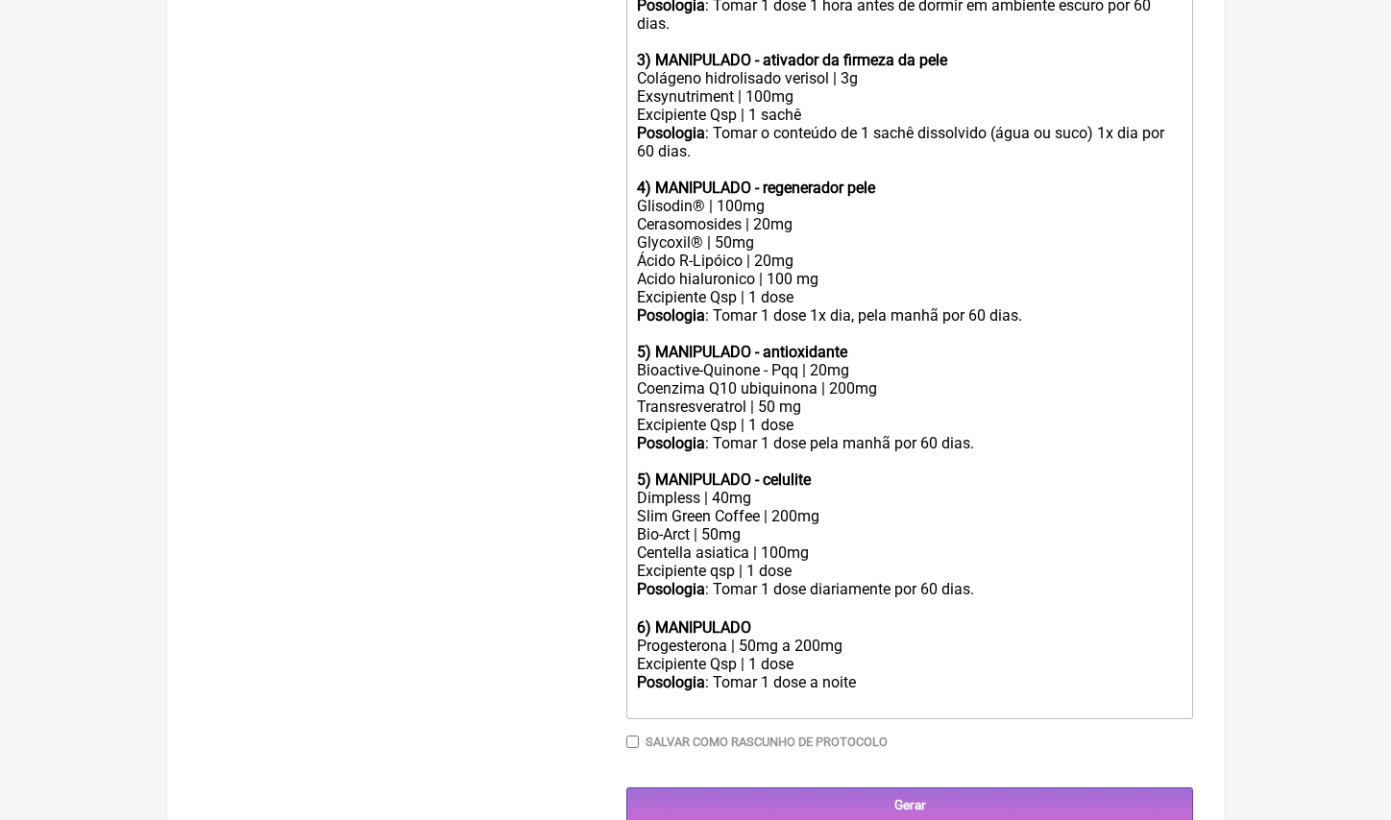
scroll to position [811, 0]
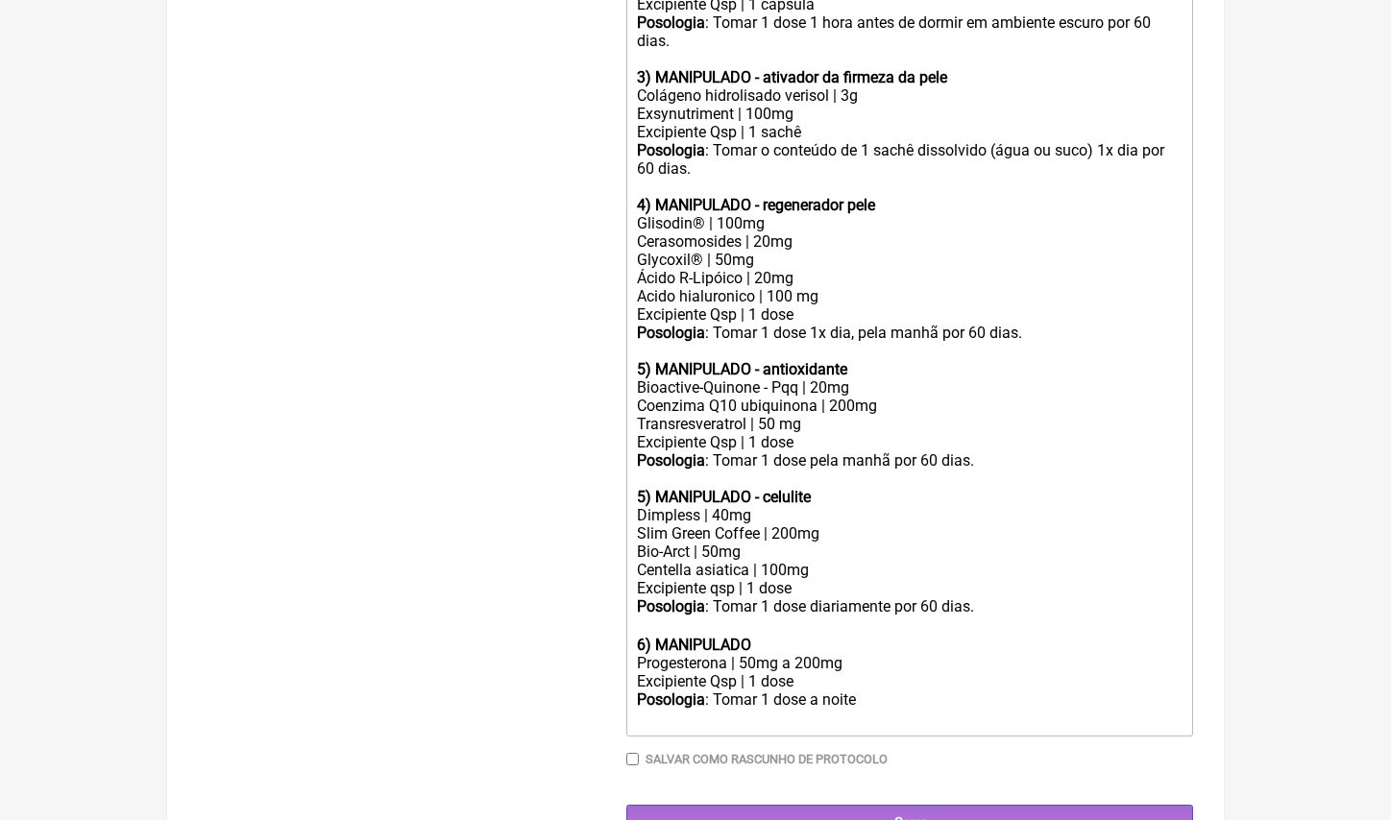
click at [801, 654] on div "Progesterona | 50mg a 200mg" at bounding box center [910, 663] width 546 height 18
click at [730, 654] on div "Progesterona | 100mg" at bounding box center [910, 663] width 546 height 18
click at [941, 691] on div "Posologia : Tomar 1 dose a noite ㅤ" at bounding box center [910, 710] width 546 height 38
click at [768, 654] on div "Progesterona biodinetcia | 100mg" at bounding box center [910, 663] width 546 height 18
click at [780, 654] on div "Progesterona biodinetcia | 100mg" at bounding box center [910, 663] width 546 height 18
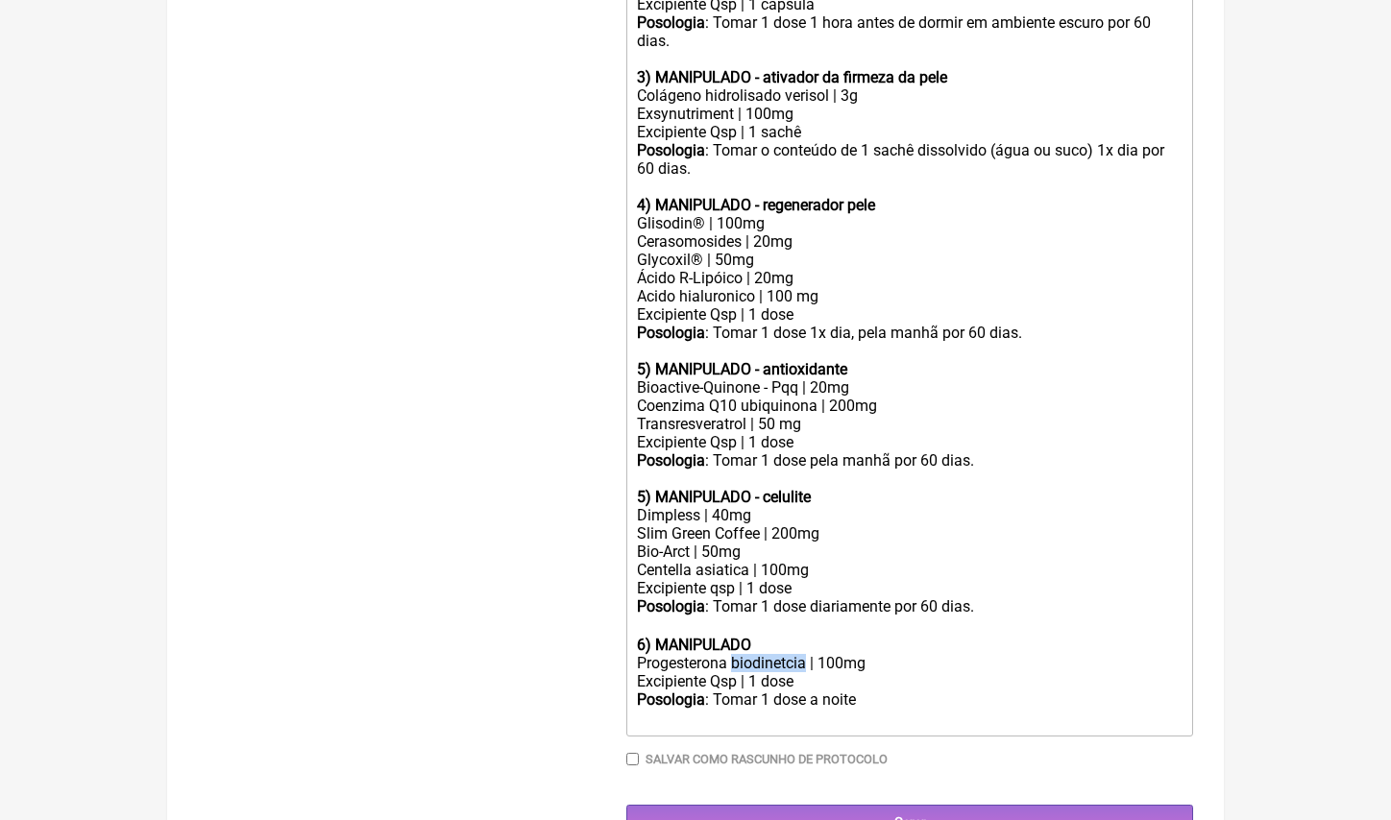
click at [780, 654] on div "Progesterona biodinetcia | 100mg" at bounding box center [910, 663] width 546 height 18
click at [900, 672] on div "Excipiente Qsp | 1 dose" at bounding box center [910, 681] width 546 height 18
click at [898, 691] on div "Posologia : Tomar 1 dose a noite ㅤ" at bounding box center [910, 710] width 546 height 38
click at [900, 691] on div "Posologia : Tomar 1 dose a noite ㅤpor 60 dias." at bounding box center [910, 710] width 546 height 38
drag, startPoint x: 870, startPoint y: 649, endPoint x: 1029, endPoint y: 659, distance: 158.8
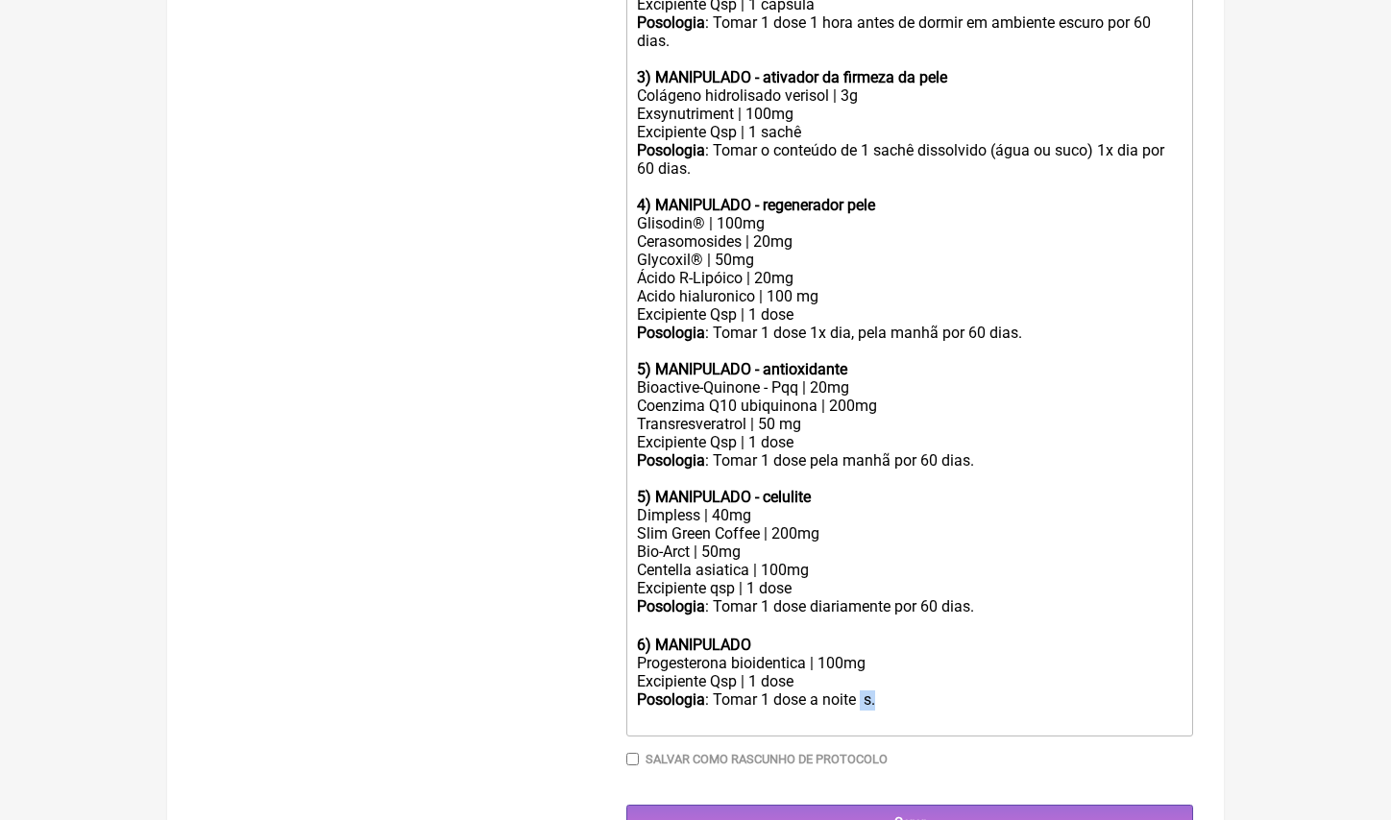
click at [1015, 691] on div "Posologia : Tomar 1 dose a noite ㅤ s." at bounding box center [910, 710] width 546 height 38
type trix-editor "<div>1<strong>) MANIPULADO</strong></div><div>Gaba | 200mg<br>L theanina | 150 …"
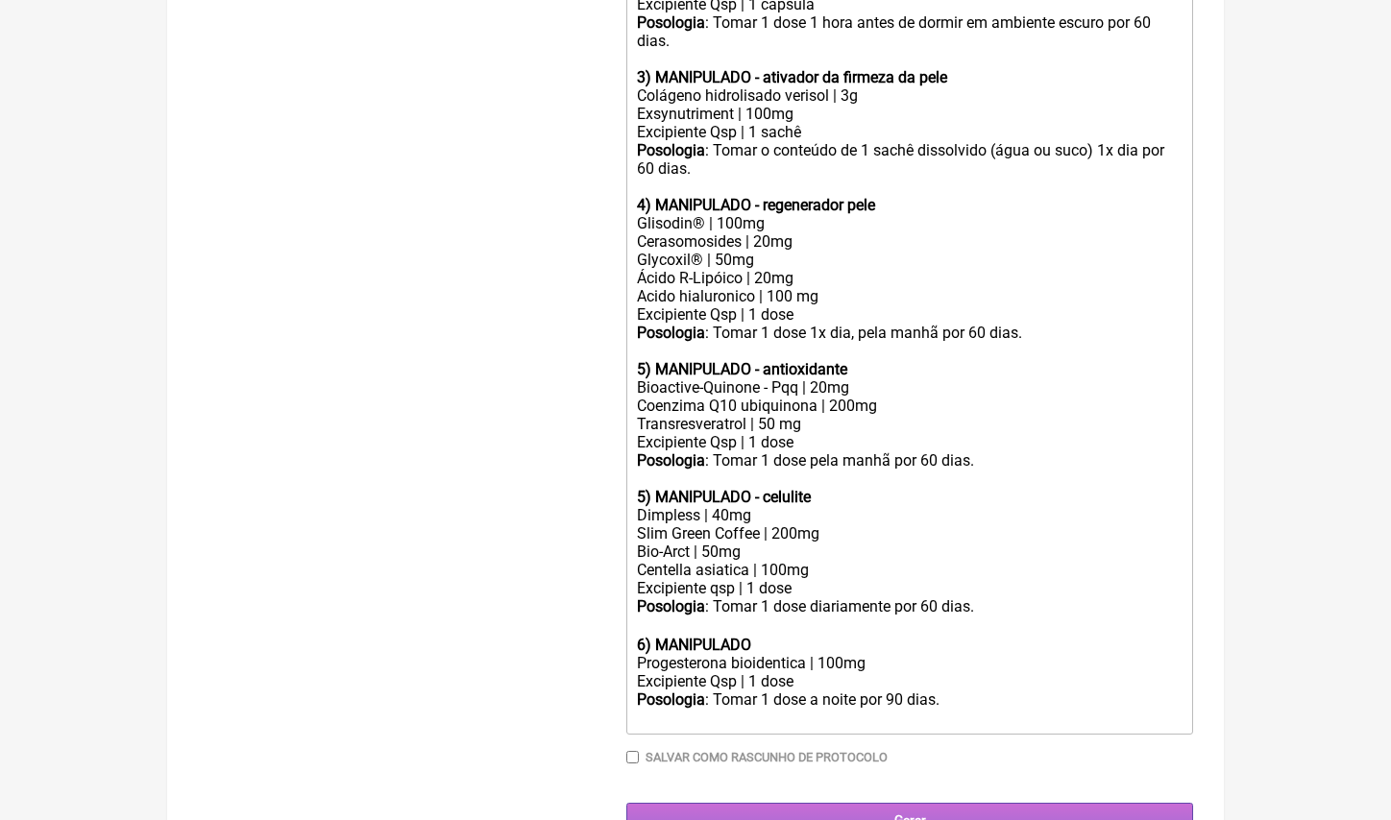
click at [998, 803] on input "Gerar" at bounding box center [909, 821] width 567 height 36
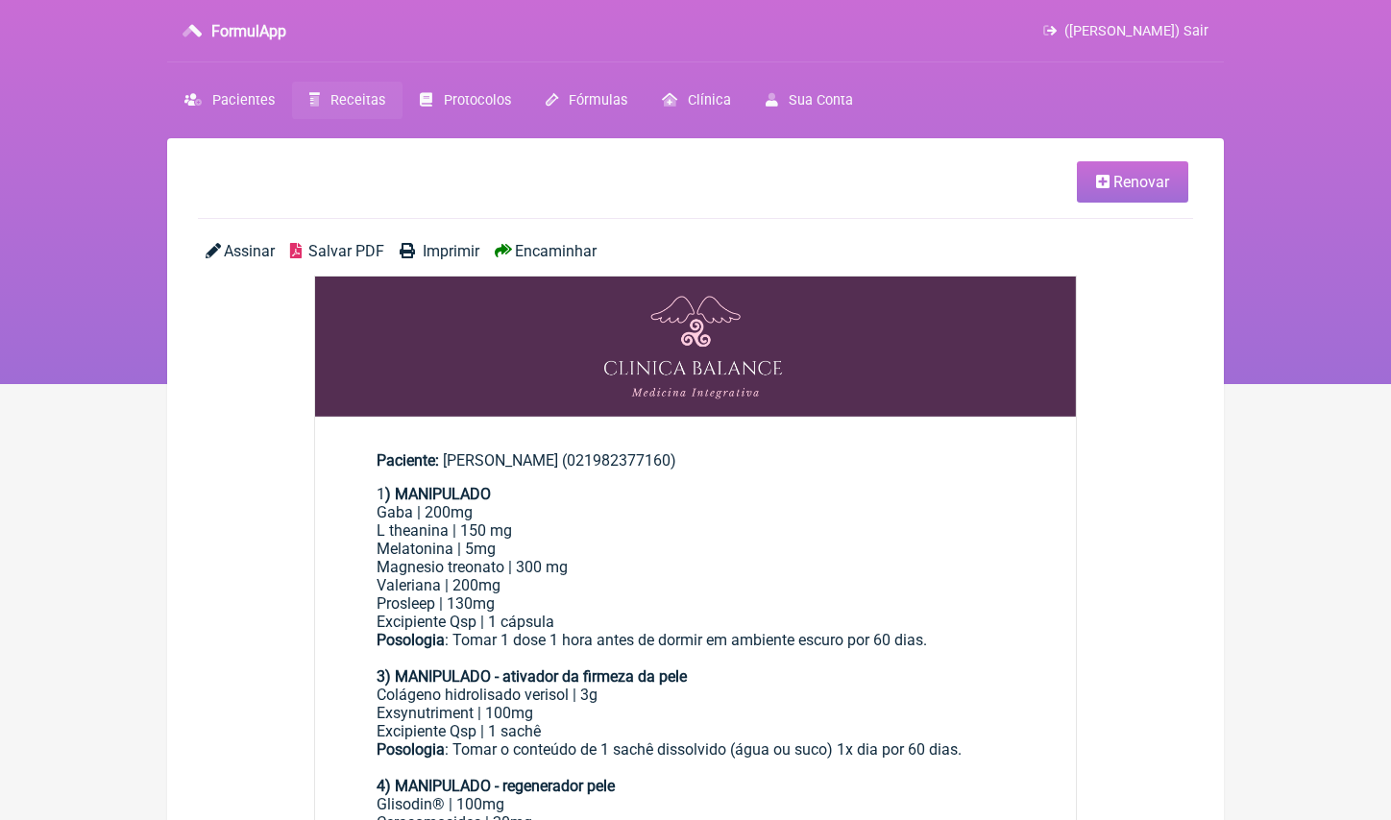
click at [547, 255] on span "Encaminhar" at bounding box center [556, 251] width 82 height 18
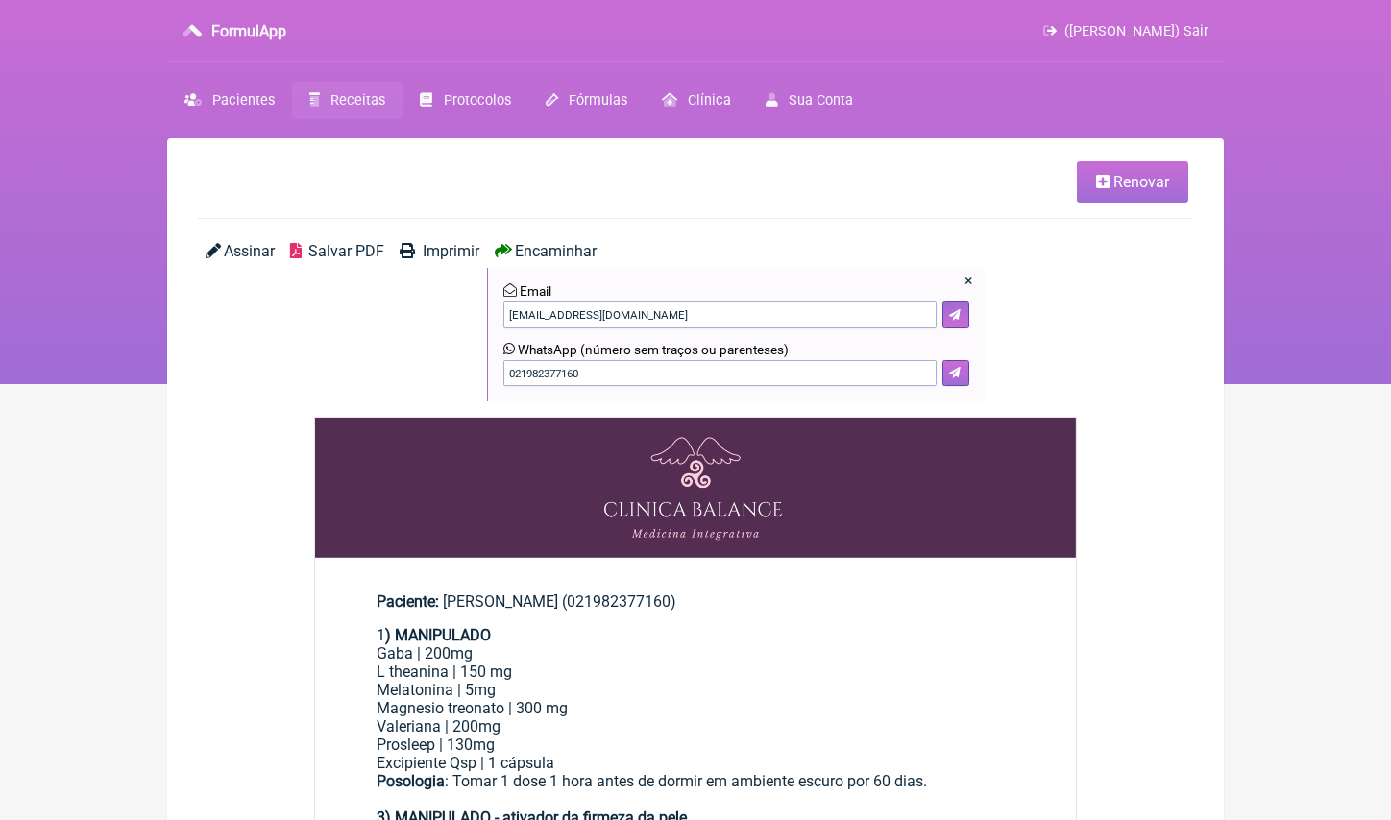
click at [963, 360] on button at bounding box center [955, 373] width 27 height 27
